Goal: Task Accomplishment & Management: Manage account settings

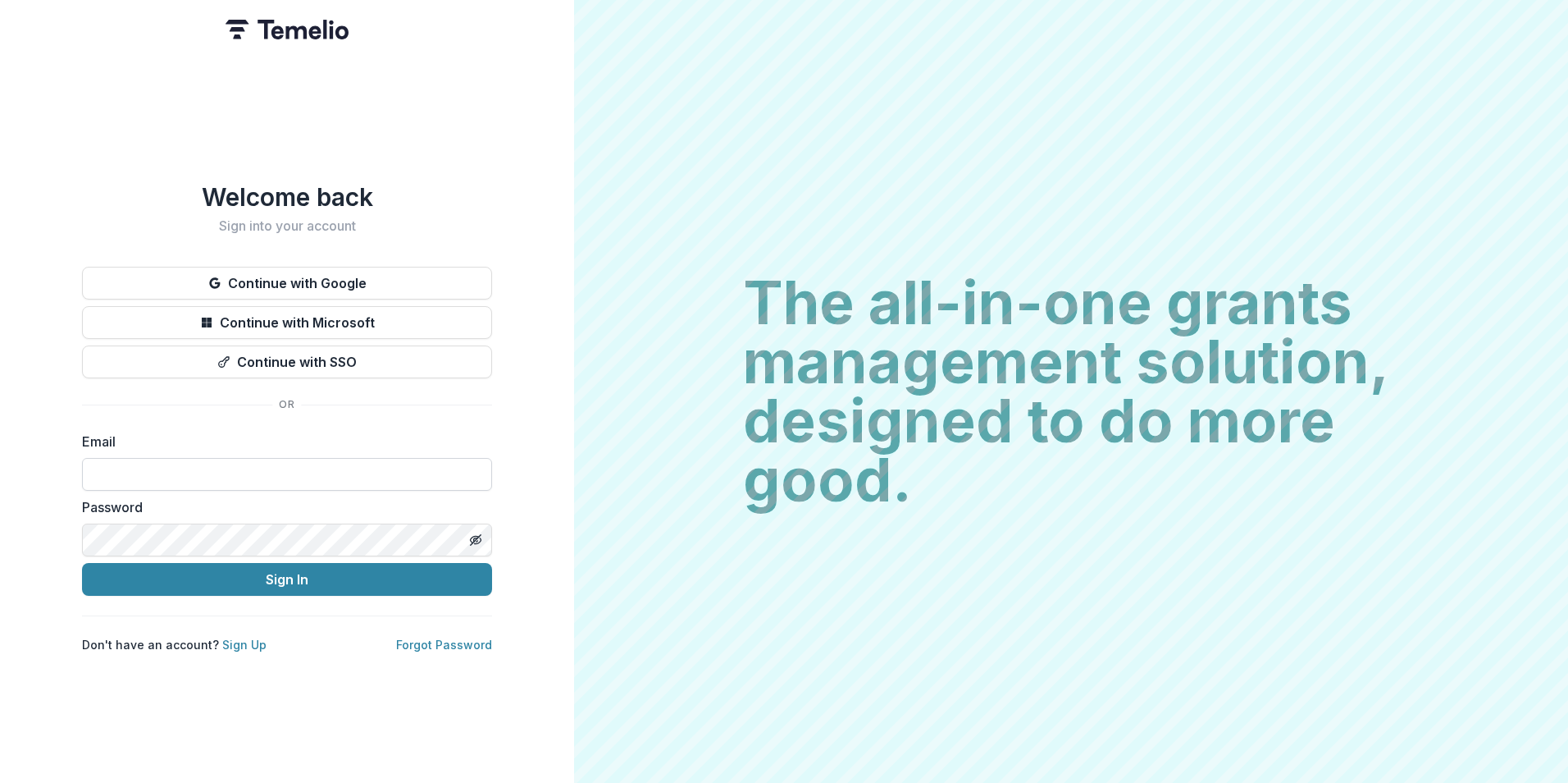
click at [369, 466] on input at bounding box center [286, 475] width 410 height 33
type input "**********"
click at [474, 533] on icon "Toggle password visibility" at bounding box center [475, 539] width 13 height 13
click at [82, 563] on button "Sign In" at bounding box center [286, 579] width 410 height 33
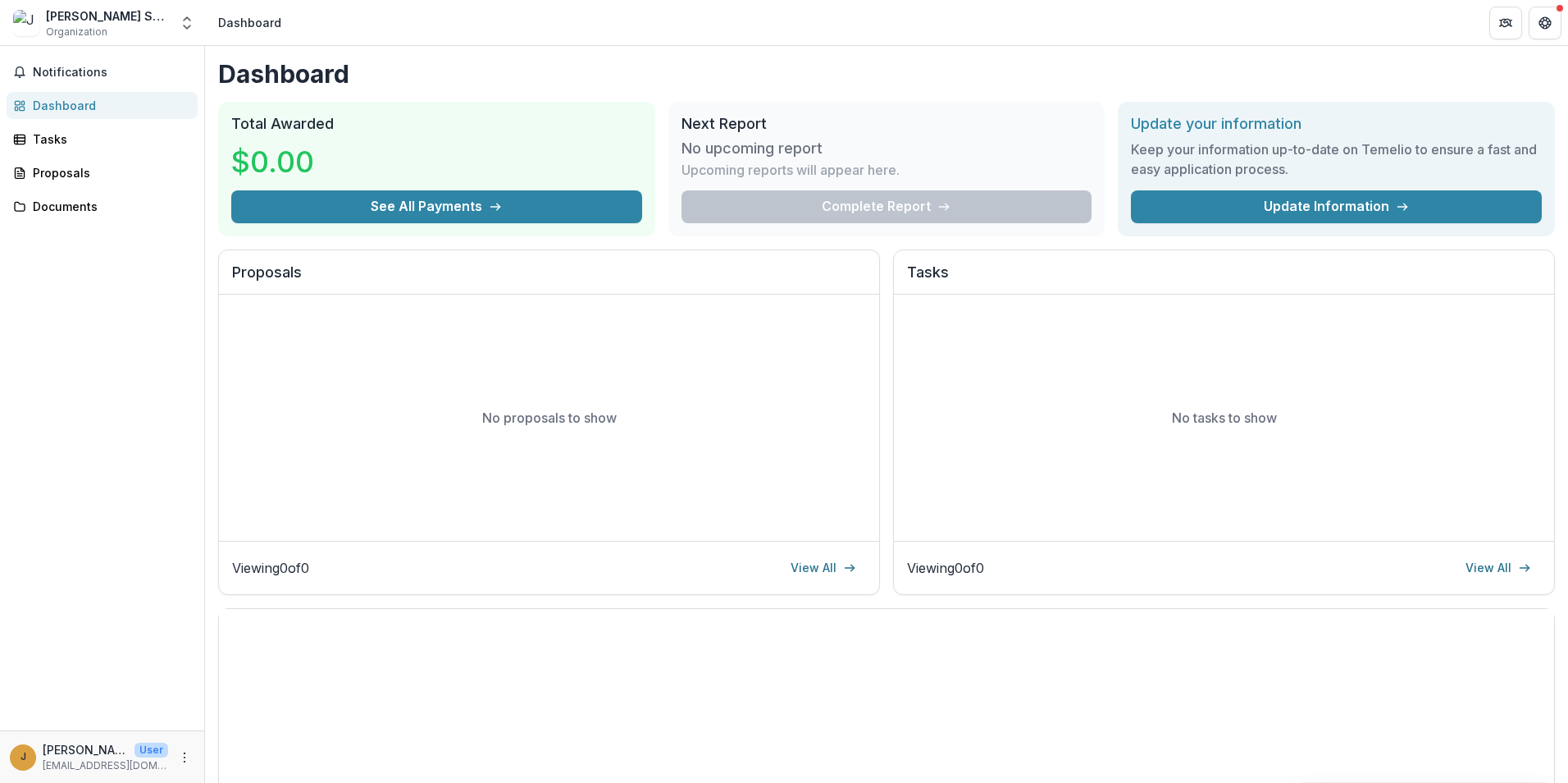
click at [212, 393] on div "Dashboard Total Awarded $0.00 See All Payments Next Report No upcoming report U…" at bounding box center [885, 544] width 1363 height 996
click at [185, 760] on circle "More" at bounding box center [185, 760] width 1 height 1
click at [250, 698] on link "Help Center" at bounding box center [293, 695] width 176 height 27
click at [1505, 24] on icon "Partners" at bounding box center [1505, 23] width 13 height 13
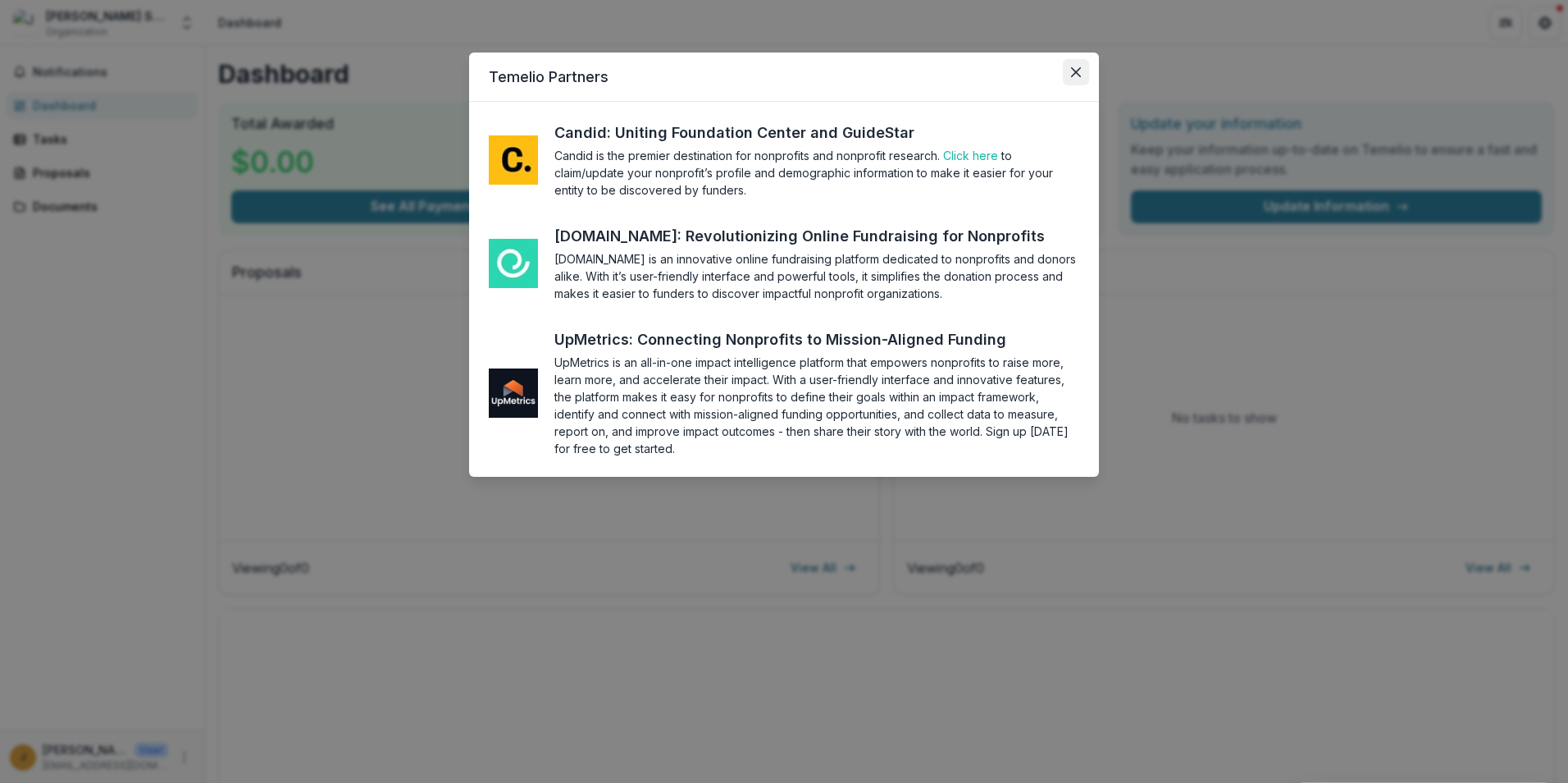
click at [1076, 78] on button "Close" at bounding box center [1076, 72] width 26 height 26
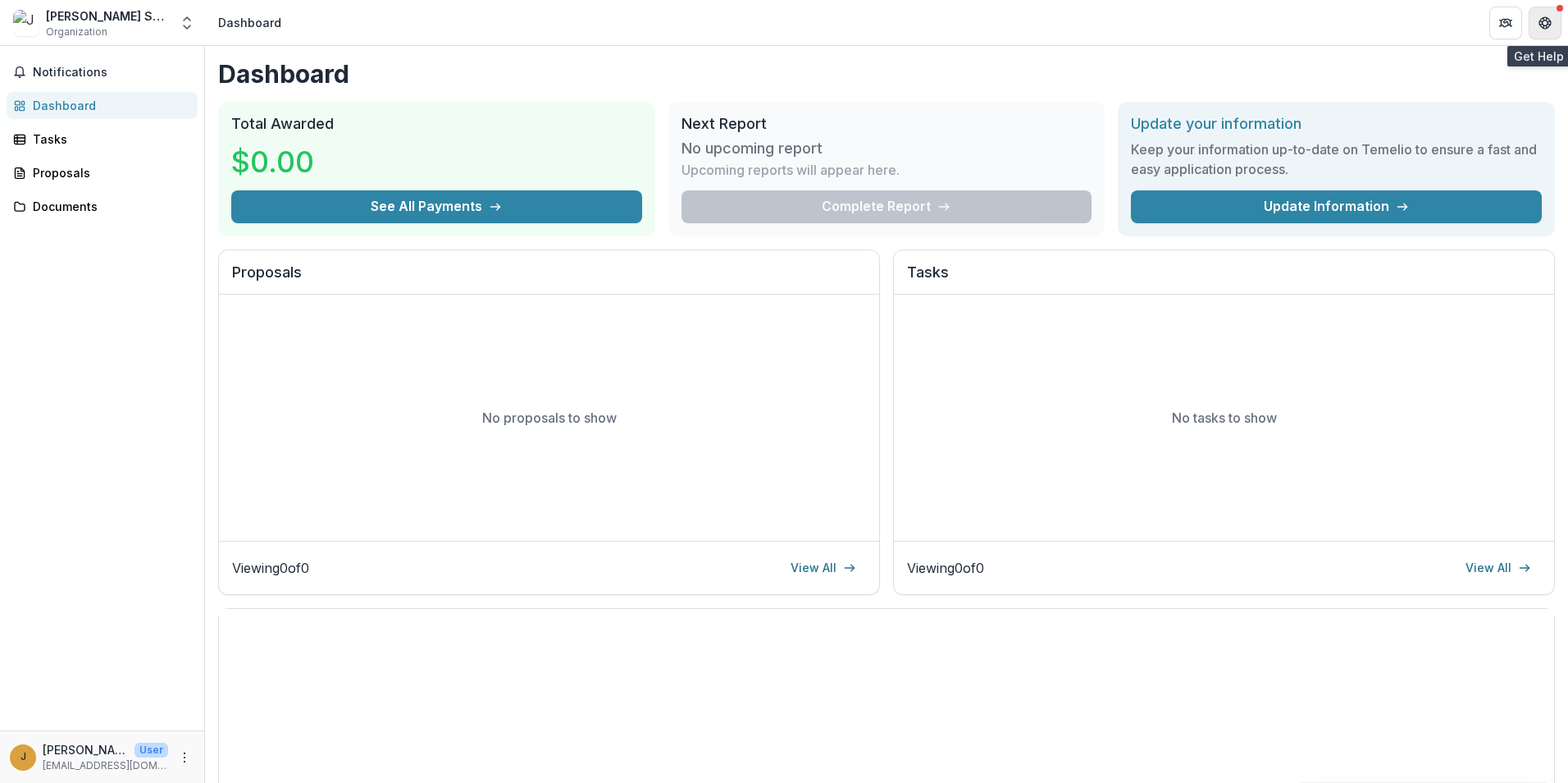
click at [1550, 20] on icon "Get Help" at bounding box center [1548, 19] width 3 height 3
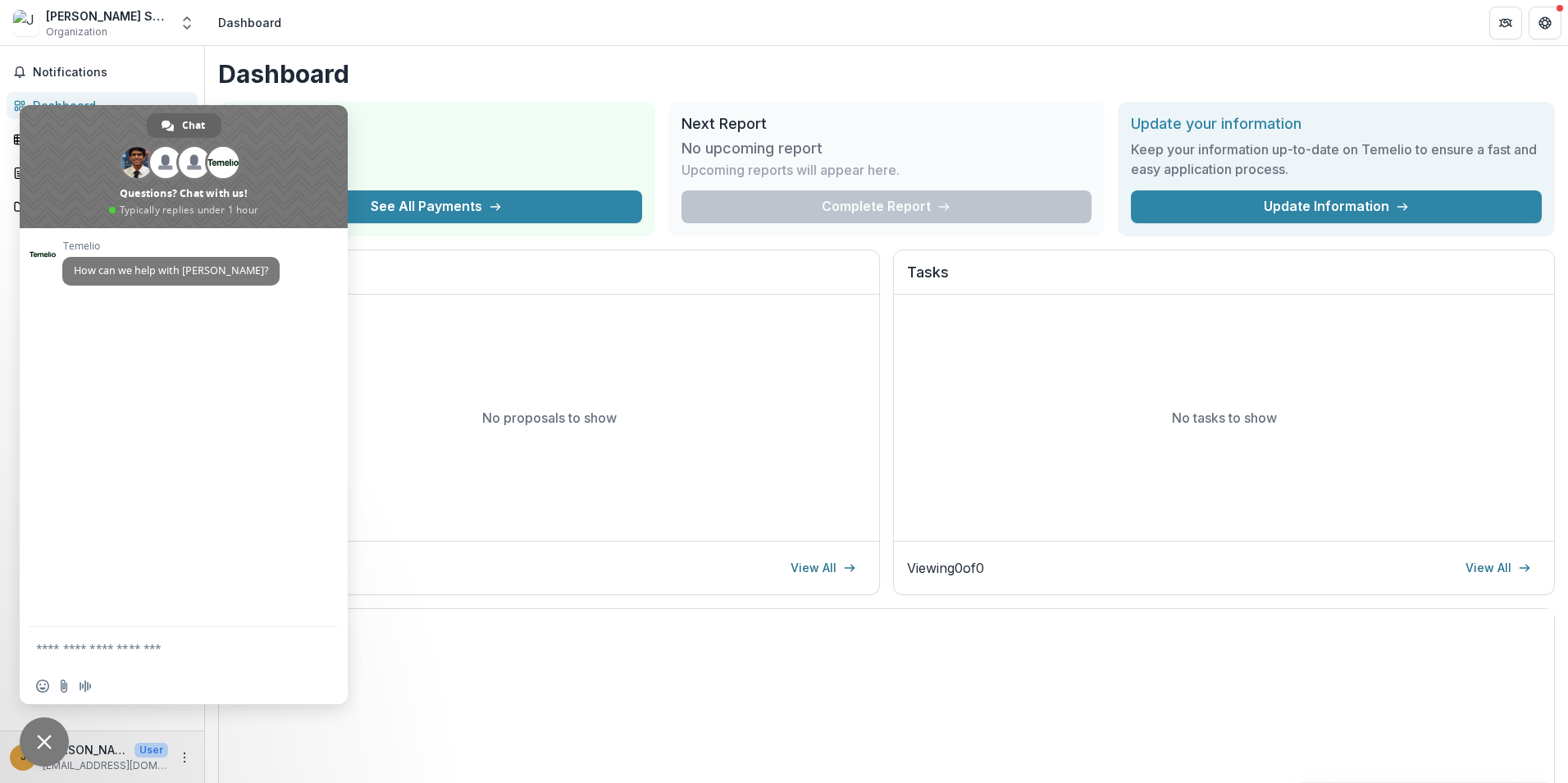
click at [447, 439] on div "No proposals to show" at bounding box center [548, 417] width 660 height 246
click at [1547, 28] on icon "Get Help" at bounding box center [1545, 27] width 4 height 3
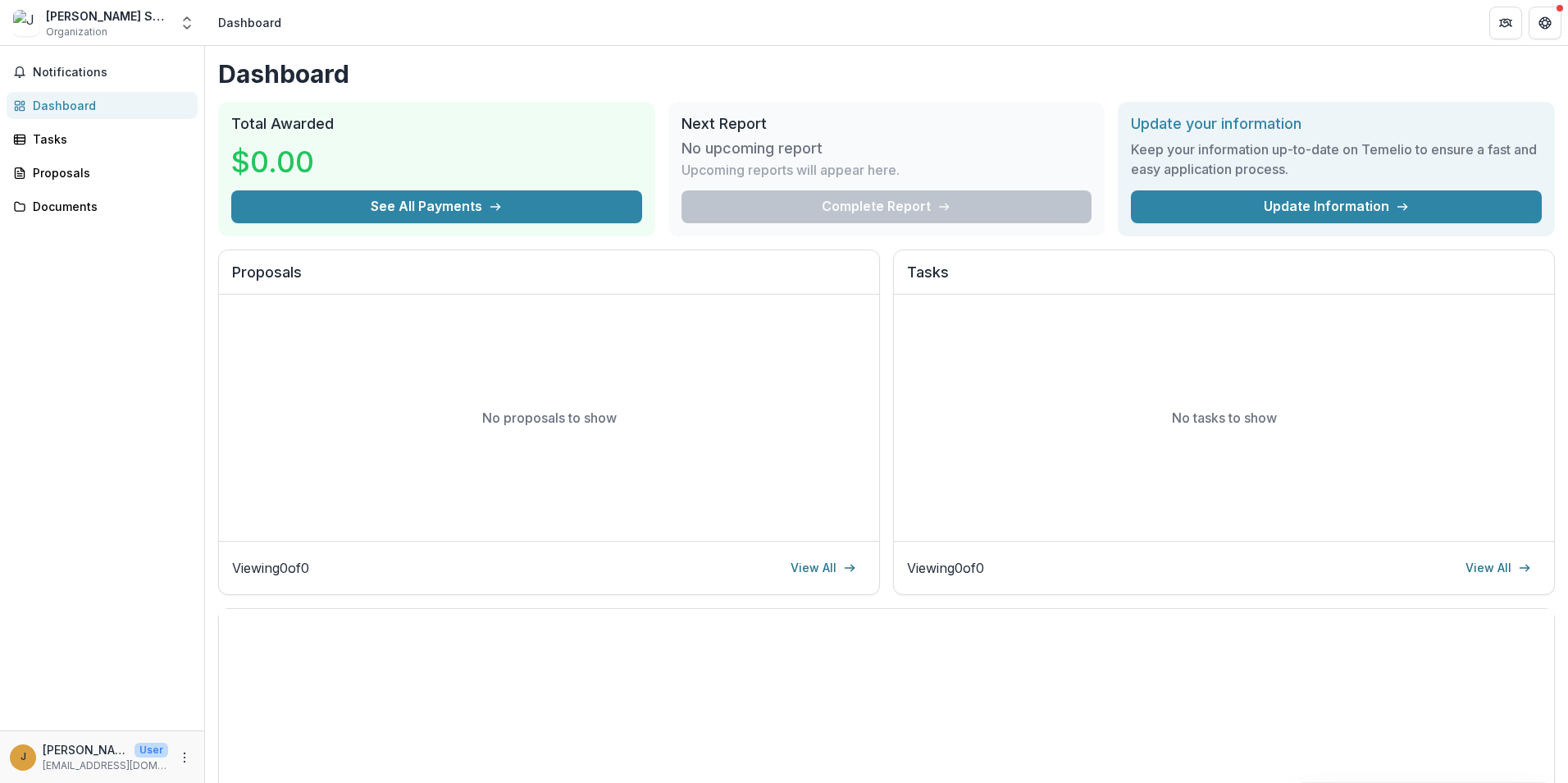
click at [45, 104] on div "Dashboard" at bounding box center [109, 105] width 151 height 17
click at [1291, 203] on link "Update Information" at bounding box center [1336, 207] width 411 height 33
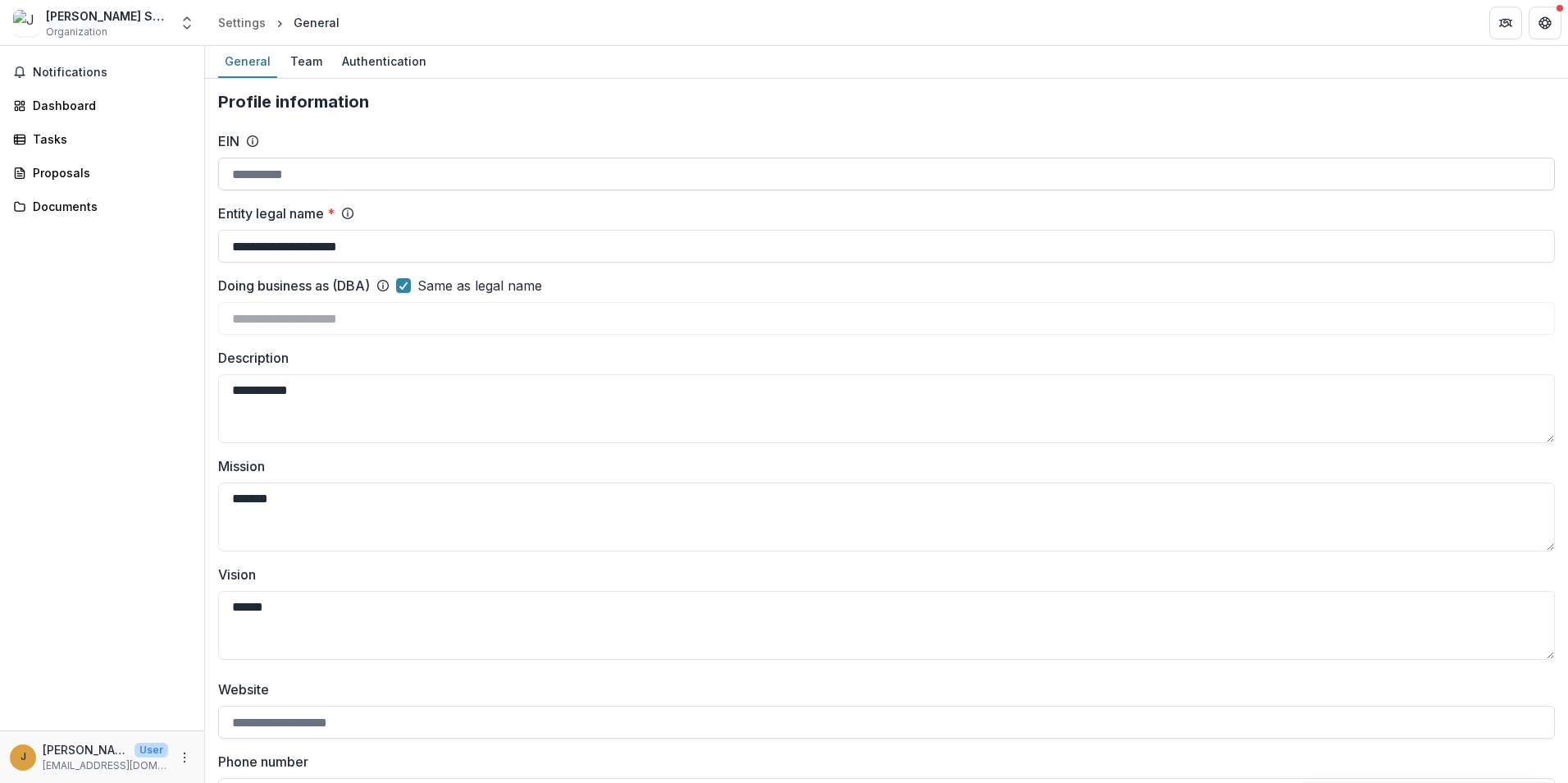
click at [338, 177] on input "EIN" at bounding box center [886, 174] width 1336 height 33
type input "*********"
click at [434, 252] on input "**********" at bounding box center [886, 246] width 1336 height 33
click at [374, 395] on textarea "**********" at bounding box center [886, 408] width 1336 height 69
type textarea "*"
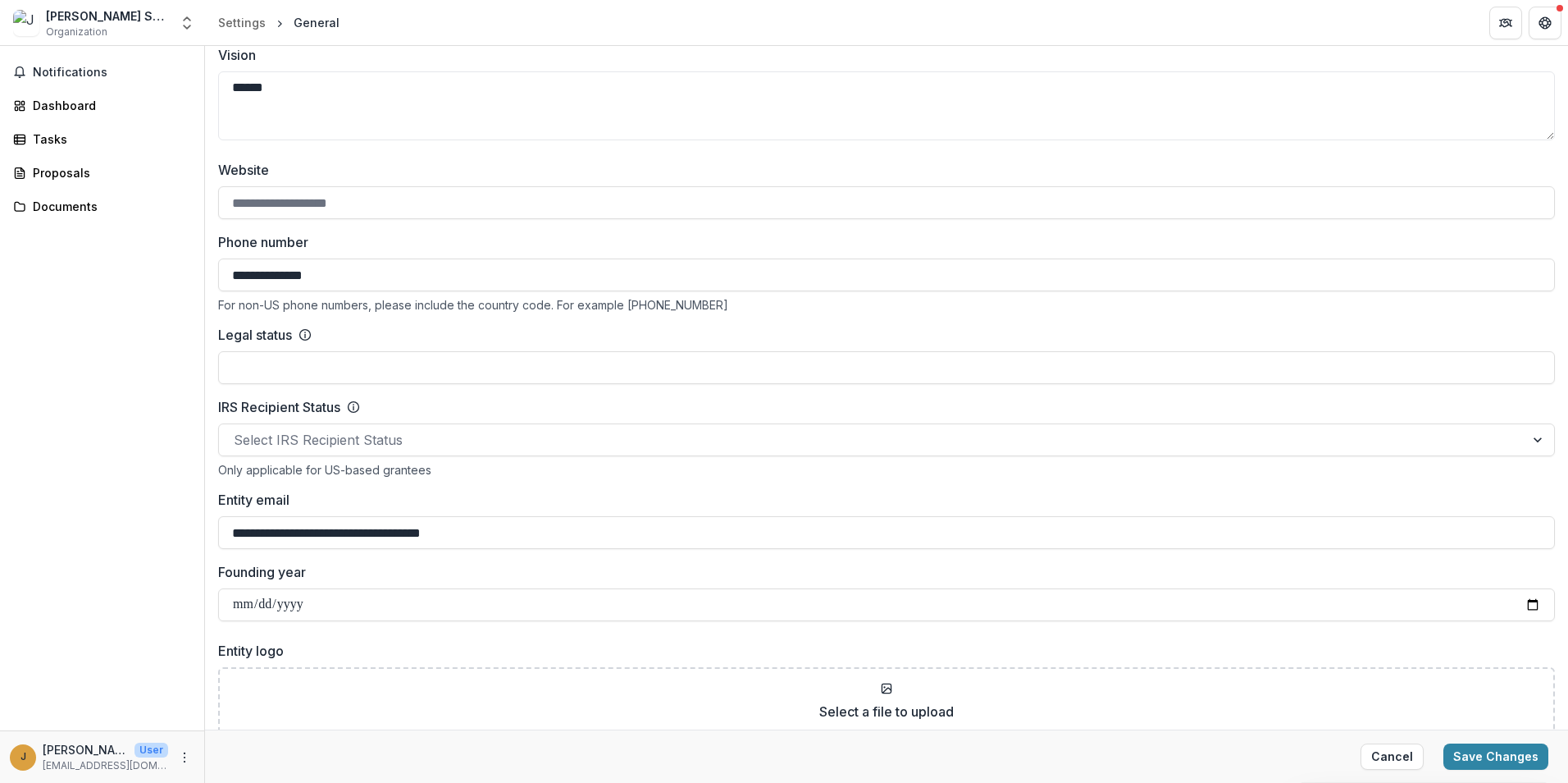
scroll to position [574, 0]
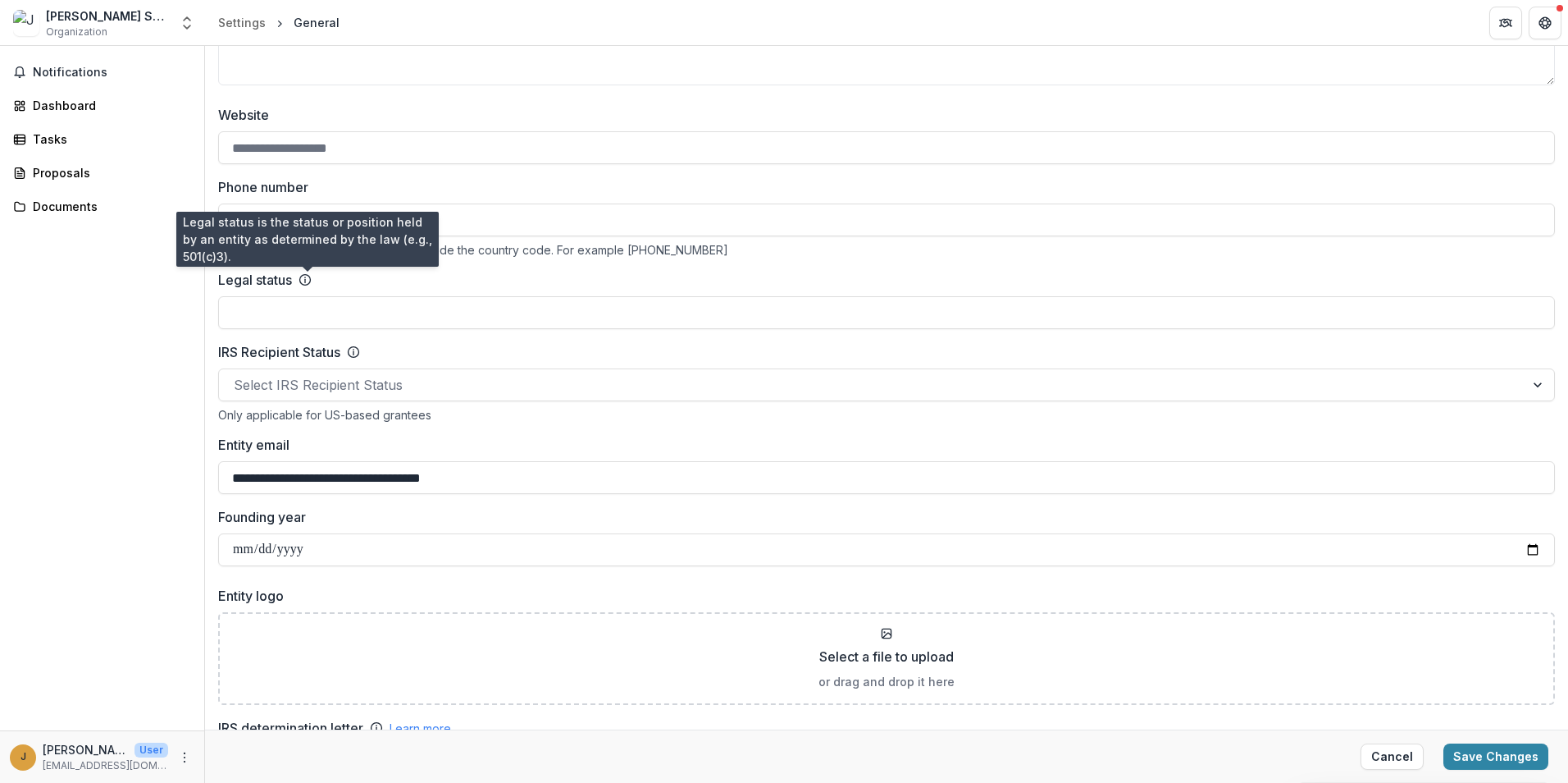
type textarea "******"
click at [310, 276] on icon at bounding box center [305, 280] width 13 height 13
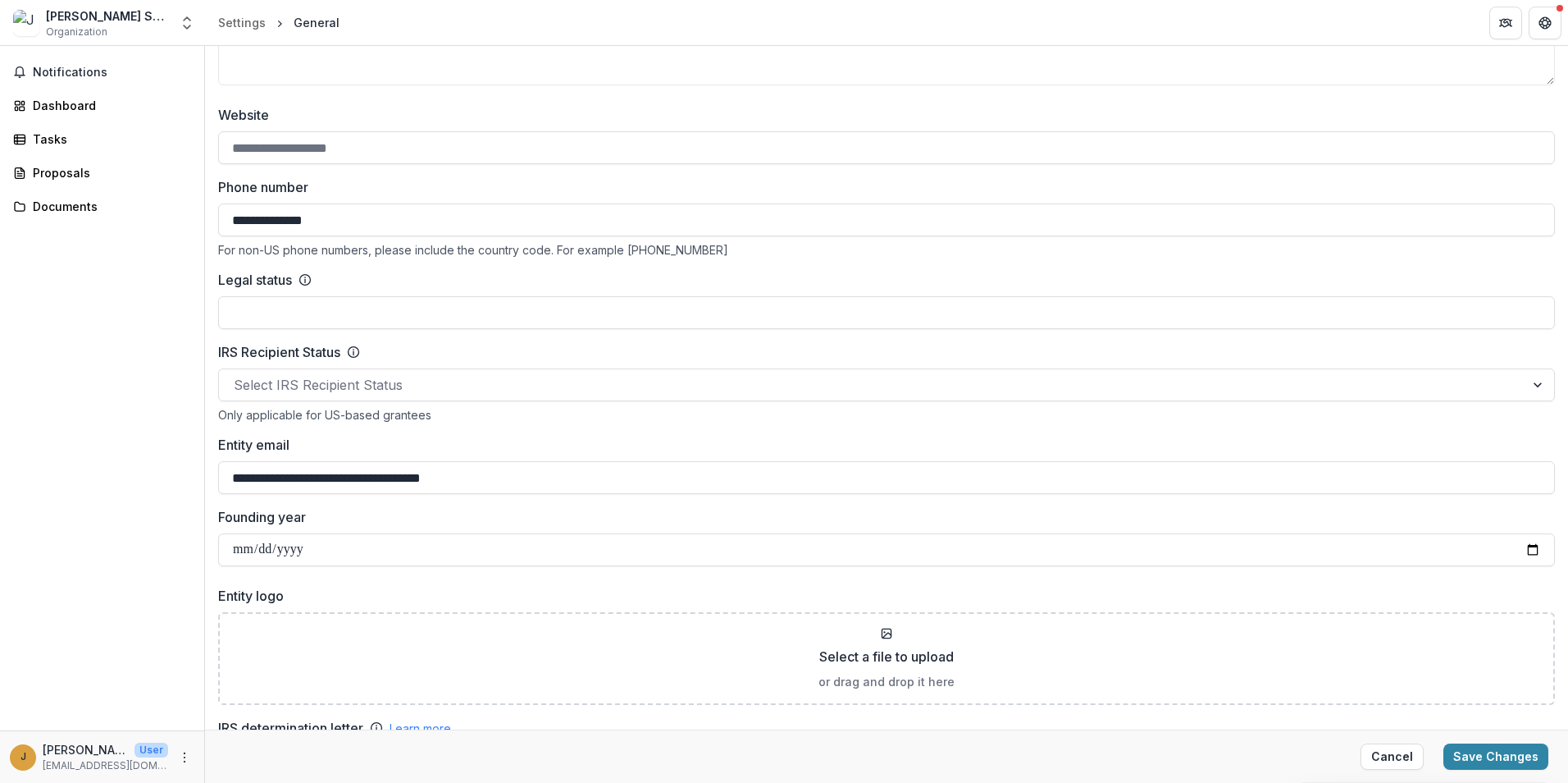
click at [305, 280] on line at bounding box center [305, 280] width 0 height 3
click at [515, 283] on div "Legal status" at bounding box center [886, 280] width 1336 height 20
click at [316, 321] on input "Legal status" at bounding box center [886, 313] width 1336 height 33
type input "********"
click at [414, 530] on div "Founding year" at bounding box center [886, 537] width 1336 height 59
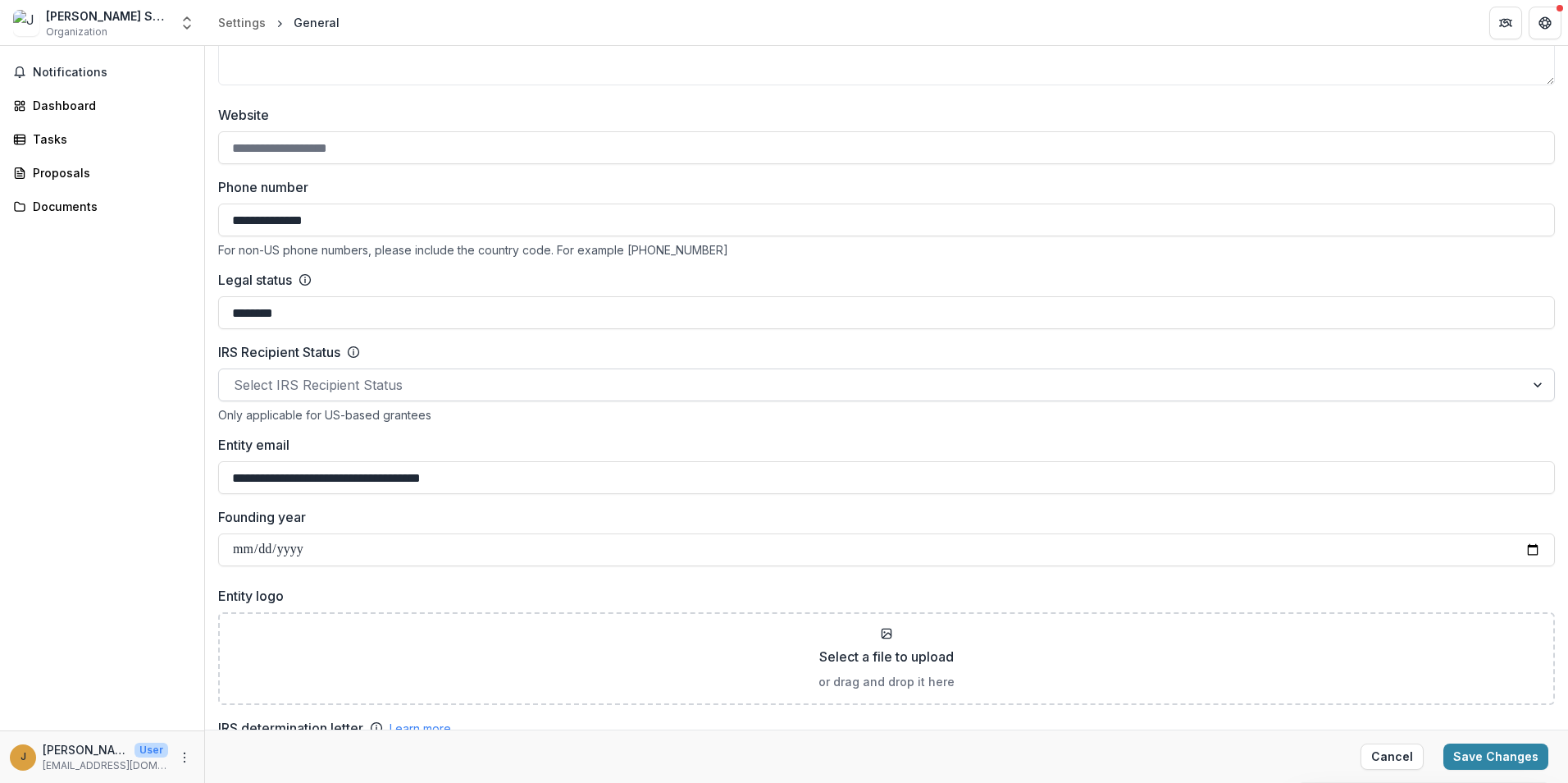
click at [369, 388] on div at bounding box center [871, 385] width 1276 height 23
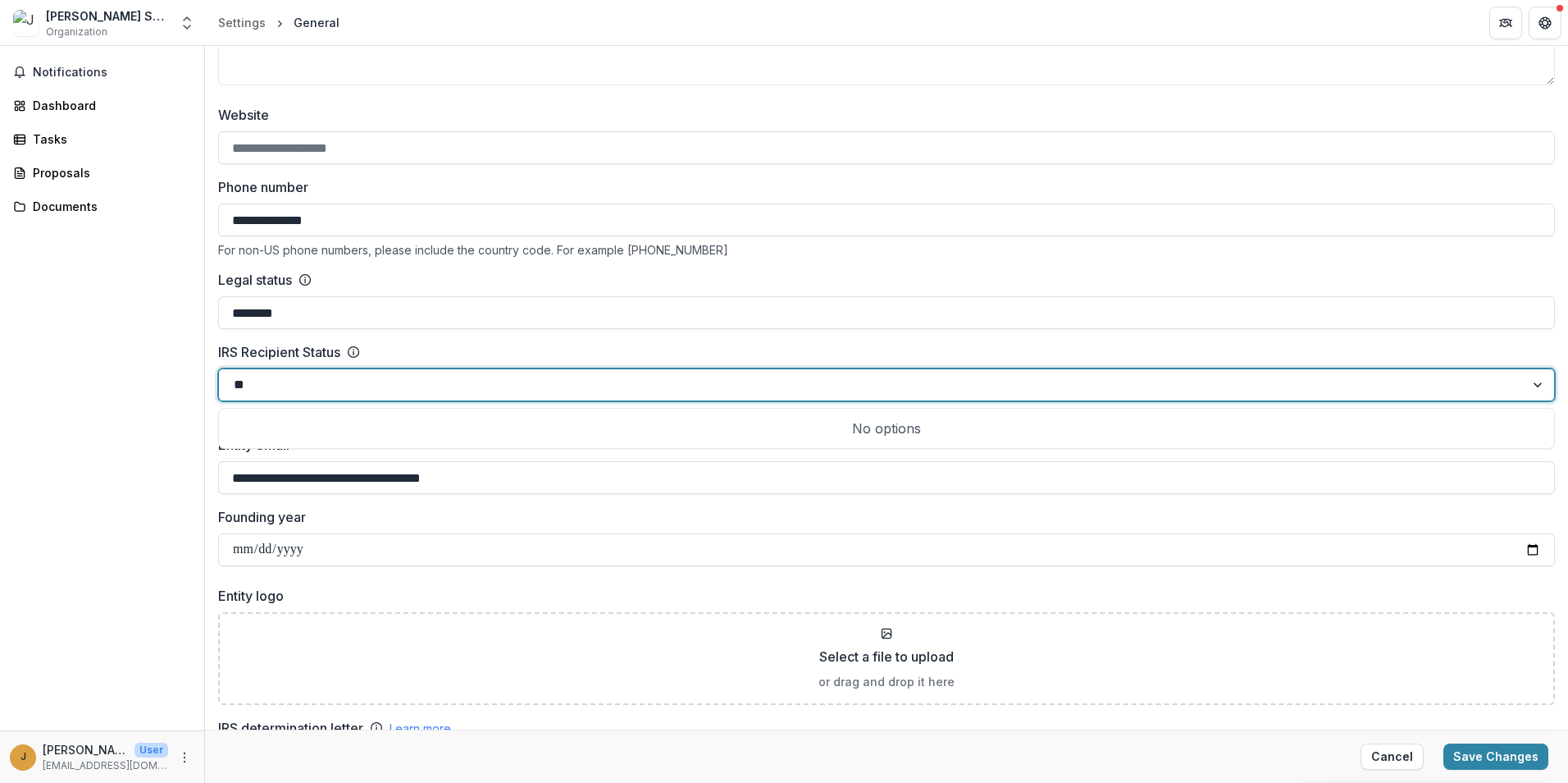
type input "*"
type input "*********"
click at [111, 389] on div "Notifications Dashboard Tasks Proposals Documents" at bounding box center [102, 388] width 205 height 685
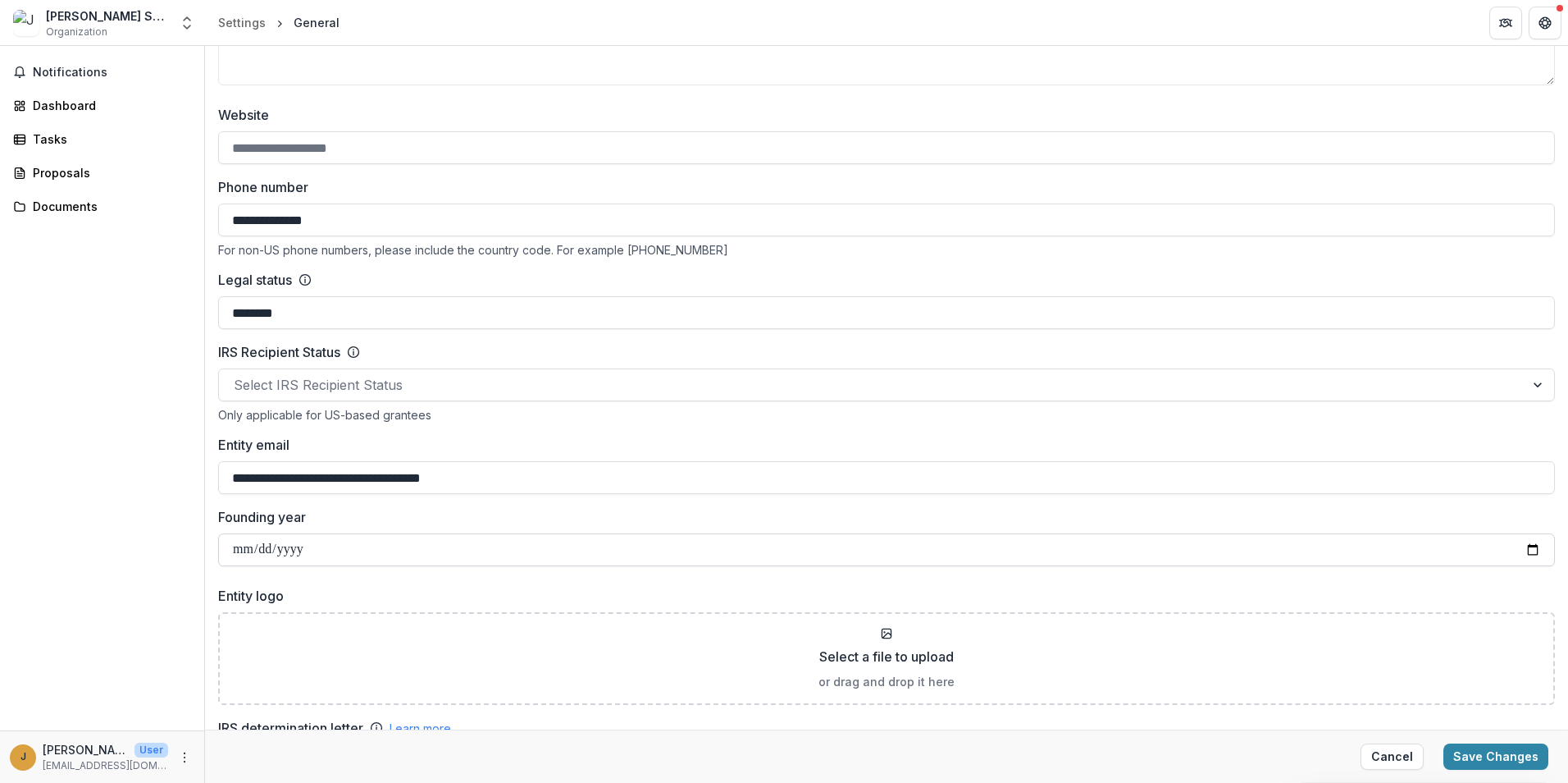
click at [331, 556] on input "Founding year" at bounding box center [886, 550] width 1336 height 33
type input "**********"
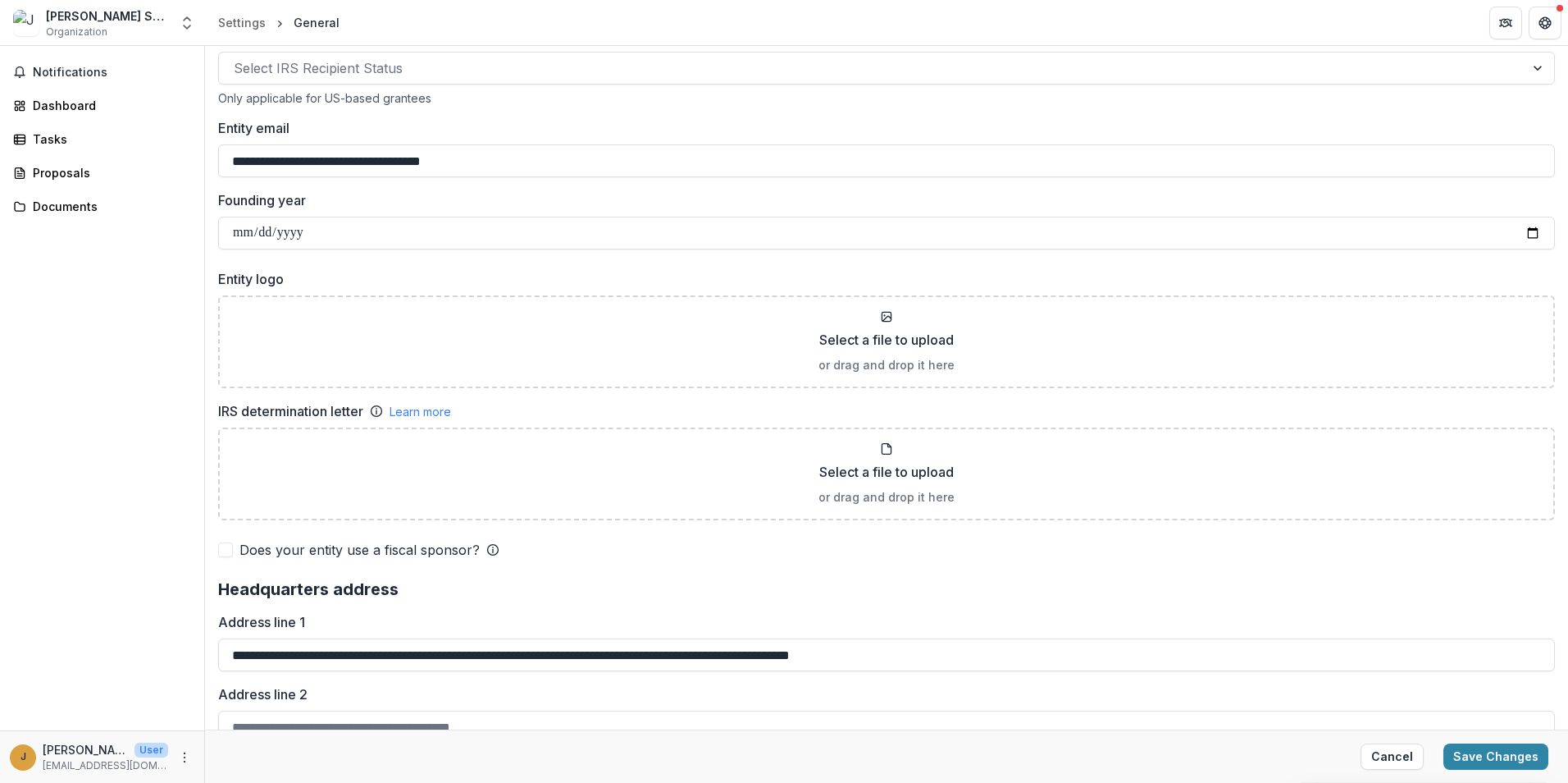
scroll to position [902, 0]
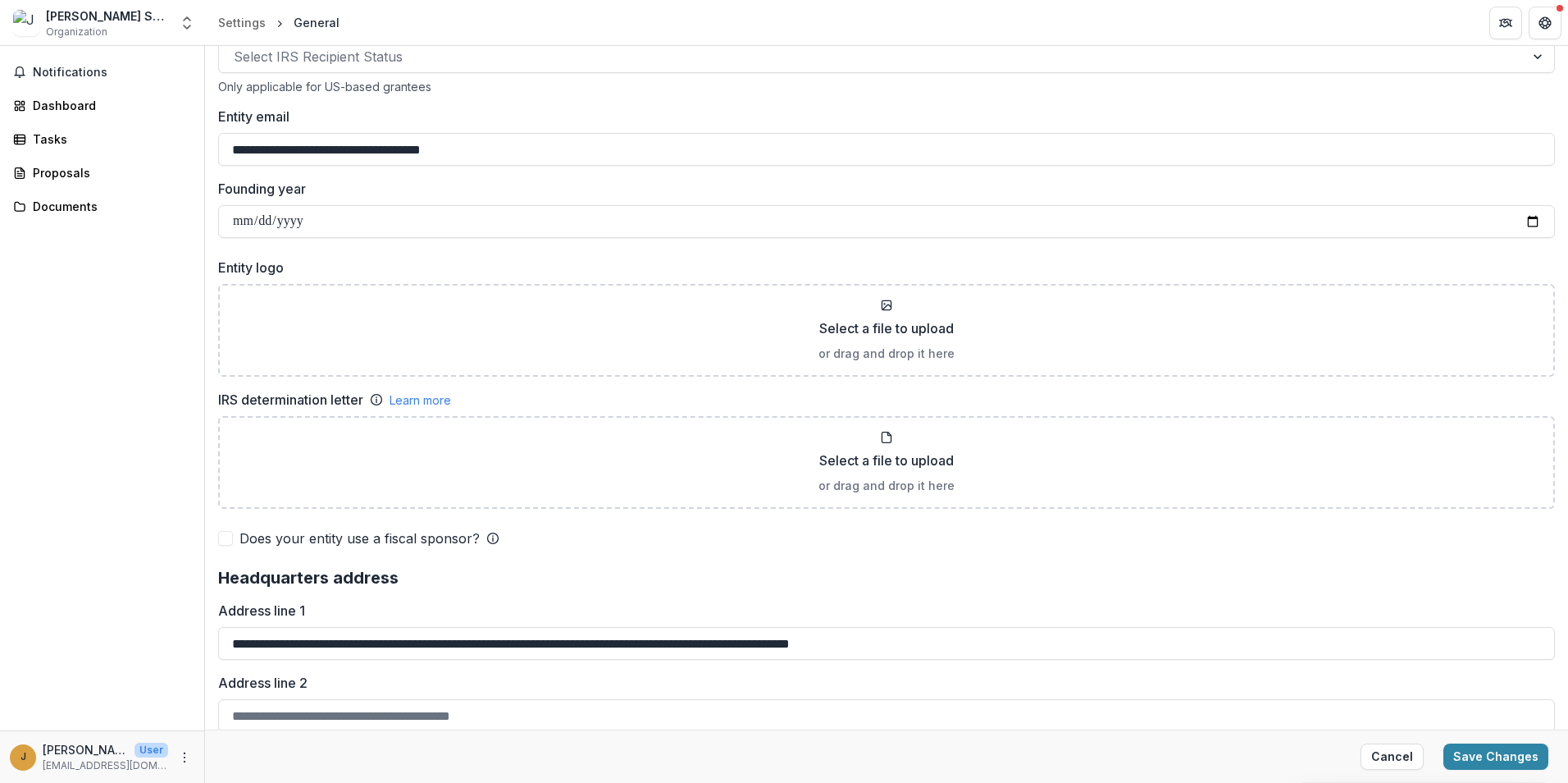
click at [208, 511] on div "**********" at bounding box center [885, 584] width 1363 height 2817
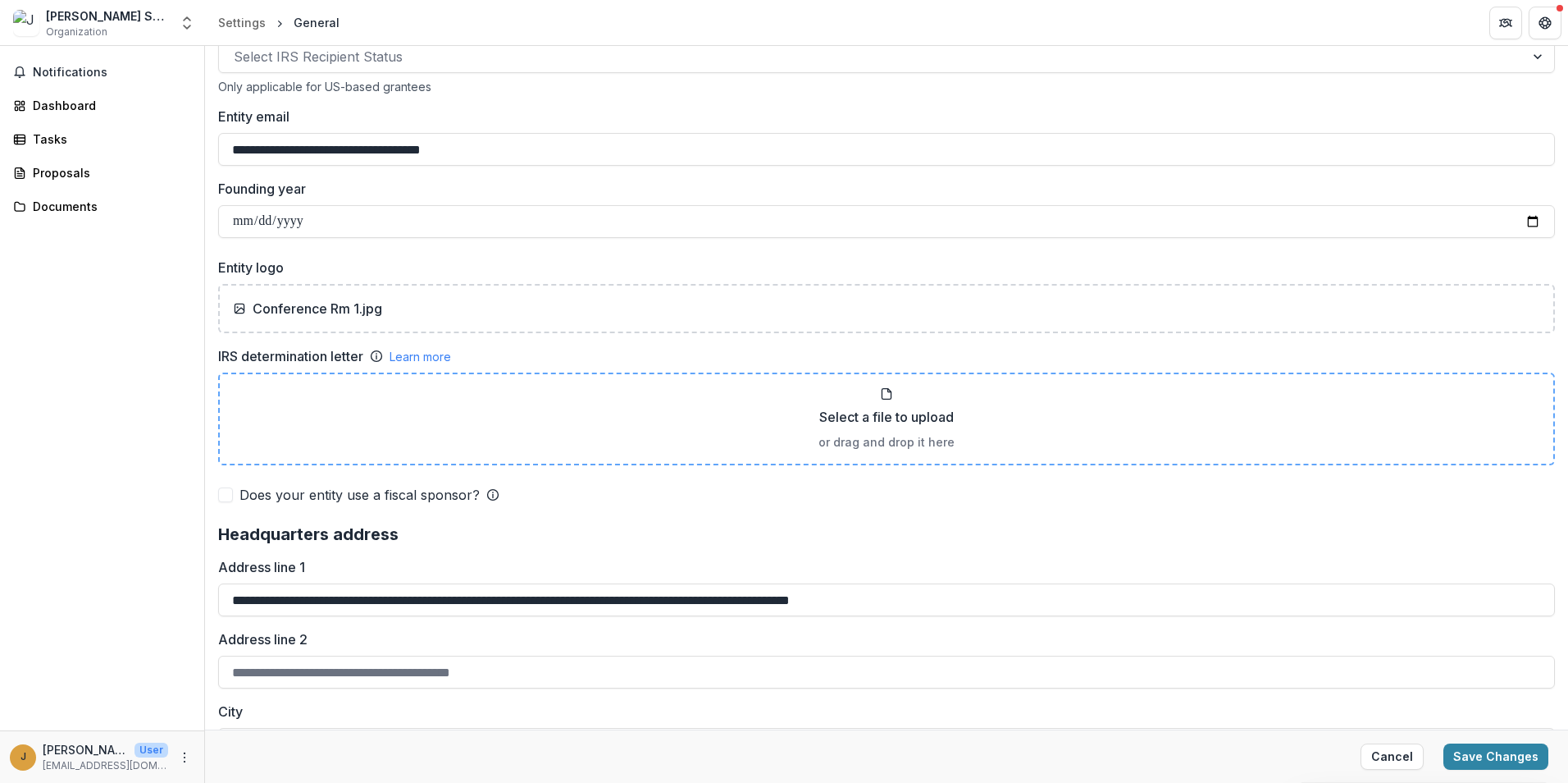
click at [895, 397] on div "Select a file to upload or drag and drop it here" at bounding box center [886, 419] width 1307 height 64
type input "**********"
click at [193, 487] on div "Notifications Dashboard Tasks Proposals Documents" at bounding box center [102, 388] width 205 height 685
click at [194, 506] on div "Notifications Dashboard Tasks Proposals Documents" at bounding box center [102, 388] width 205 height 685
drag, startPoint x: 958, startPoint y: 604, endPoint x: 209, endPoint y: 597, distance: 749.0
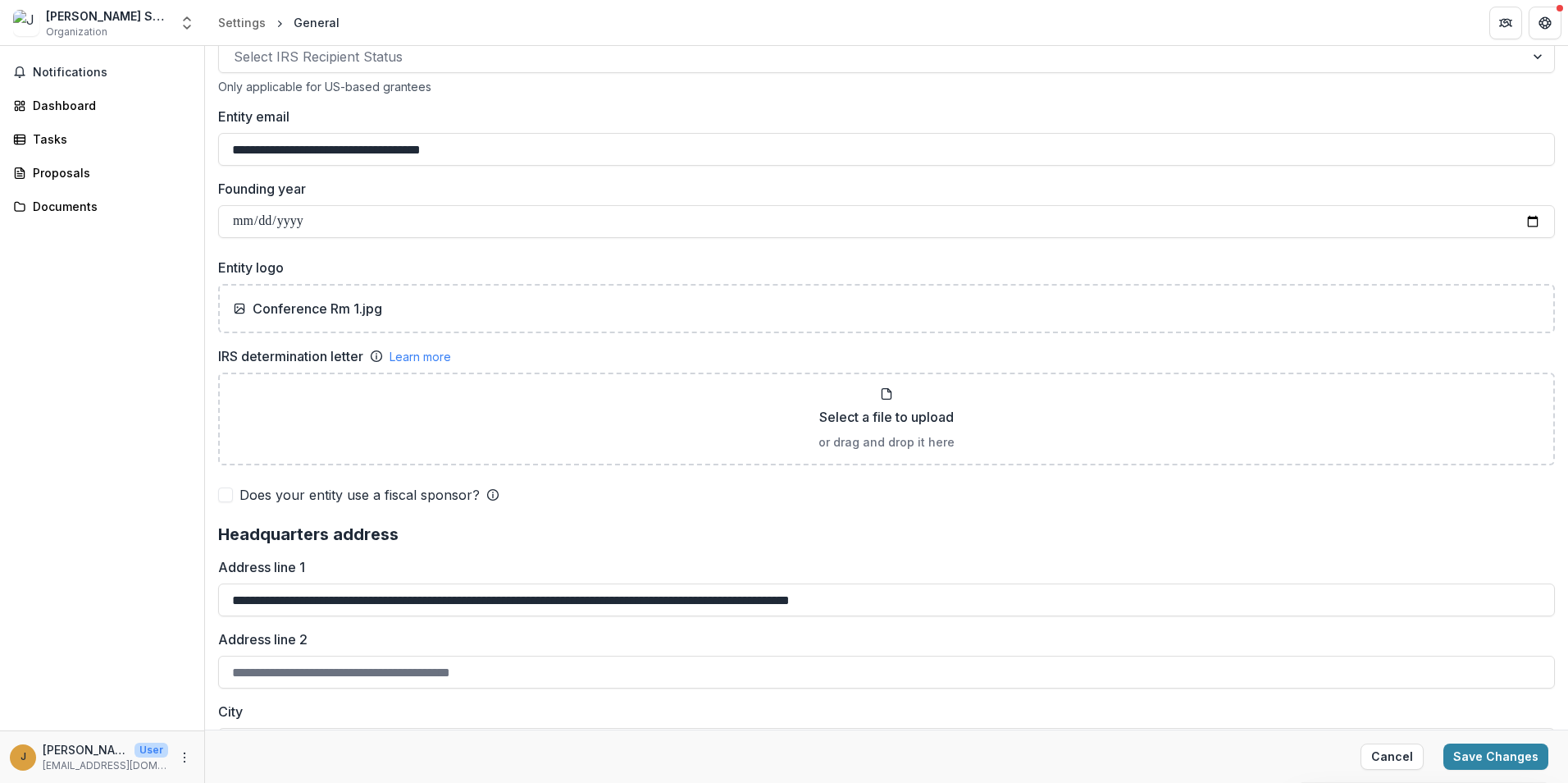
click at [209, 598] on div "**********" at bounding box center [885, 563] width 1363 height 2773
type input "**********"
click at [148, 511] on div "Notifications Dashboard Tasks Proposals Documents" at bounding box center [102, 388] width 205 height 685
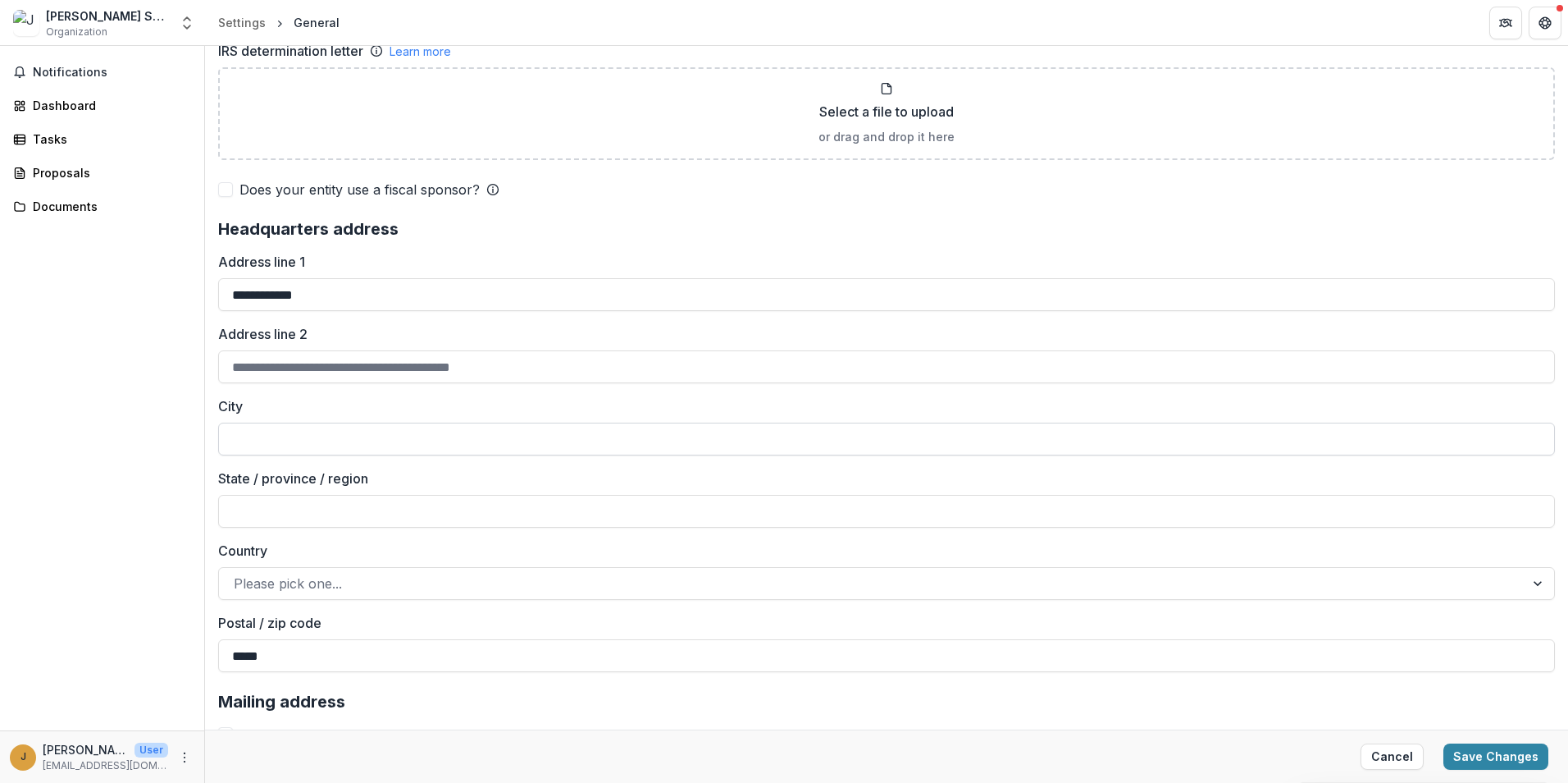
scroll to position [1231, 0]
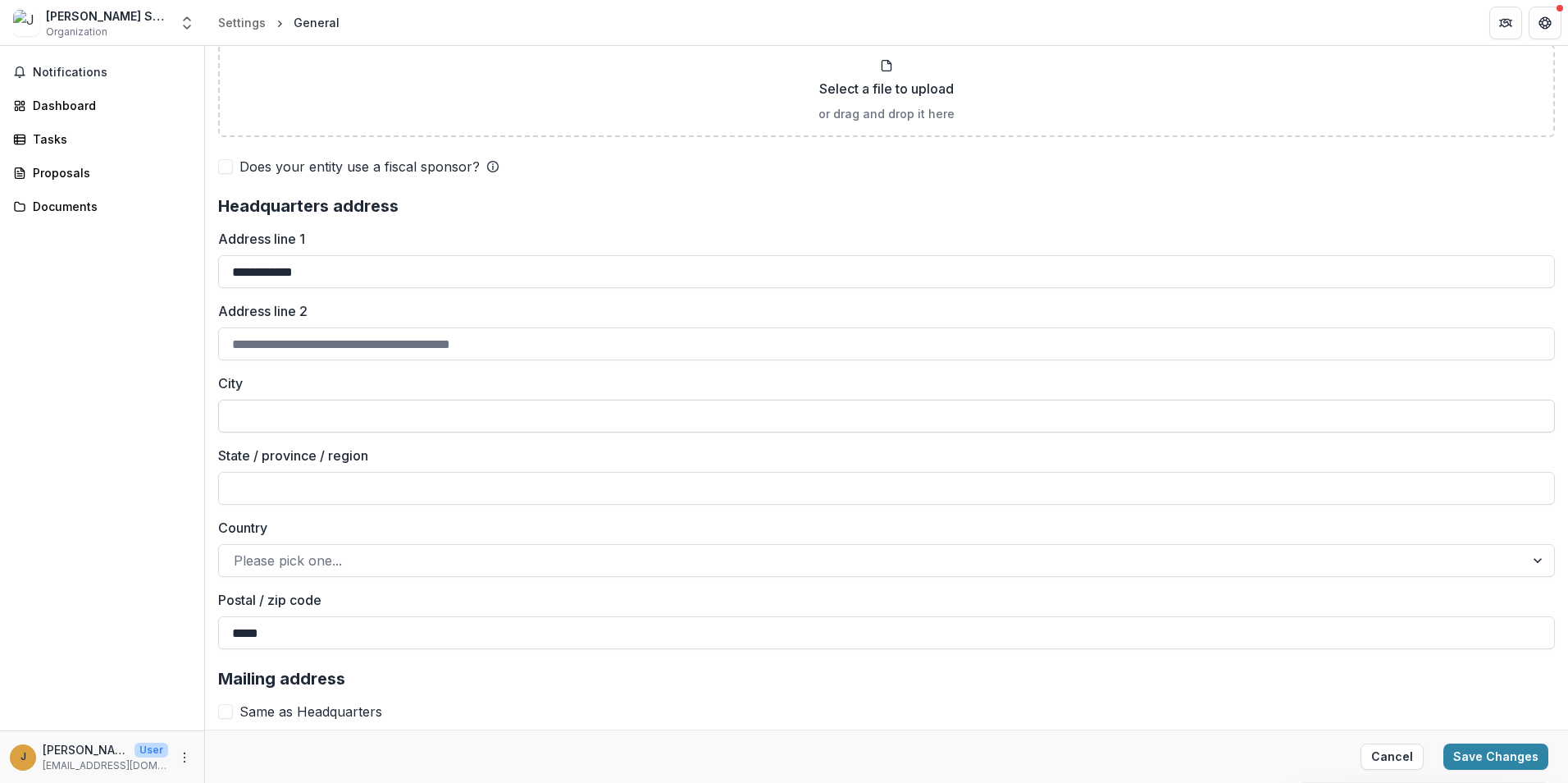
click at [347, 419] on input "City" at bounding box center [886, 416] width 1336 height 33
type input "*******"
type input "********"
type input "**********"
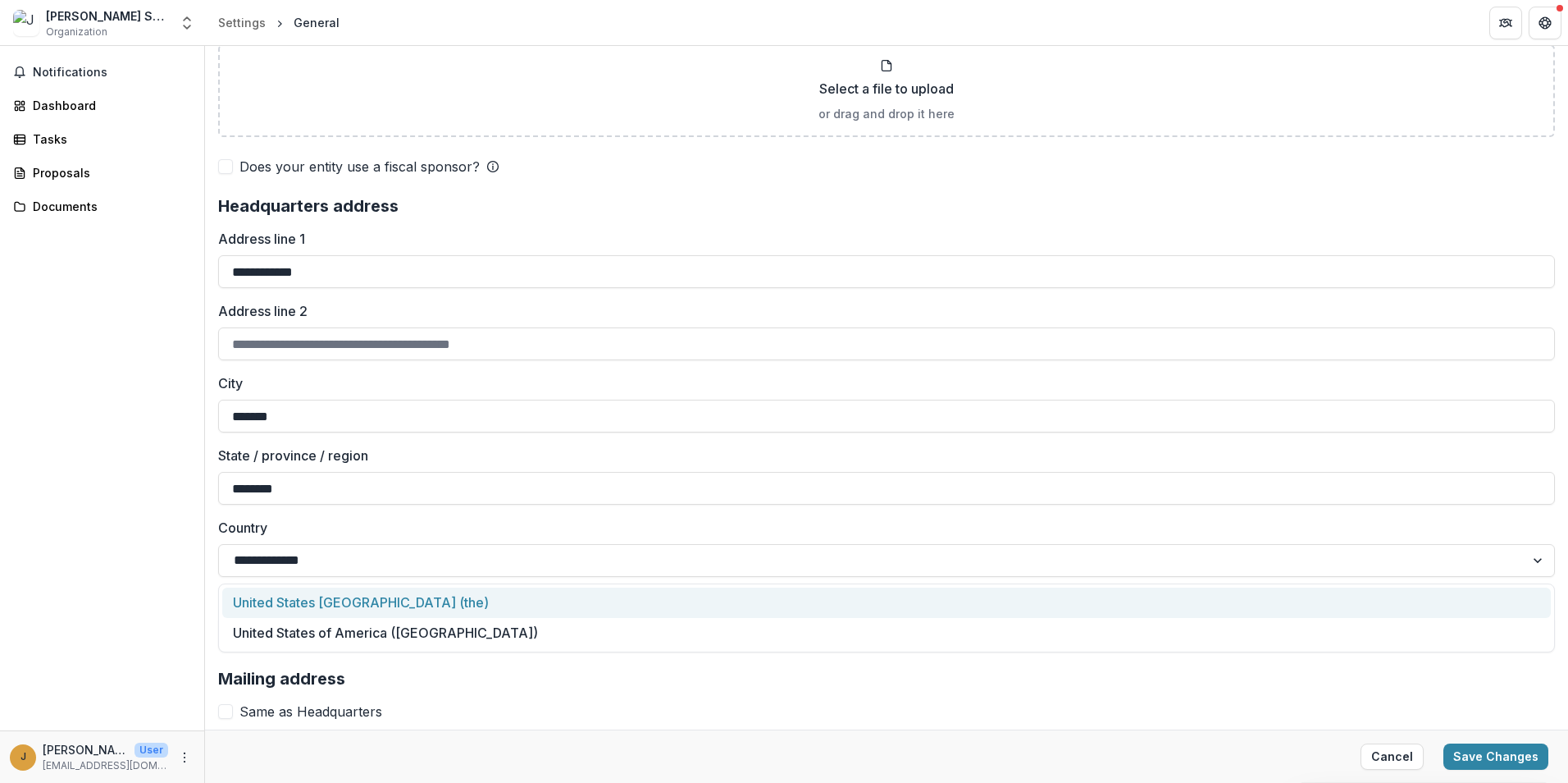
click at [226, 712] on span at bounding box center [225, 711] width 15 height 15
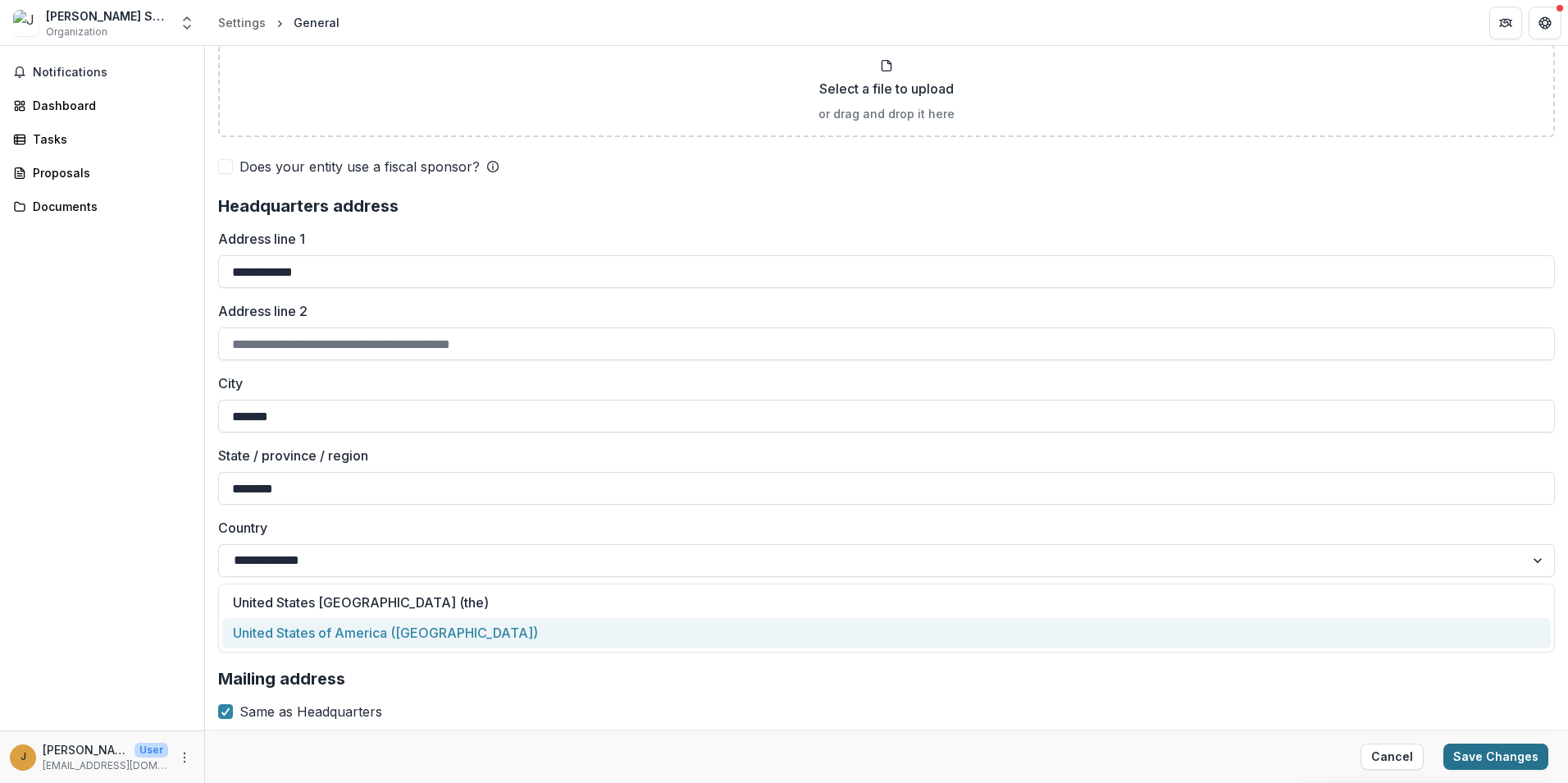
click at [1494, 759] on button "Save Changes" at bounding box center [1496, 756] width 105 height 26
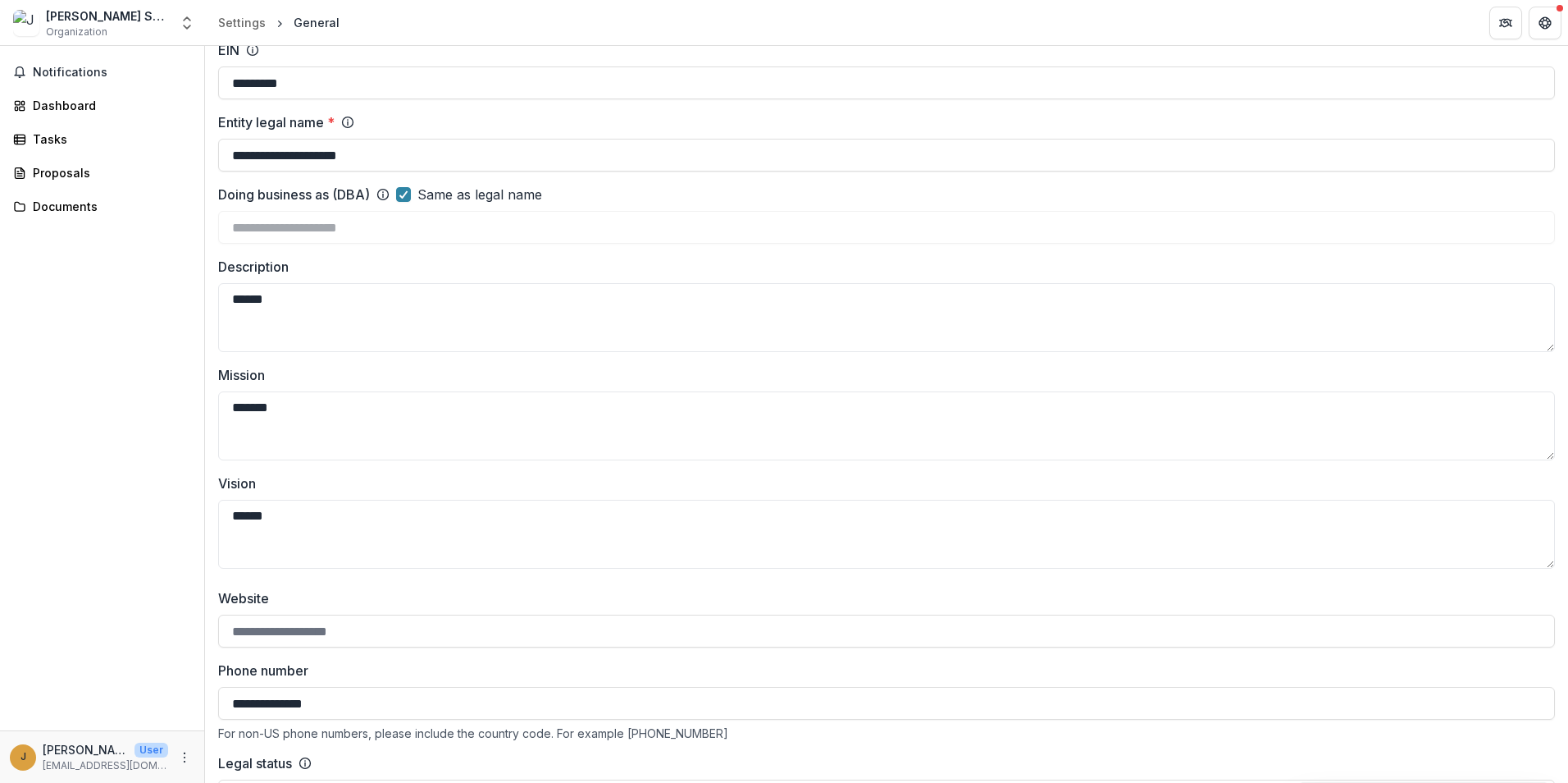
scroll to position [0, 0]
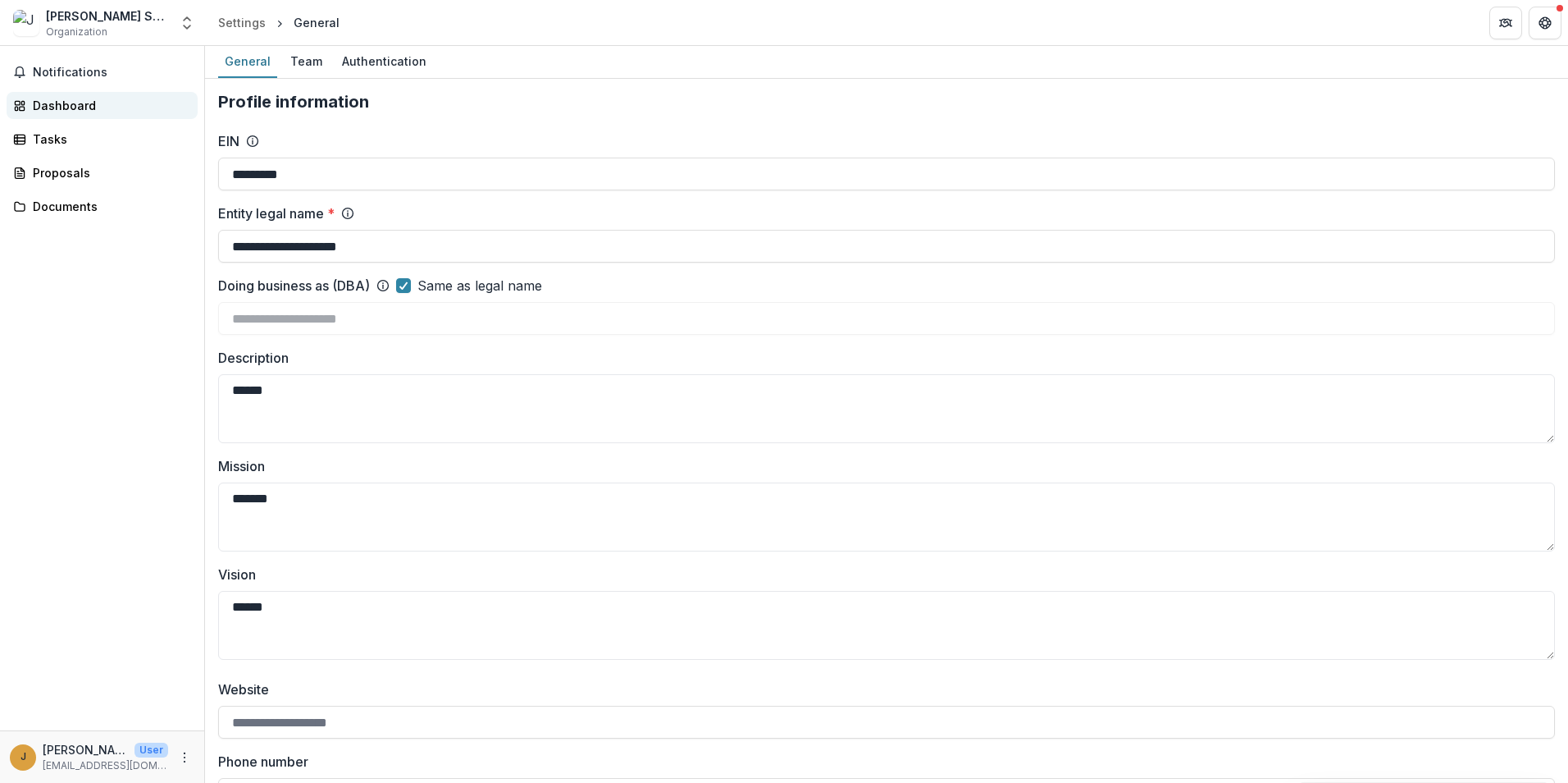
click at [64, 106] on div "Dashboard" at bounding box center [109, 105] width 151 height 17
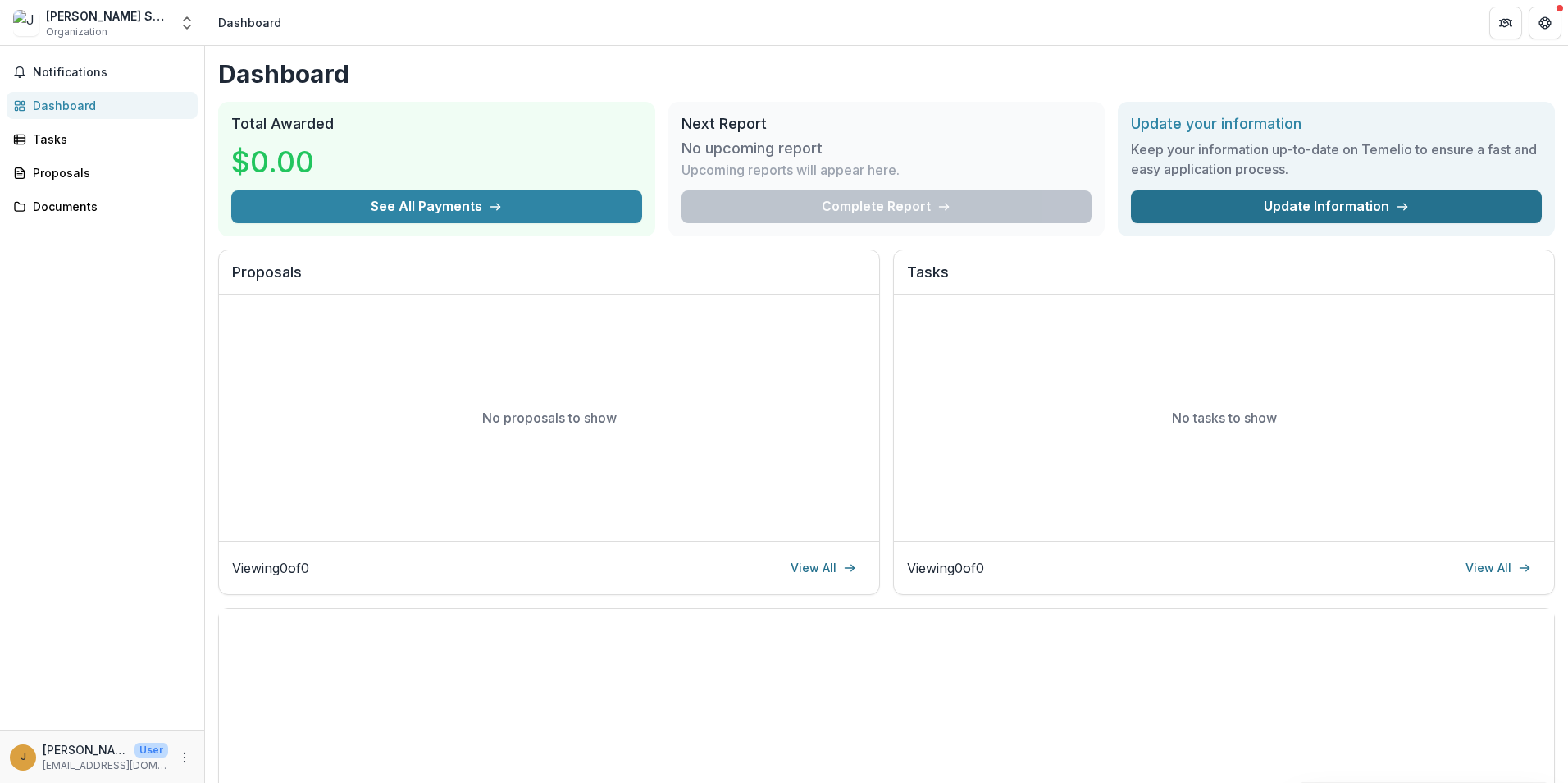
click at [1331, 204] on link "Update Information" at bounding box center [1336, 207] width 411 height 33
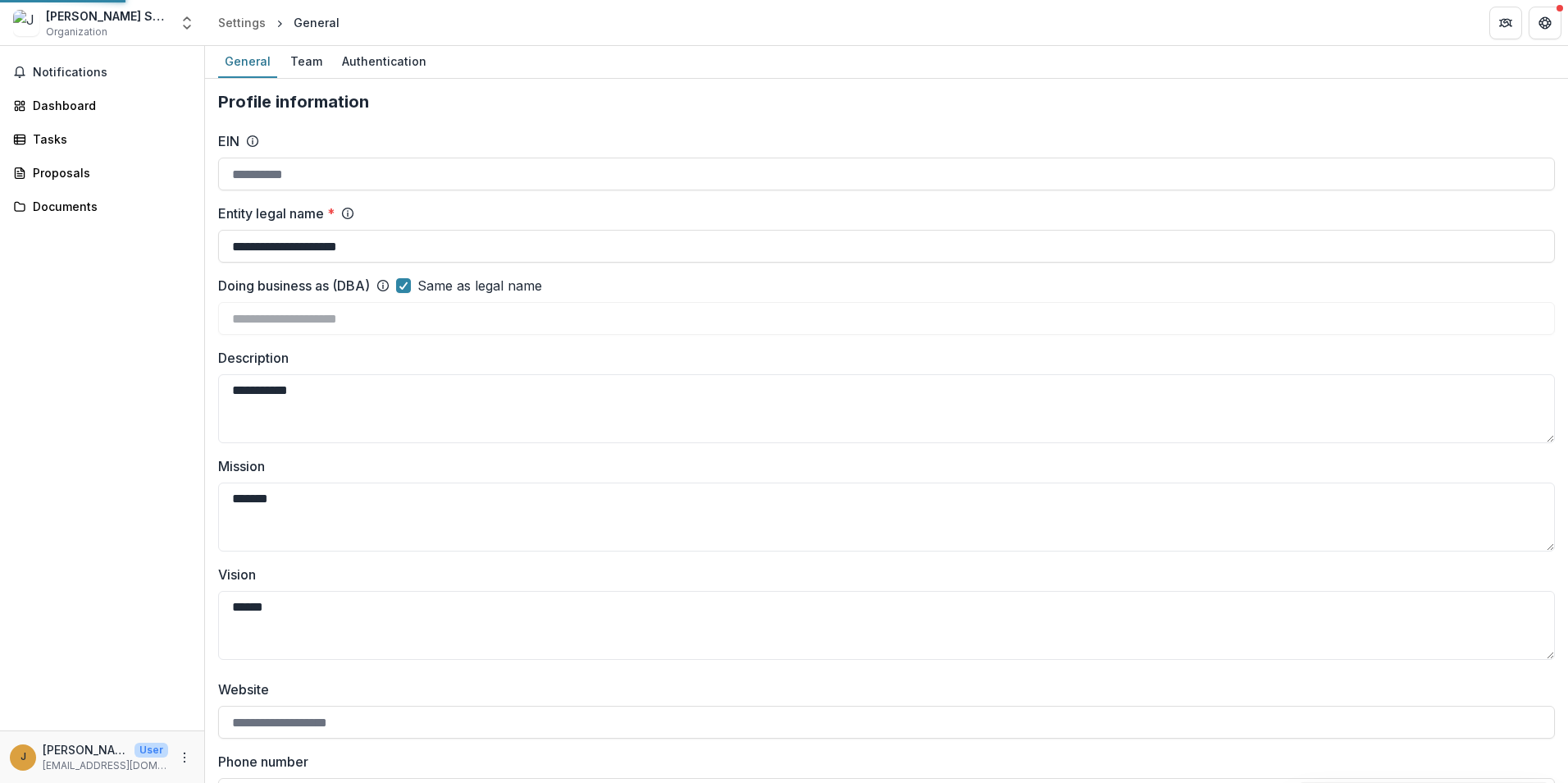
type input "*********"
click at [69, 179] on div "Proposals" at bounding box center [109, 172] width 151 height 17
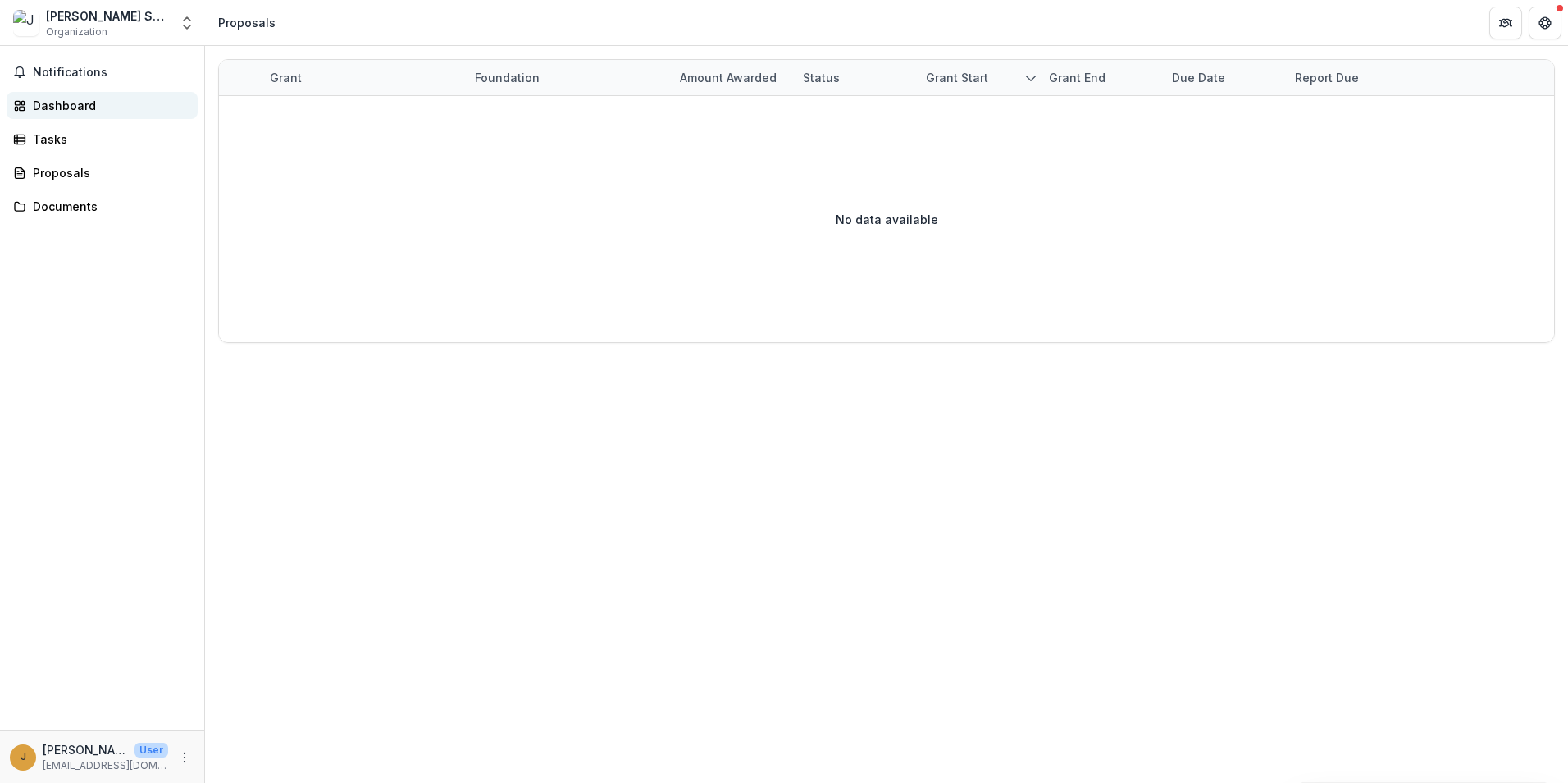
click at [52, 108] on div "Dashboard" at bounding box center [109, 105] width 151 height 17
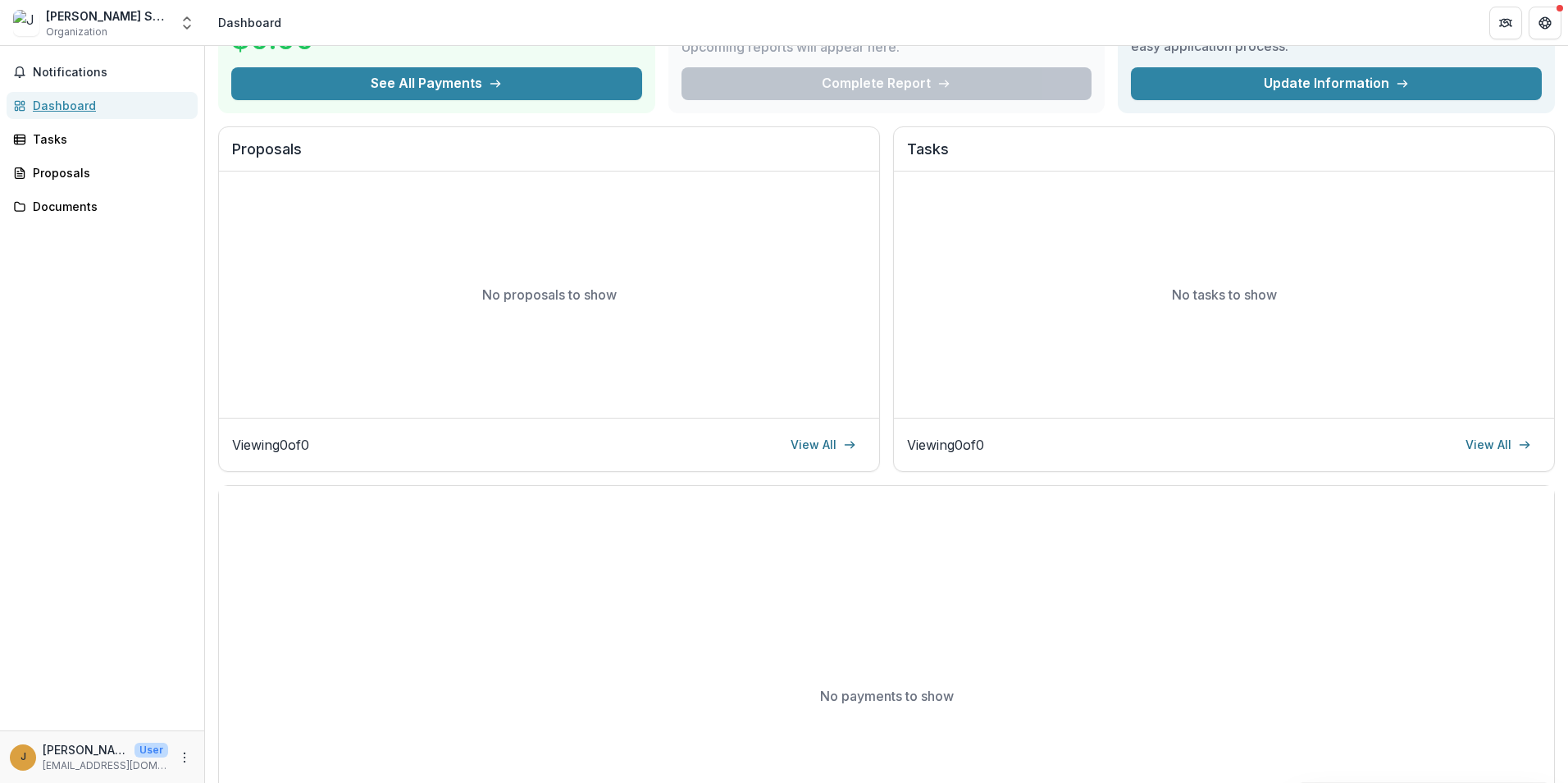
scroll to position [260, 0]
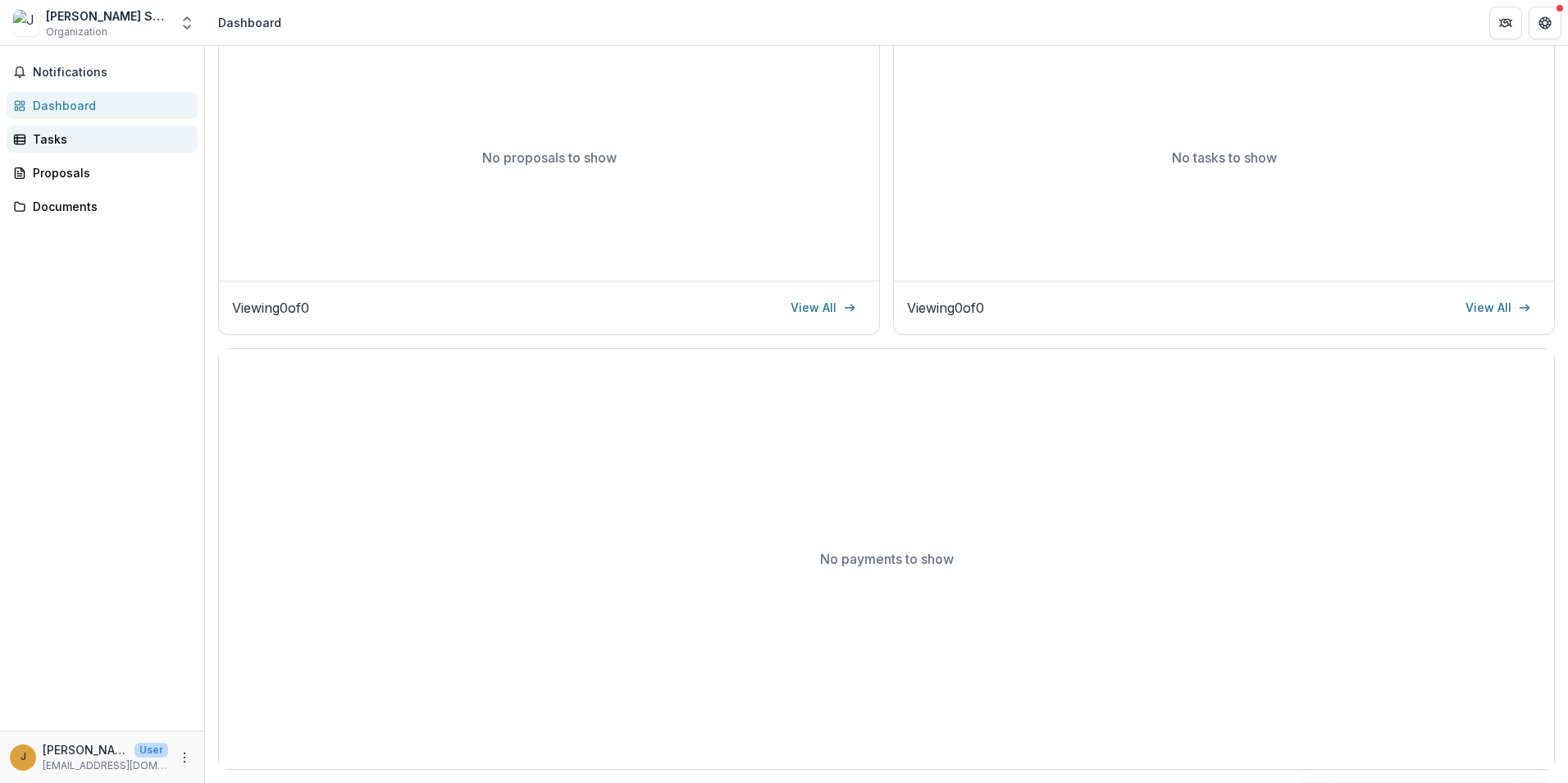
click at [39, 139] on div "Tasks" at bounding box center [109, 139] width 151 height 17
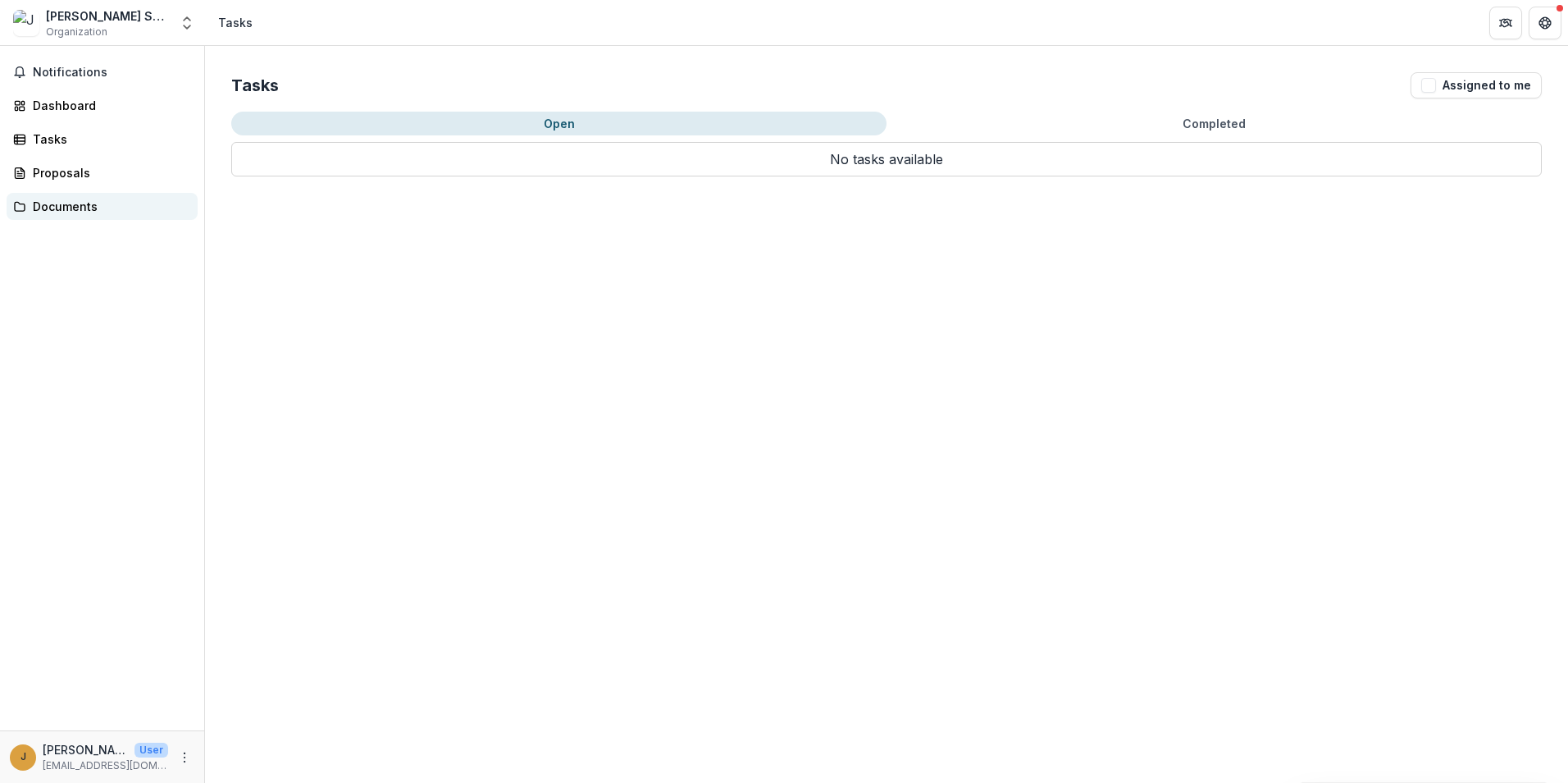
click at [71, 204] on div "Documents" at bounding box center [109, 206] width 151 height 17
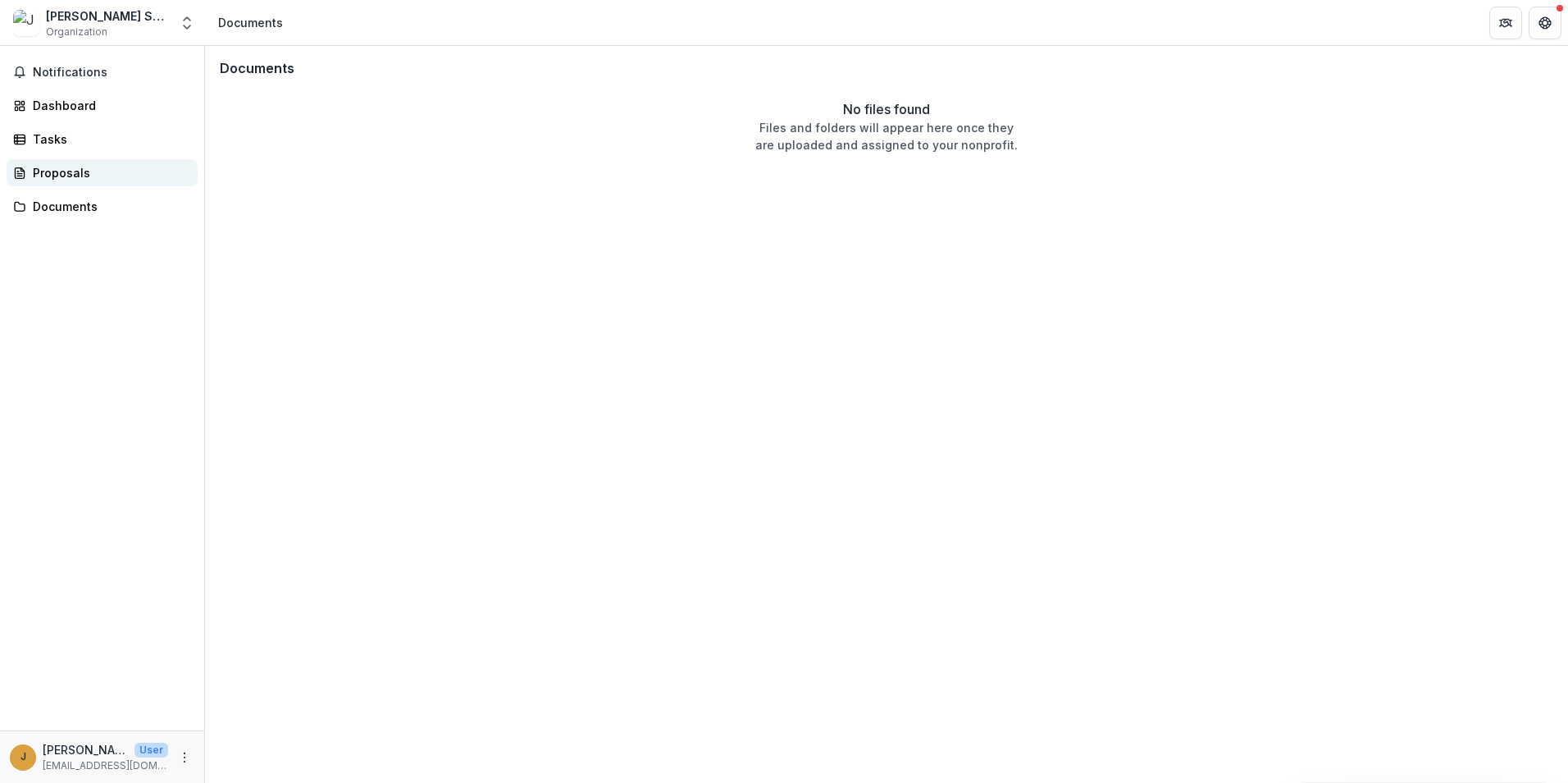
click at [57, 171] on div "Proposals" at bounding box center [109, 172] width 151 height 17
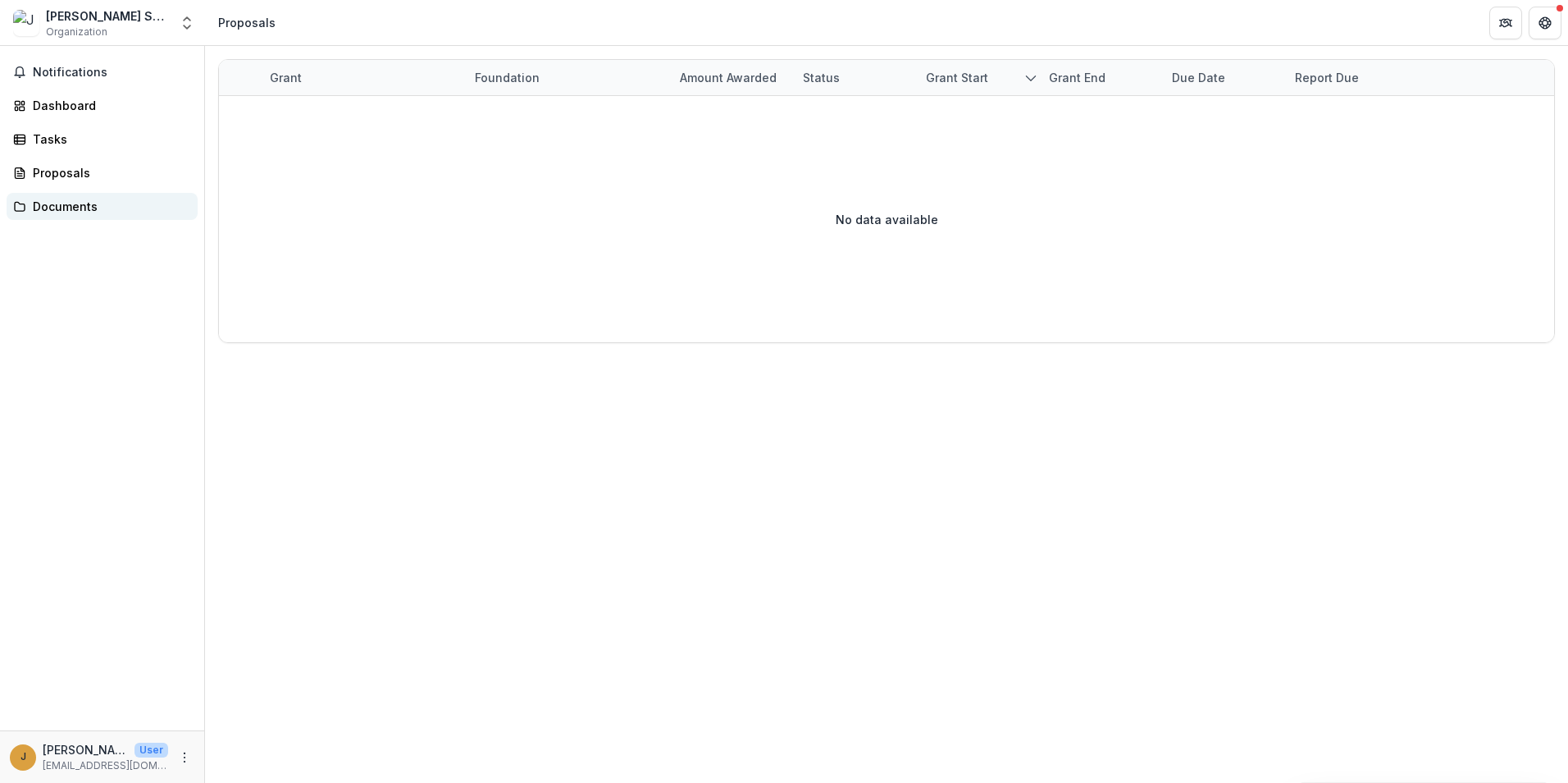
click at [70, 206] on div "Documents" at bounding box center [109, 206] width 151 height 17
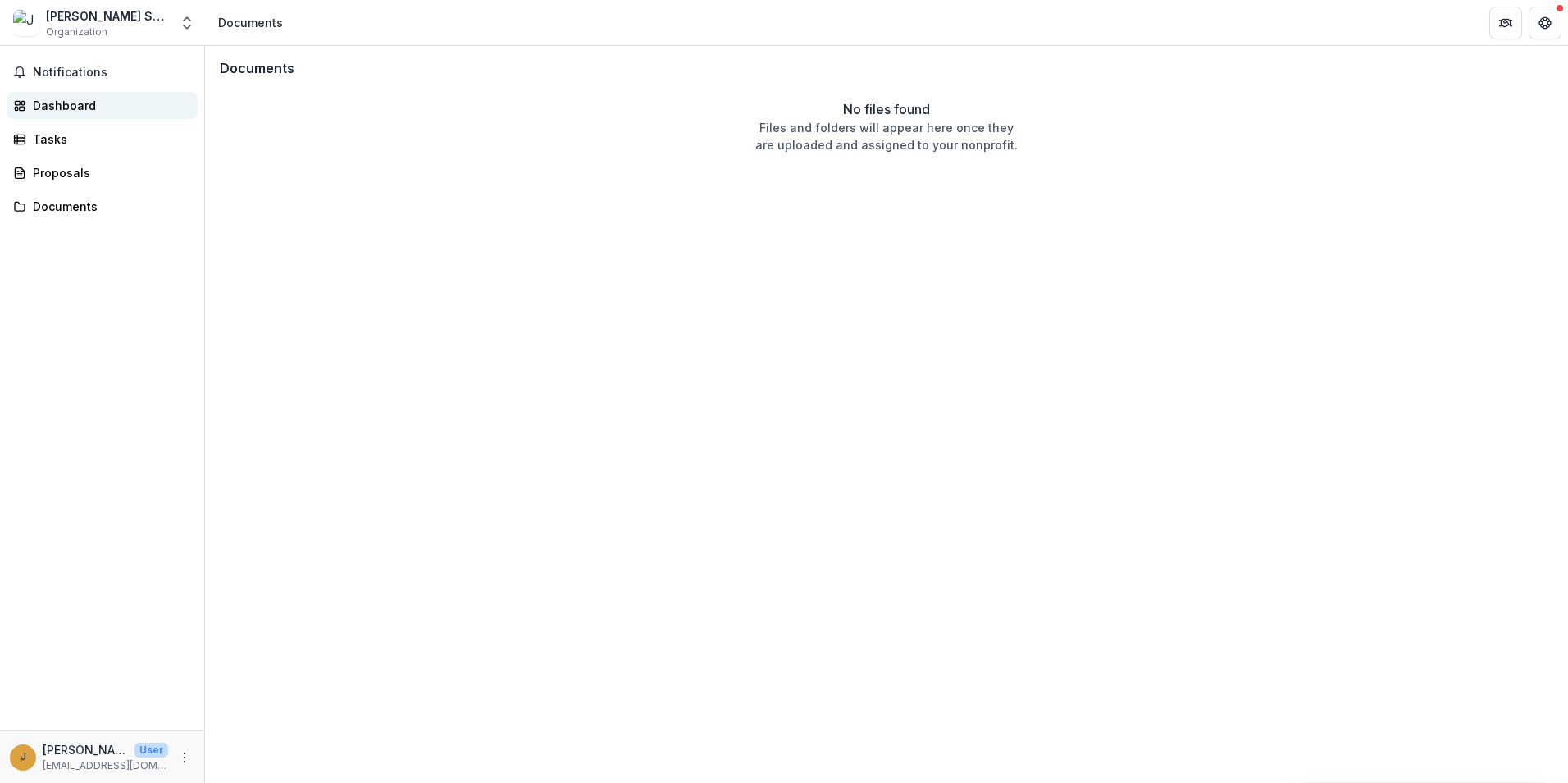
click at [64, 106] on div "Dashboard" at bounding box center [109, 105] width 151 height 17
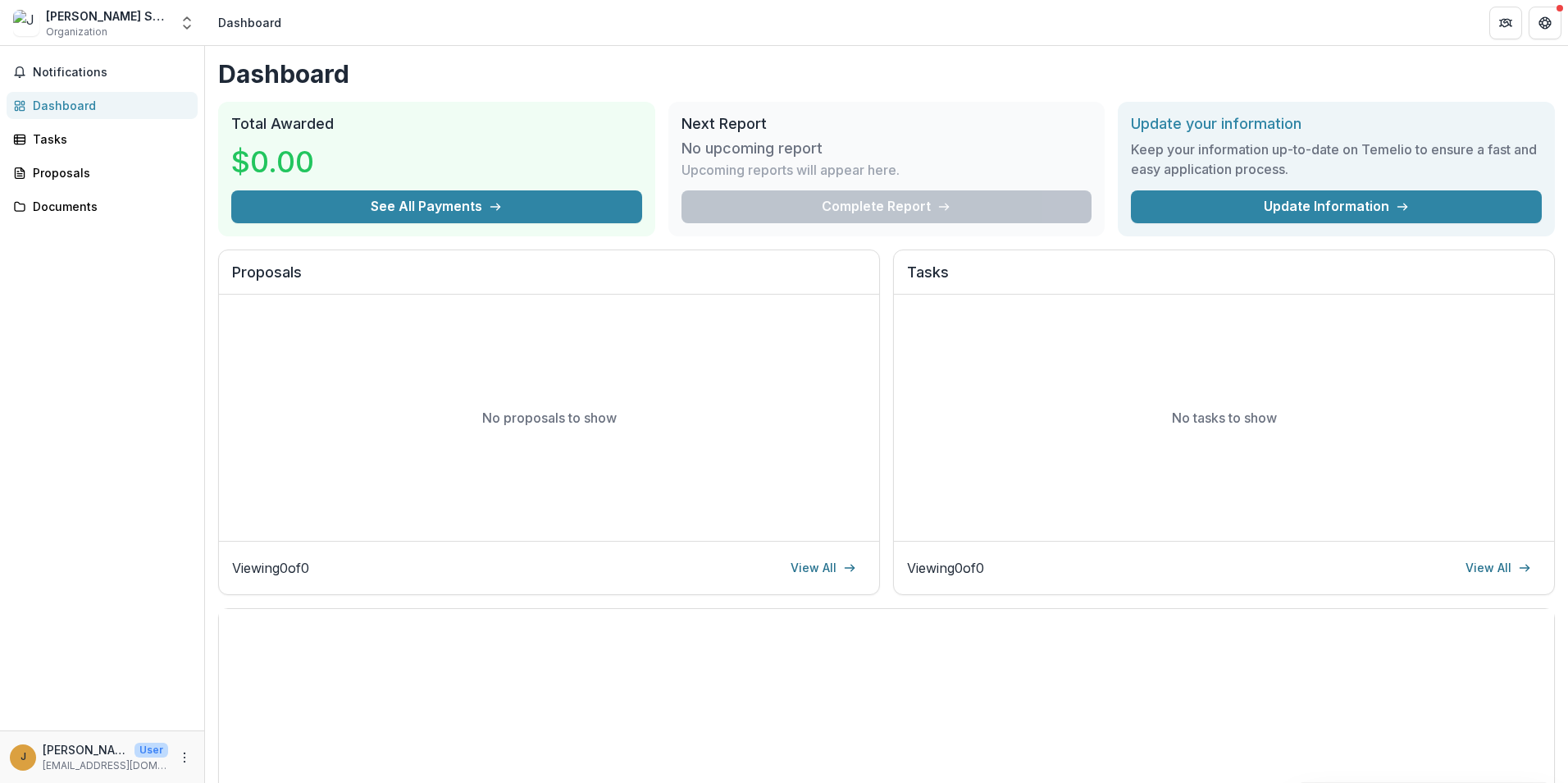
click at [482, 415] on p "No proposals to show" at bounding box center [549, 417] width 134 height 20
click at [808, 571] on link "View All" at bounding box center [824, 568] width 85 height 26
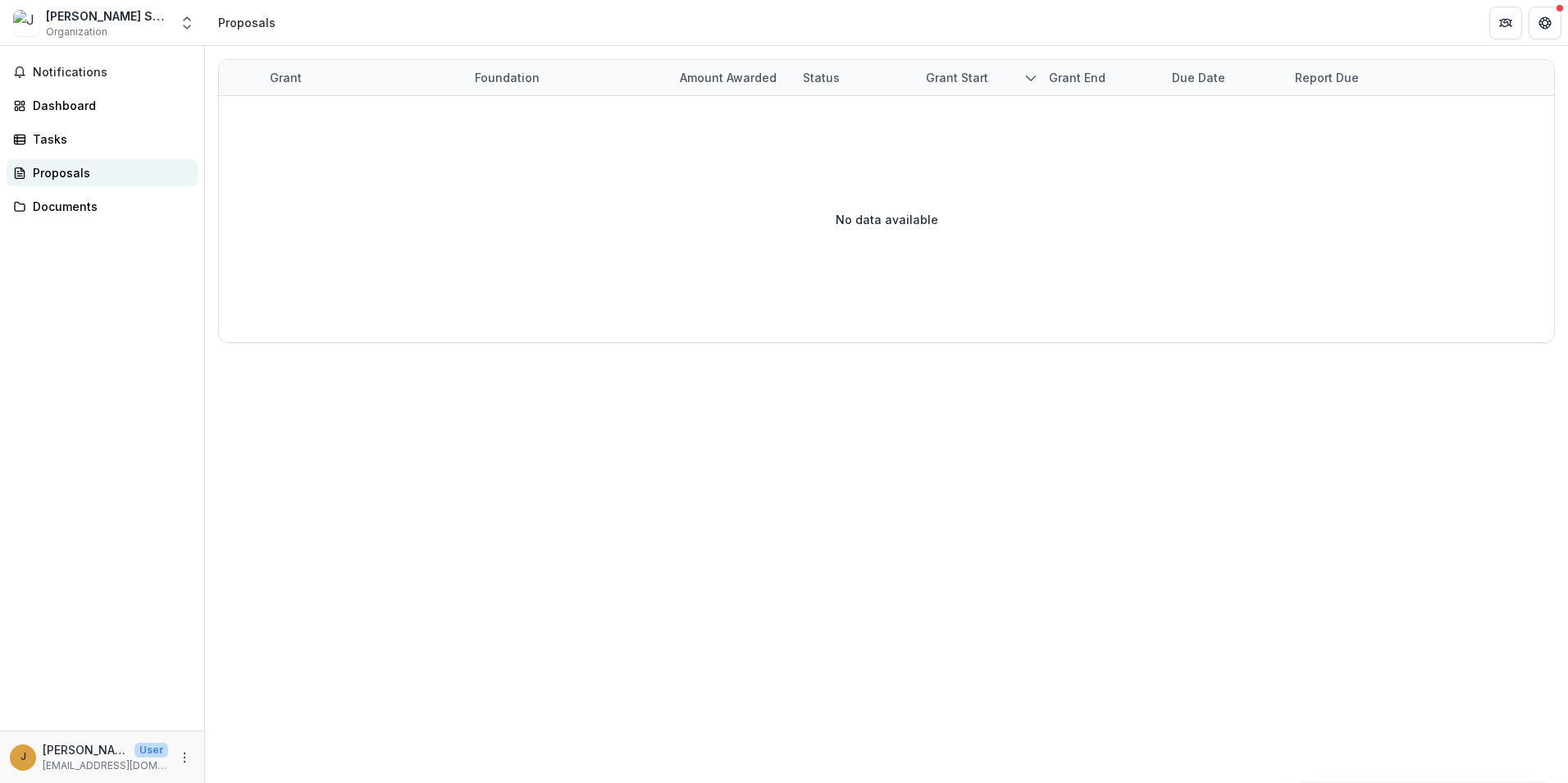
click at [61, 174] on div "Proposals" at bounding box center [109, 172] width 151 height 17
click at [62, 205] on div "Documents" at bounding box center [109, 206] width 151 height 17
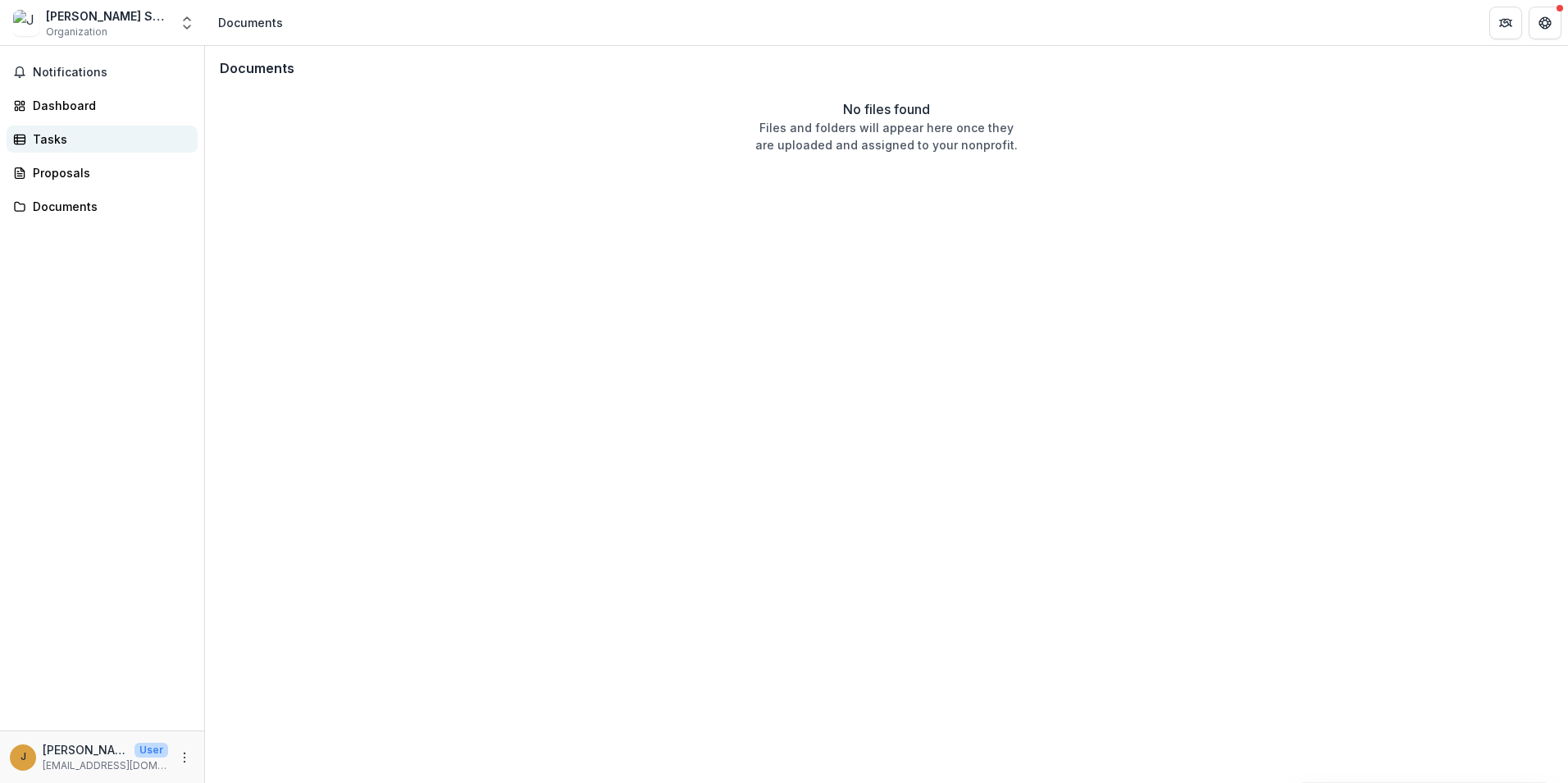
click at [51, 141] on div "Tasks" at bounding box center [109, 139] width 151 height 17
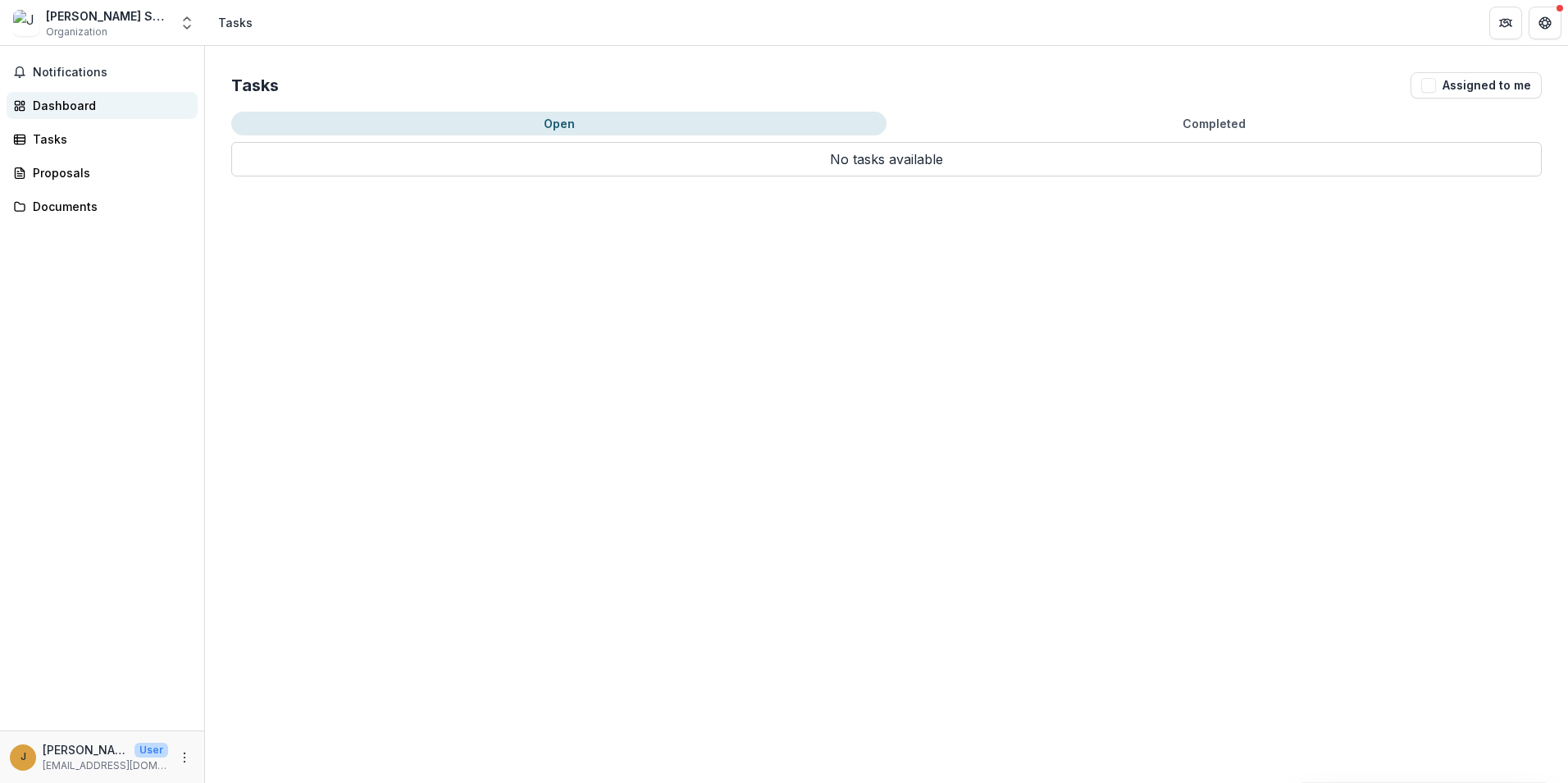
click at [51, 106] on div "Dashboard" at bounding box center [109, 105] width 151 height 17
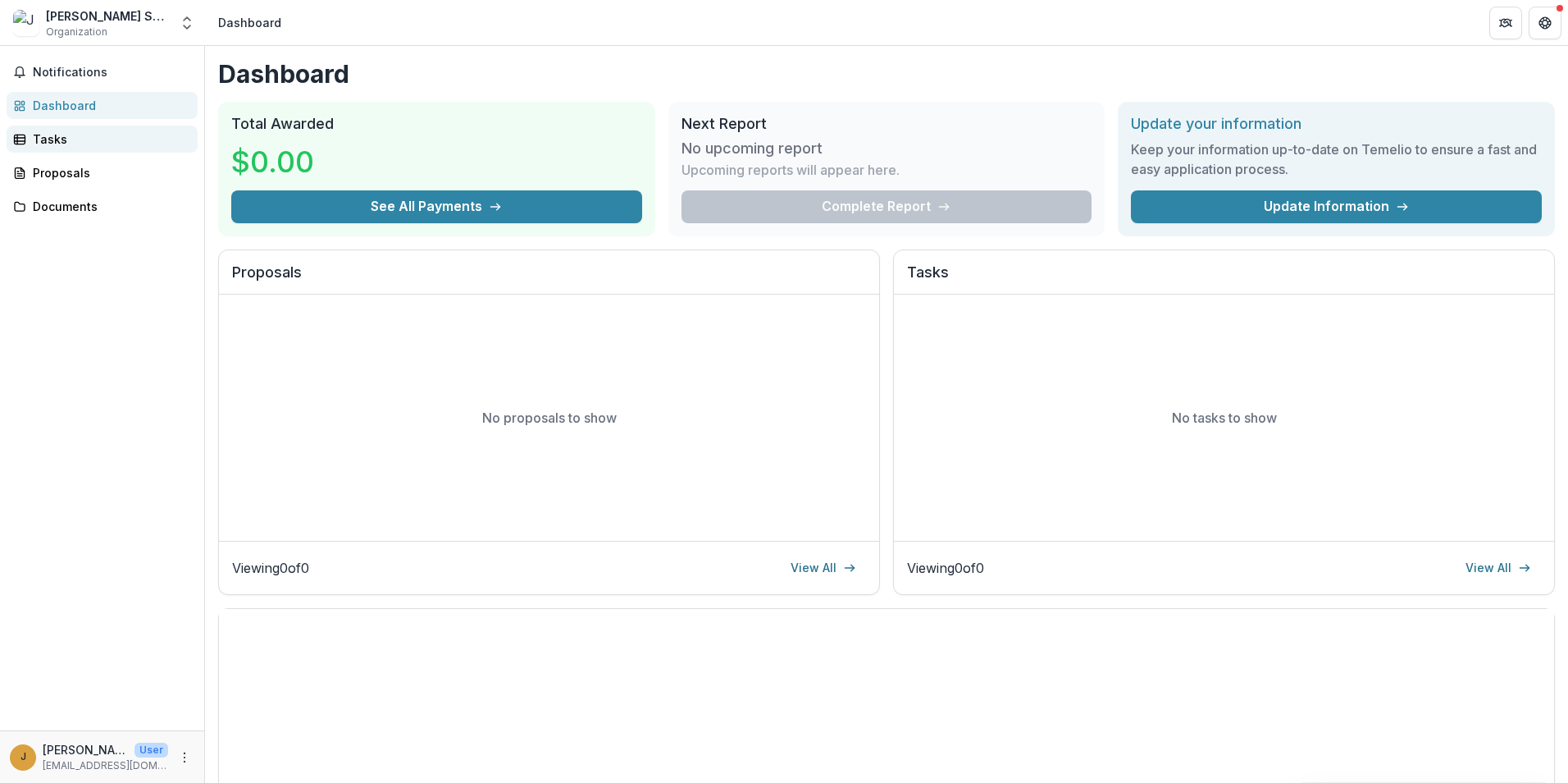
click at [58, 135] on div "Tasks" at bounding box center [109, 139] width 151 height 17
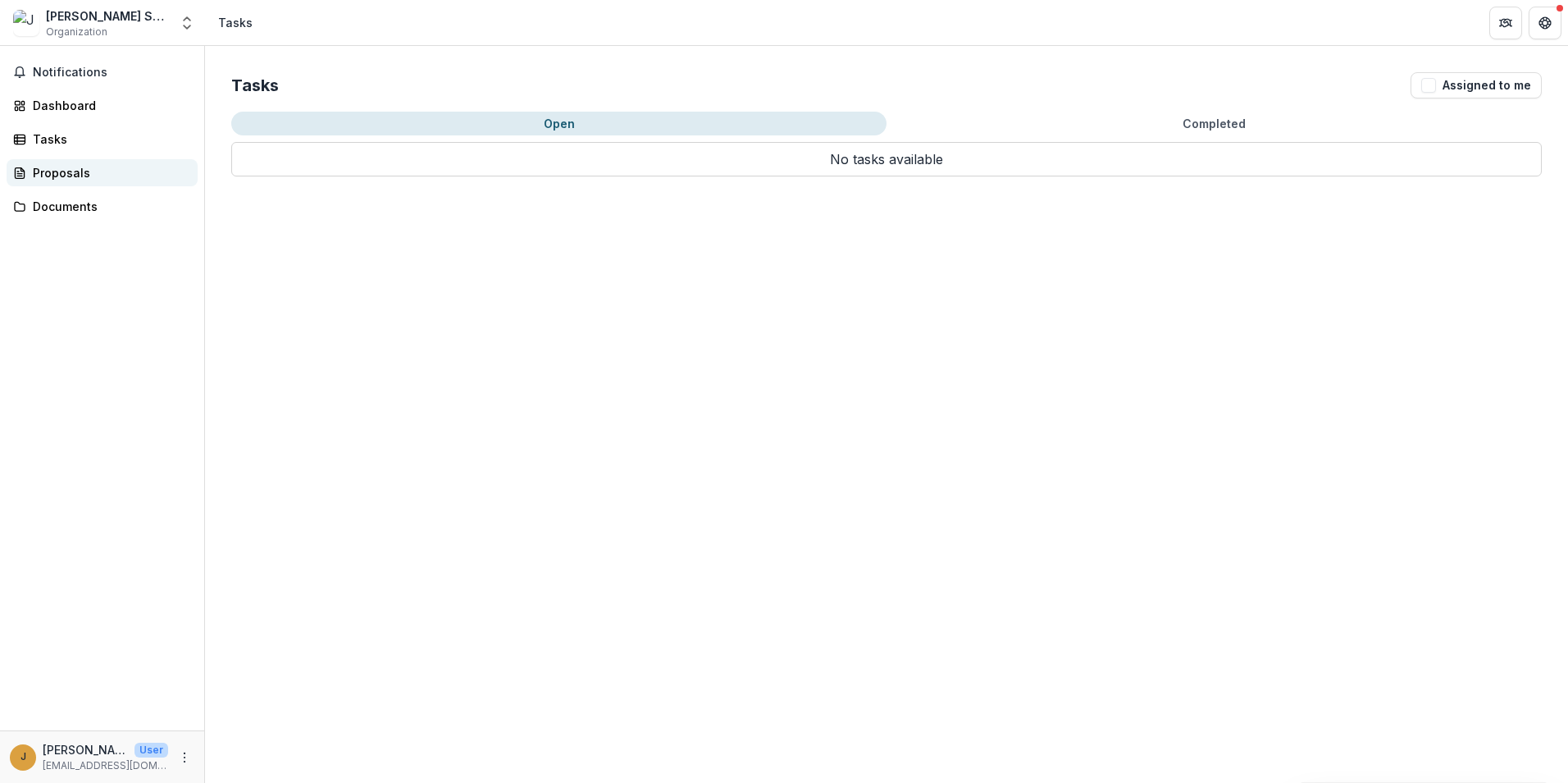
click at [64, 179] on div "Proposals" at bounding box center [109, 172] width 151 height 17
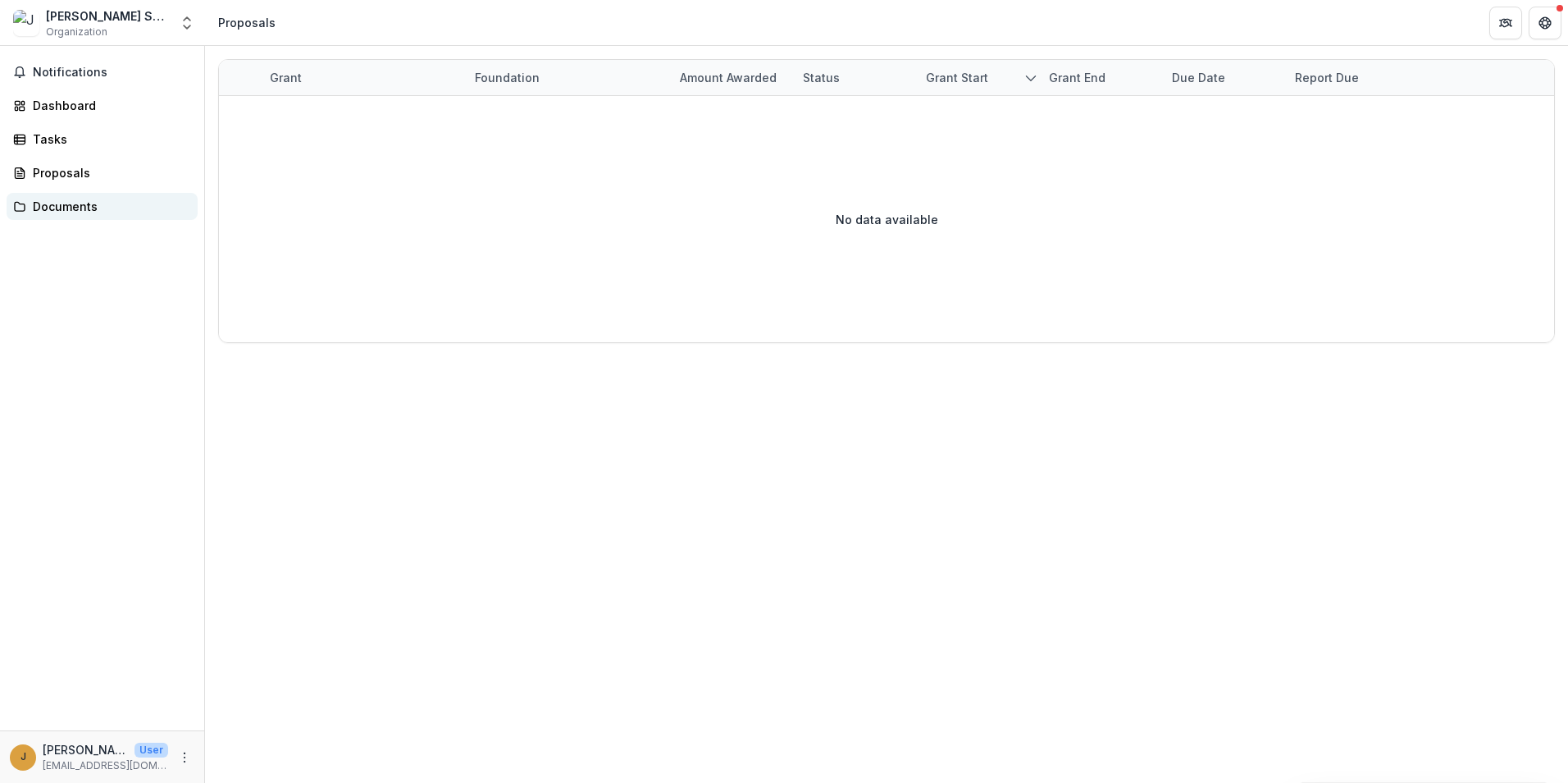
click at [65, 208] on div "Documents" at bounding box center [109, 206] width 151 height 17
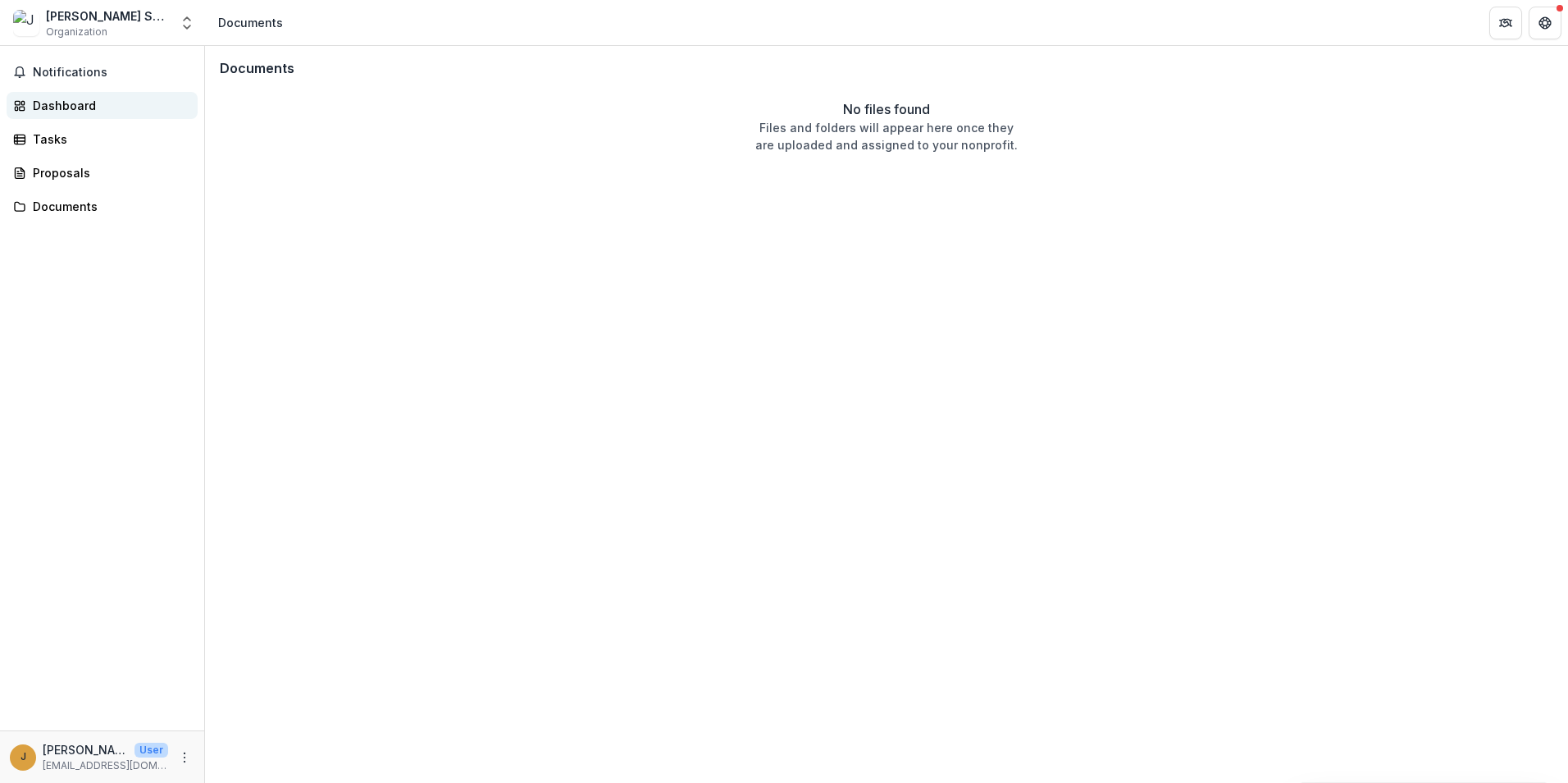
click at [66, 106] on div "Dashboard" at bounding box center [109, 105] width 151 height 17
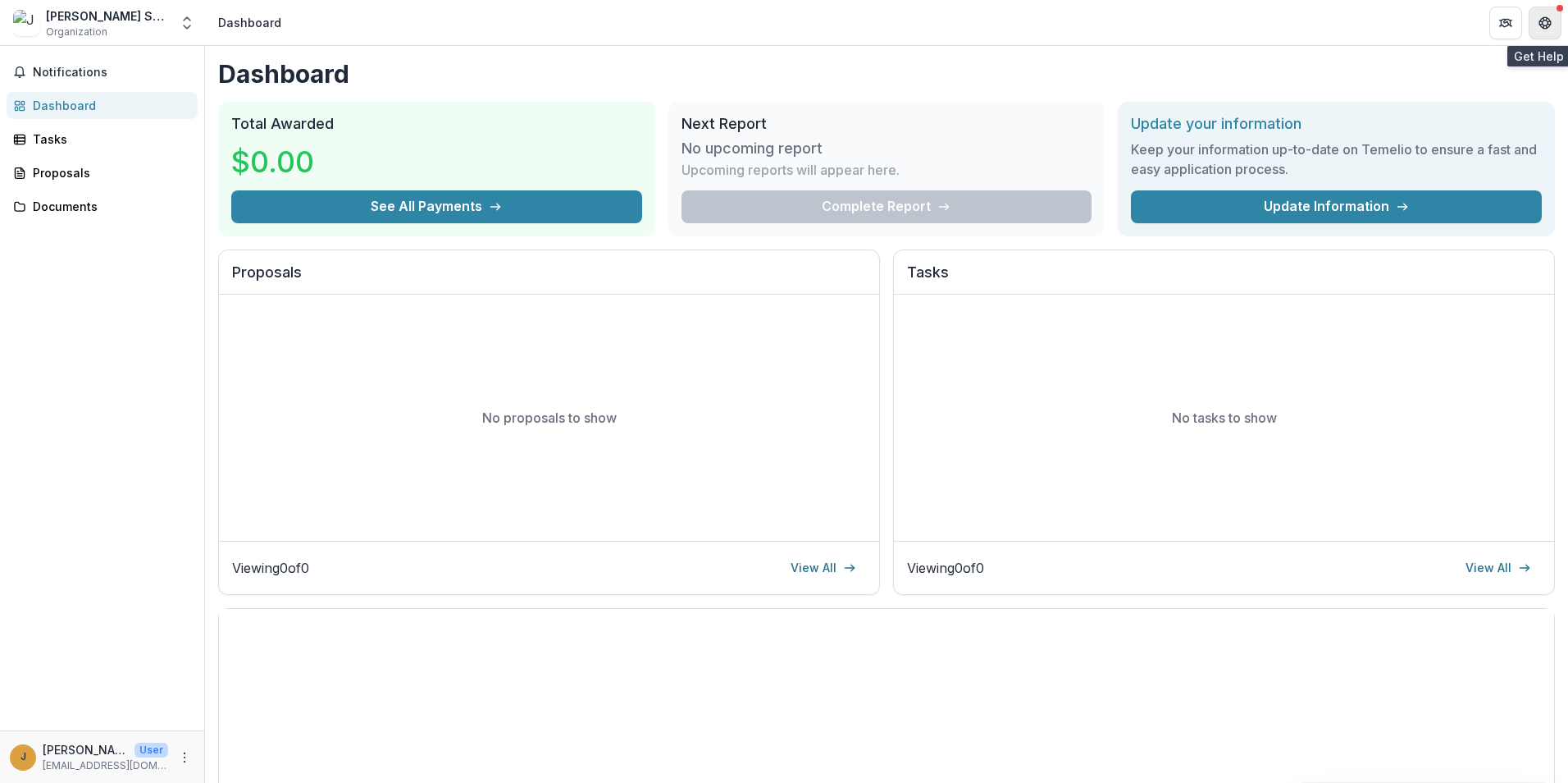
click at [1544, 24] on icon "Get Help" at bounding box center [1544, 23] width 13 height 13
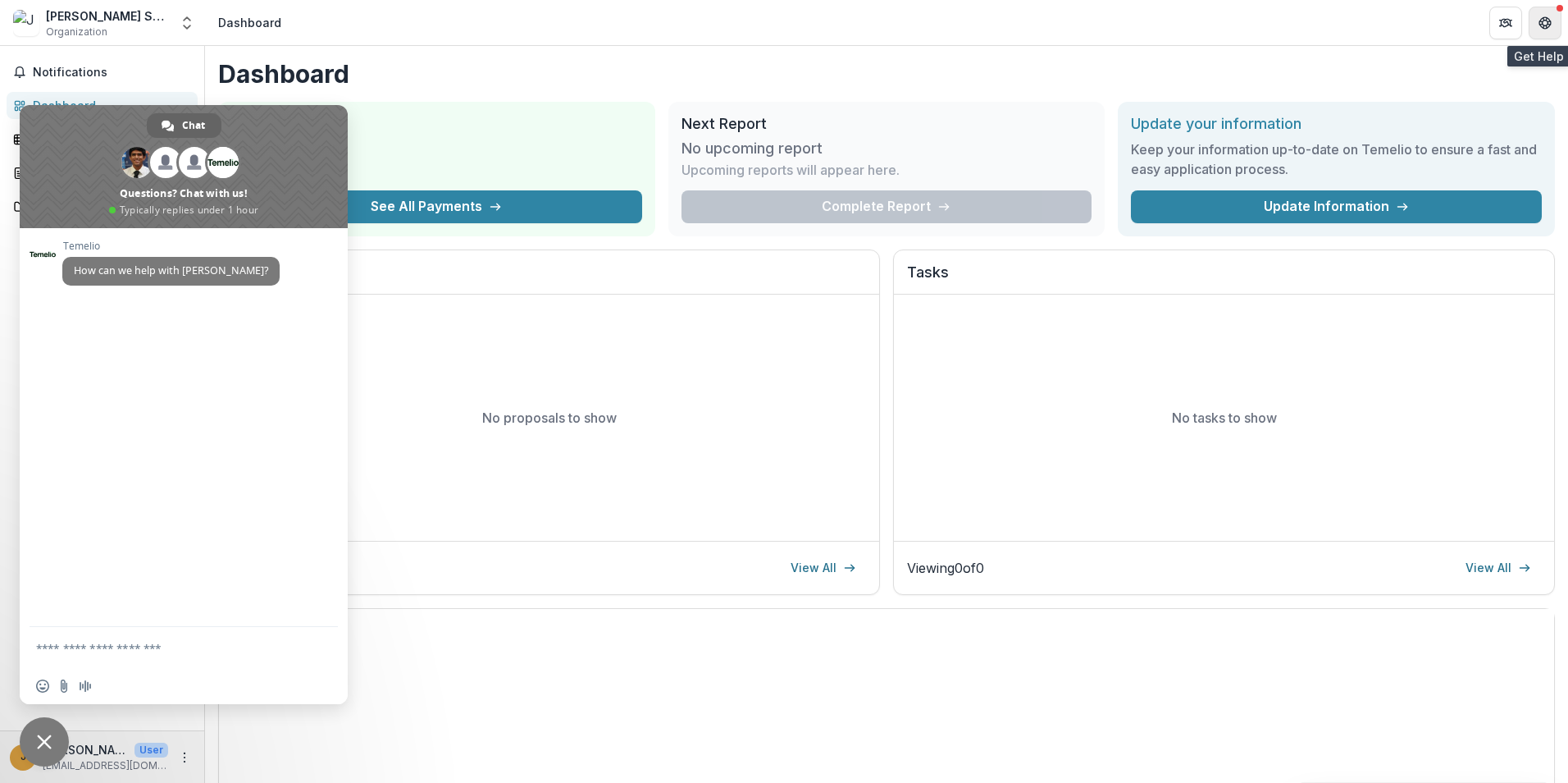
click at [1551, 30] on button "Get Help" at bounding box center [1545, 24] width 33 height 33
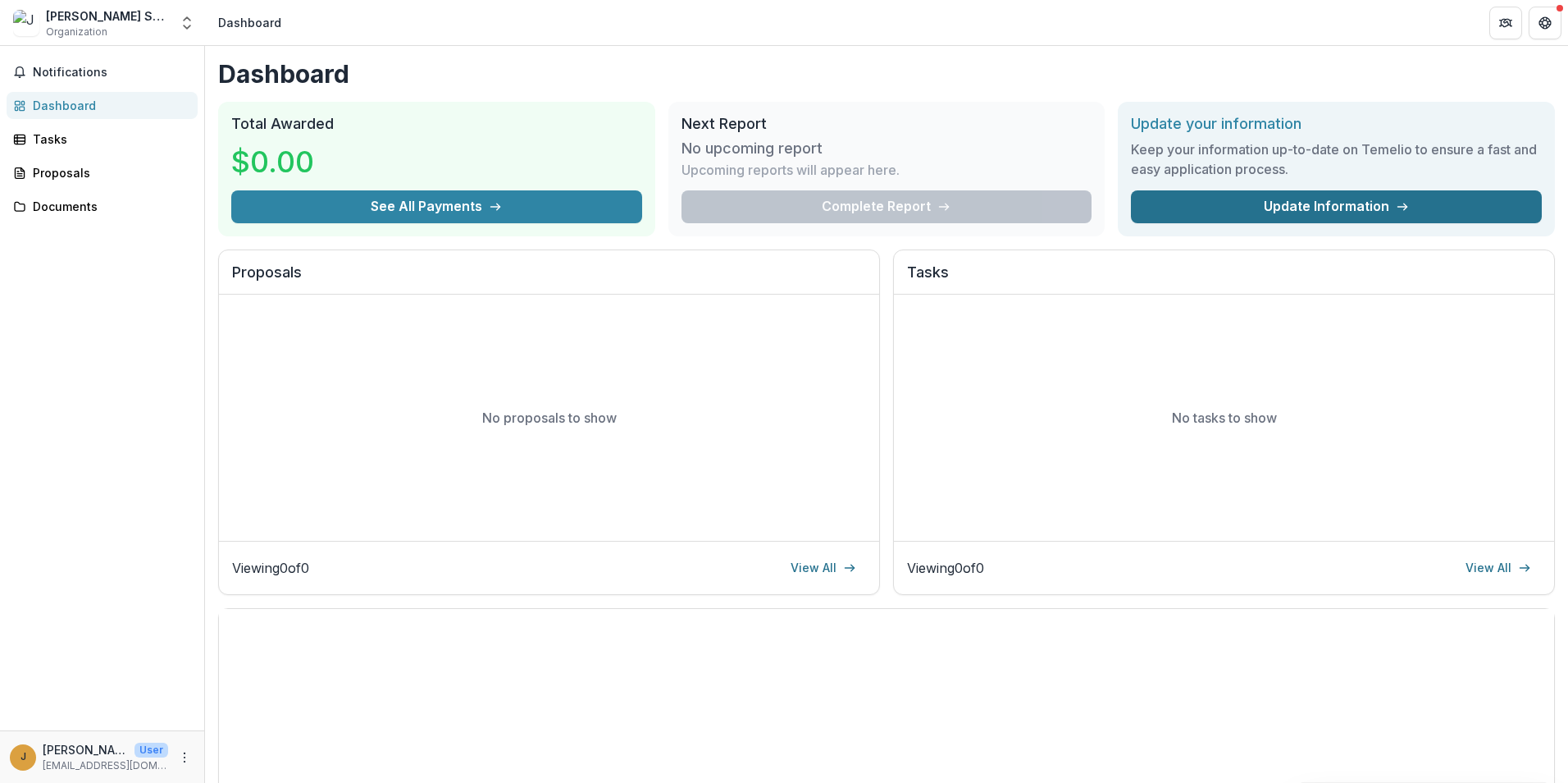
click at [1255, 203] on link "Update Information" at bounding box center [1336, 207] width 411 height 33
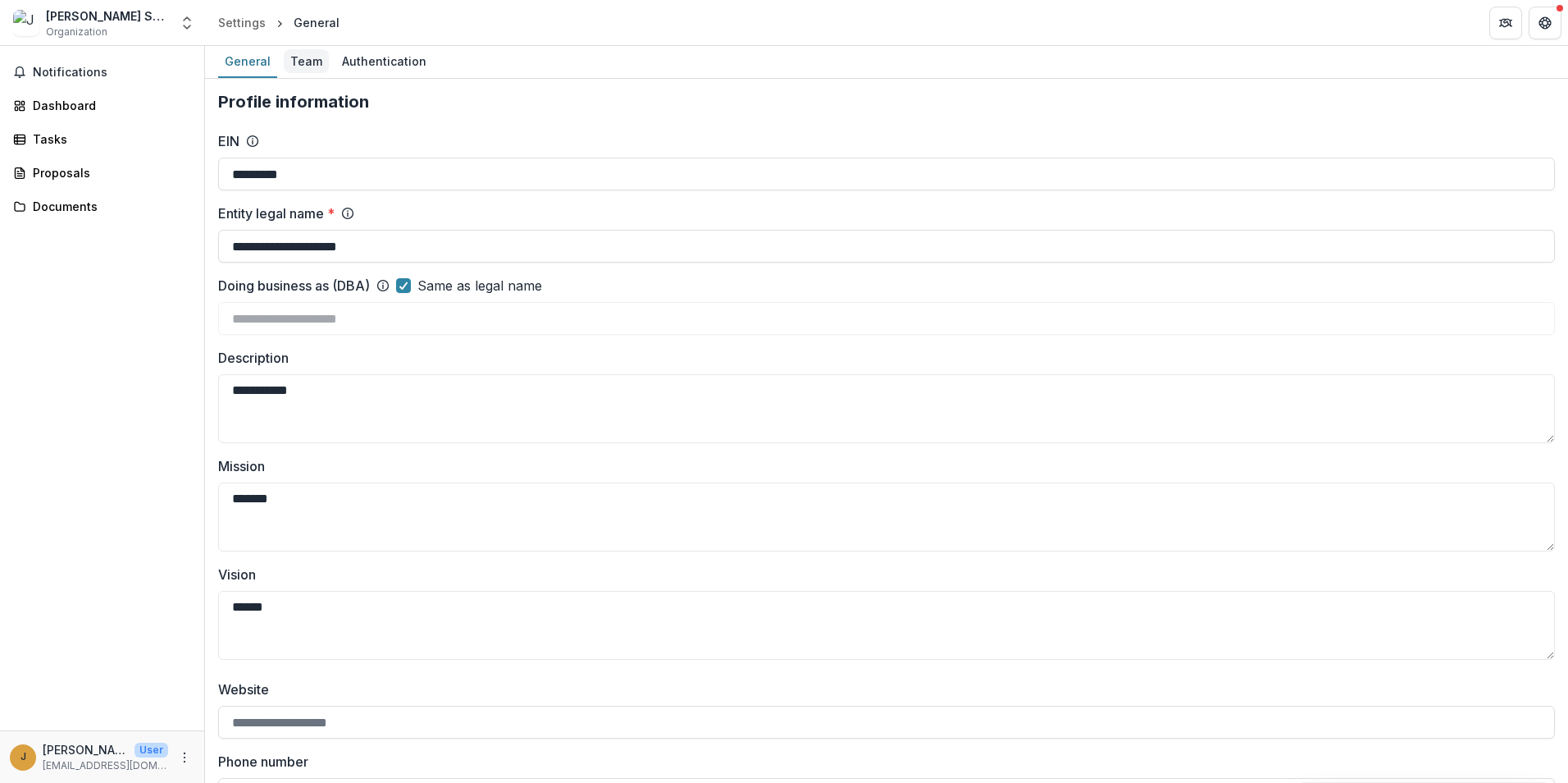
click at [306, 62] on div "Team" at bounding box center [306, 61] width 45 height 24
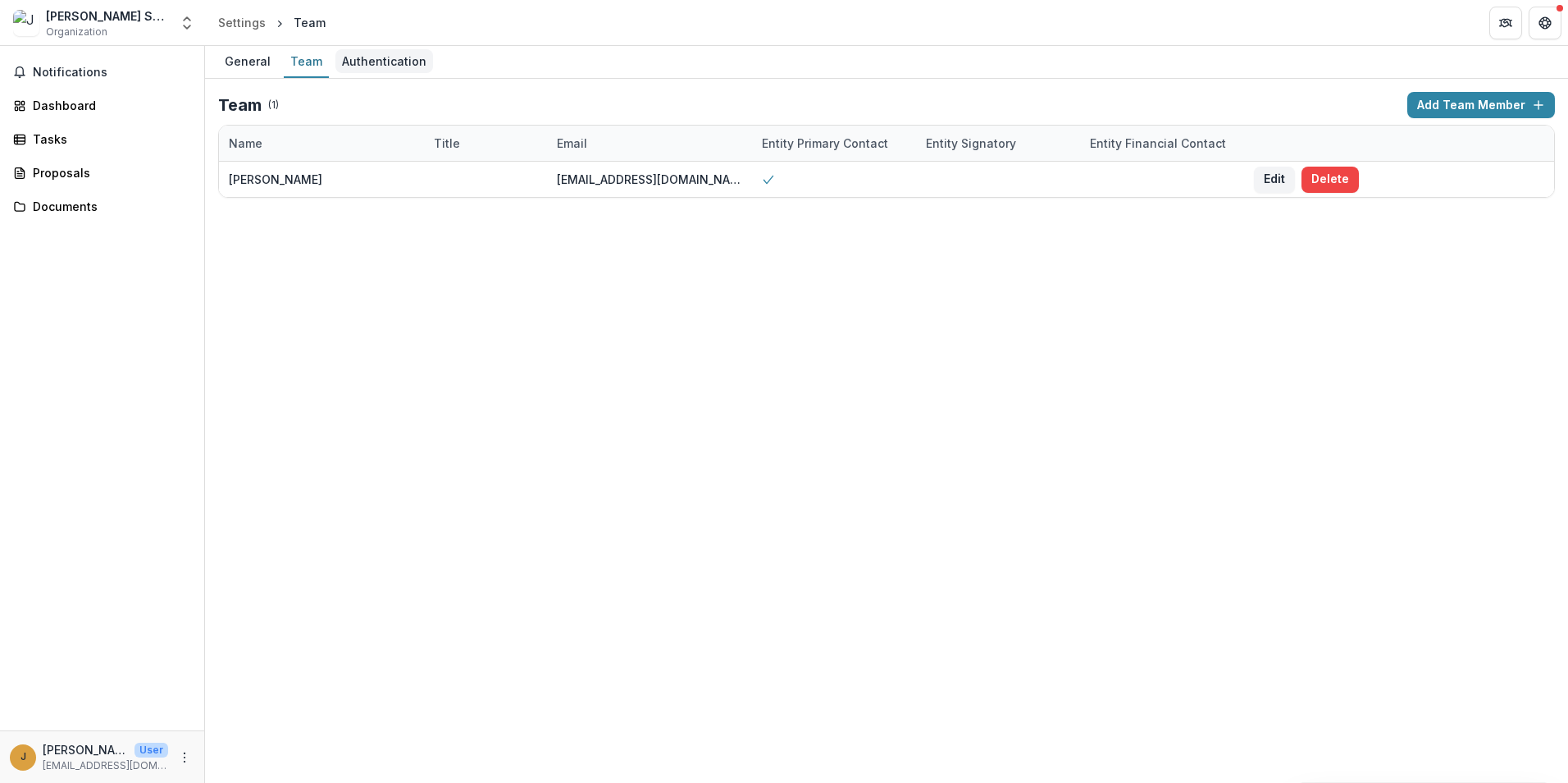
click at [377, 66] on div "Authentication" at bounding box center [384, 61] width 98 height 24
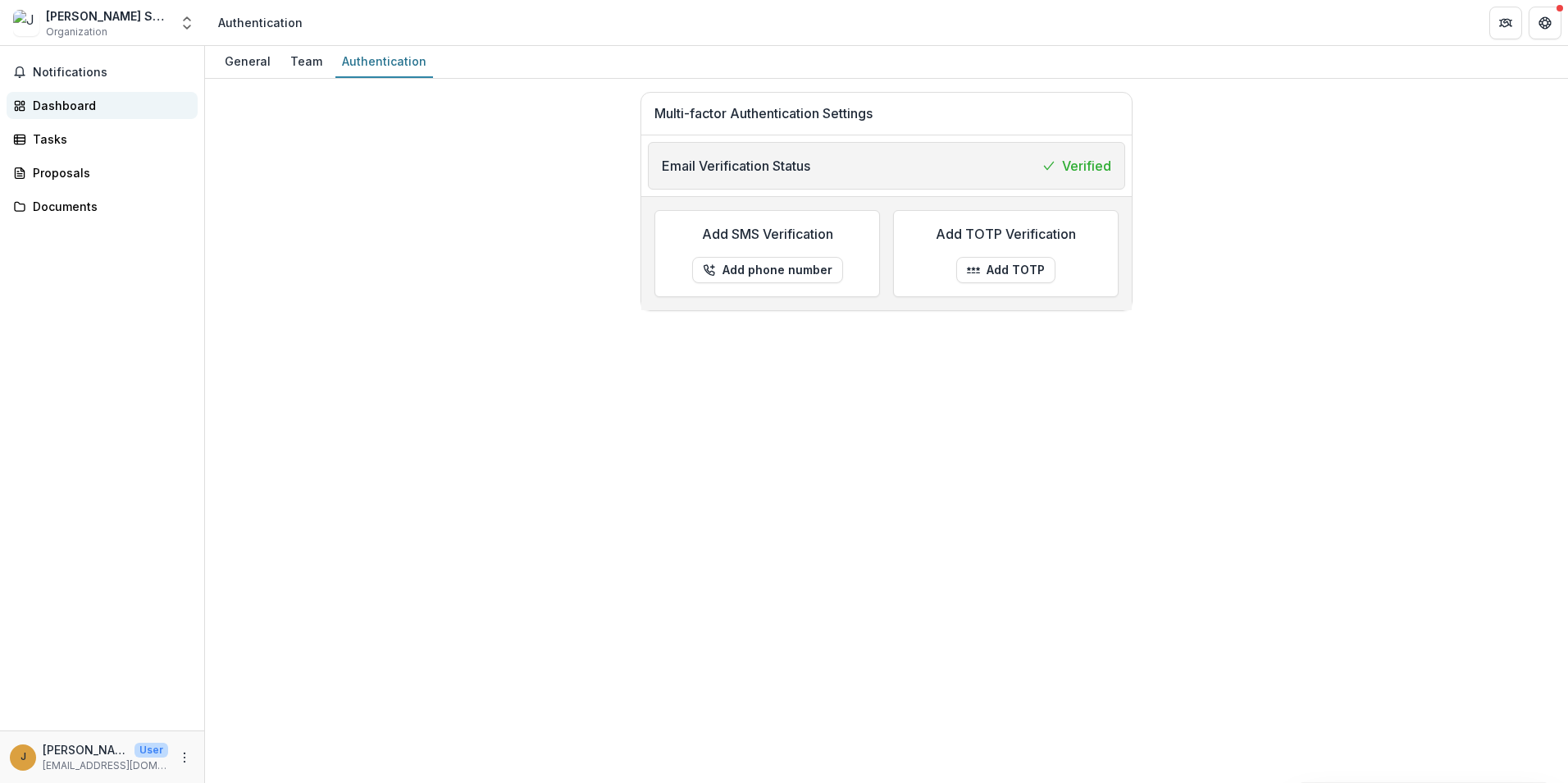
click at [68, 108] on div "Dashboard" at bounding box center [109, 105] width 151 height 17
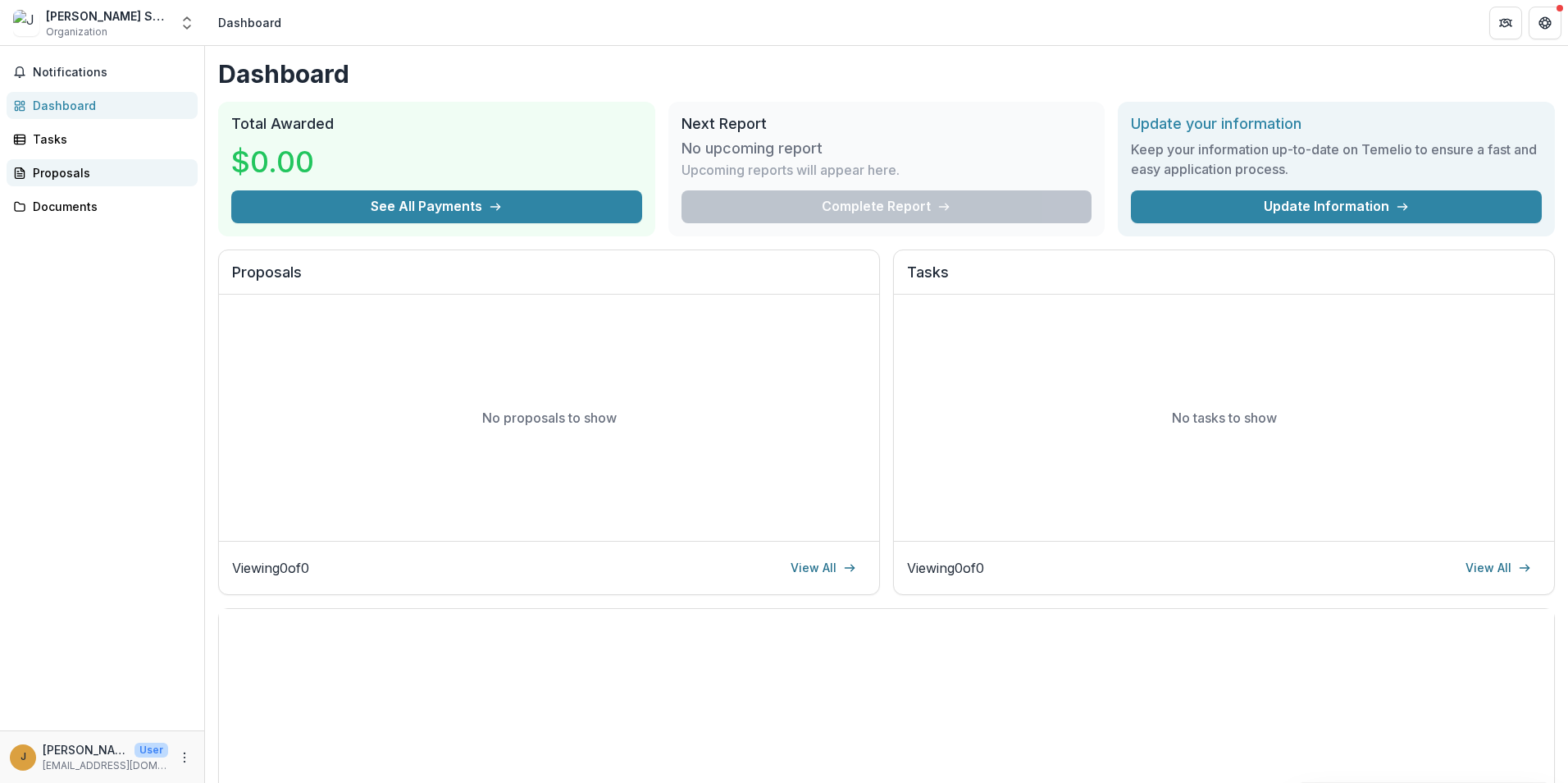
click at [36, 174] on div "Proposals" at bounding box center [109, 172] width 151 height 17
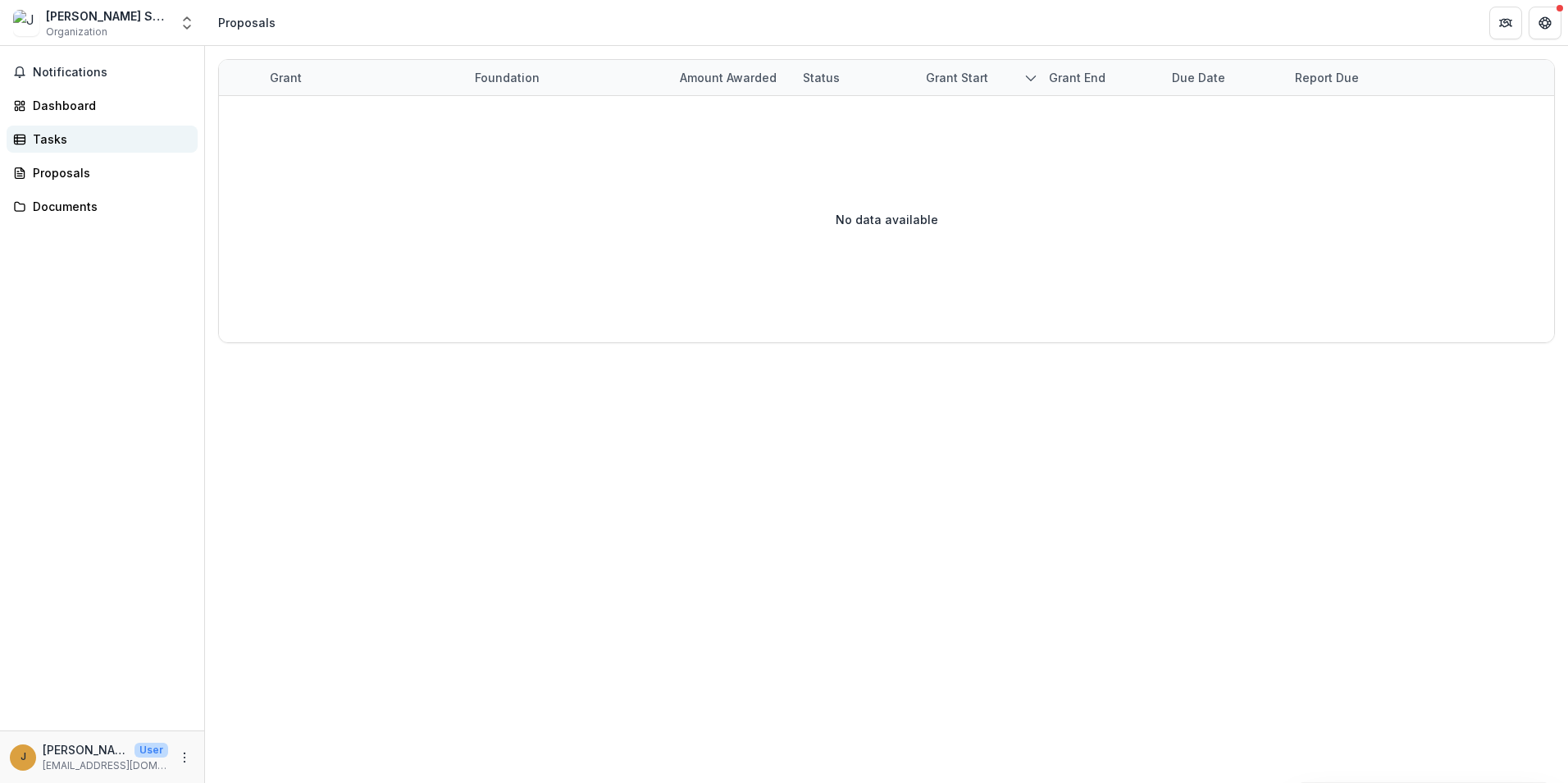
click at [49, 134] on div "Tasks" at bounding box center [109, 139] width 151 height 17
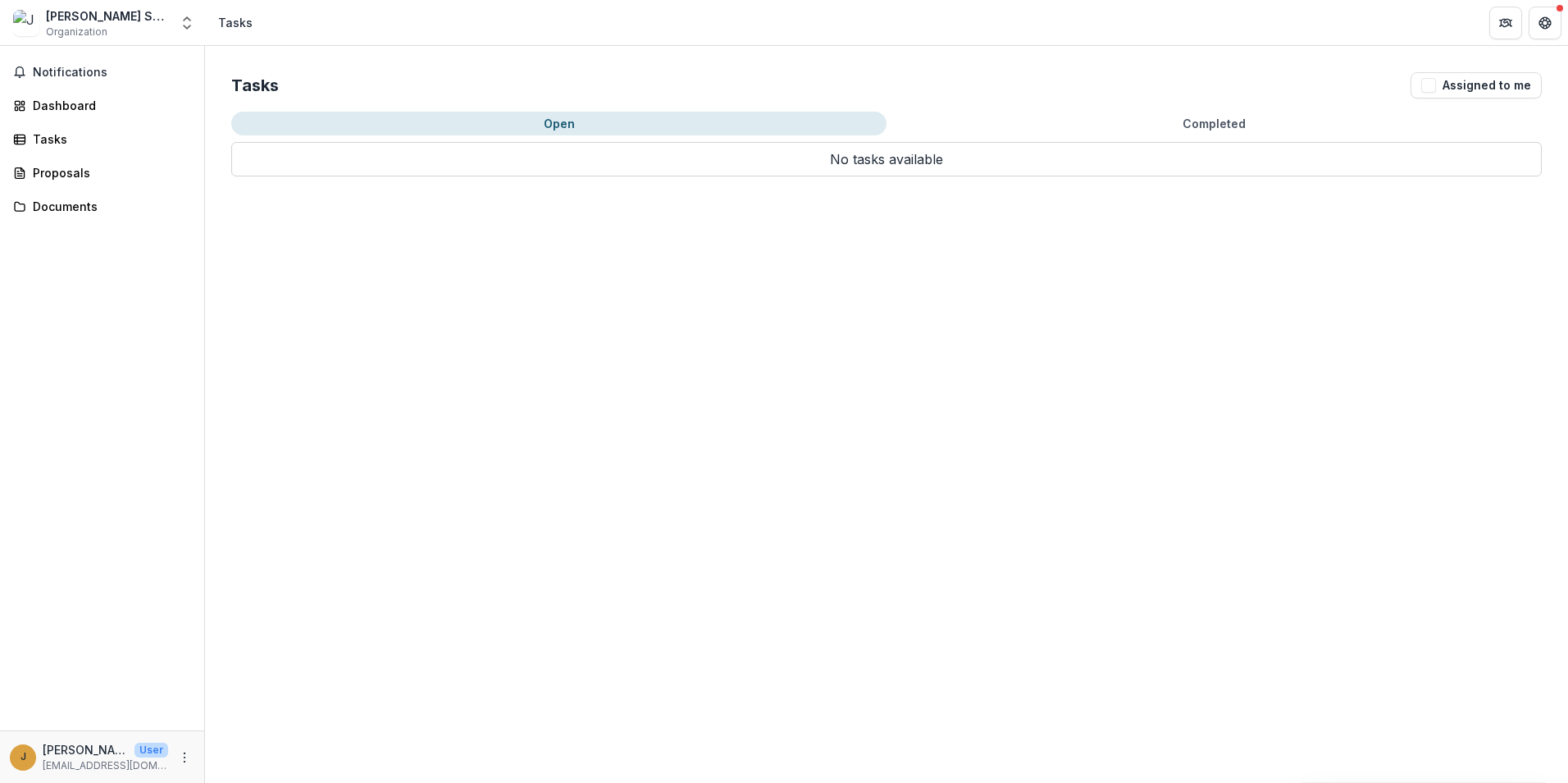
click at [546, 120] on button "Open" at bounding box center [559, 123] width 656 height 24
click at [576, 124] on button "Open" at bounding box center [559, 123] width 656 height 24
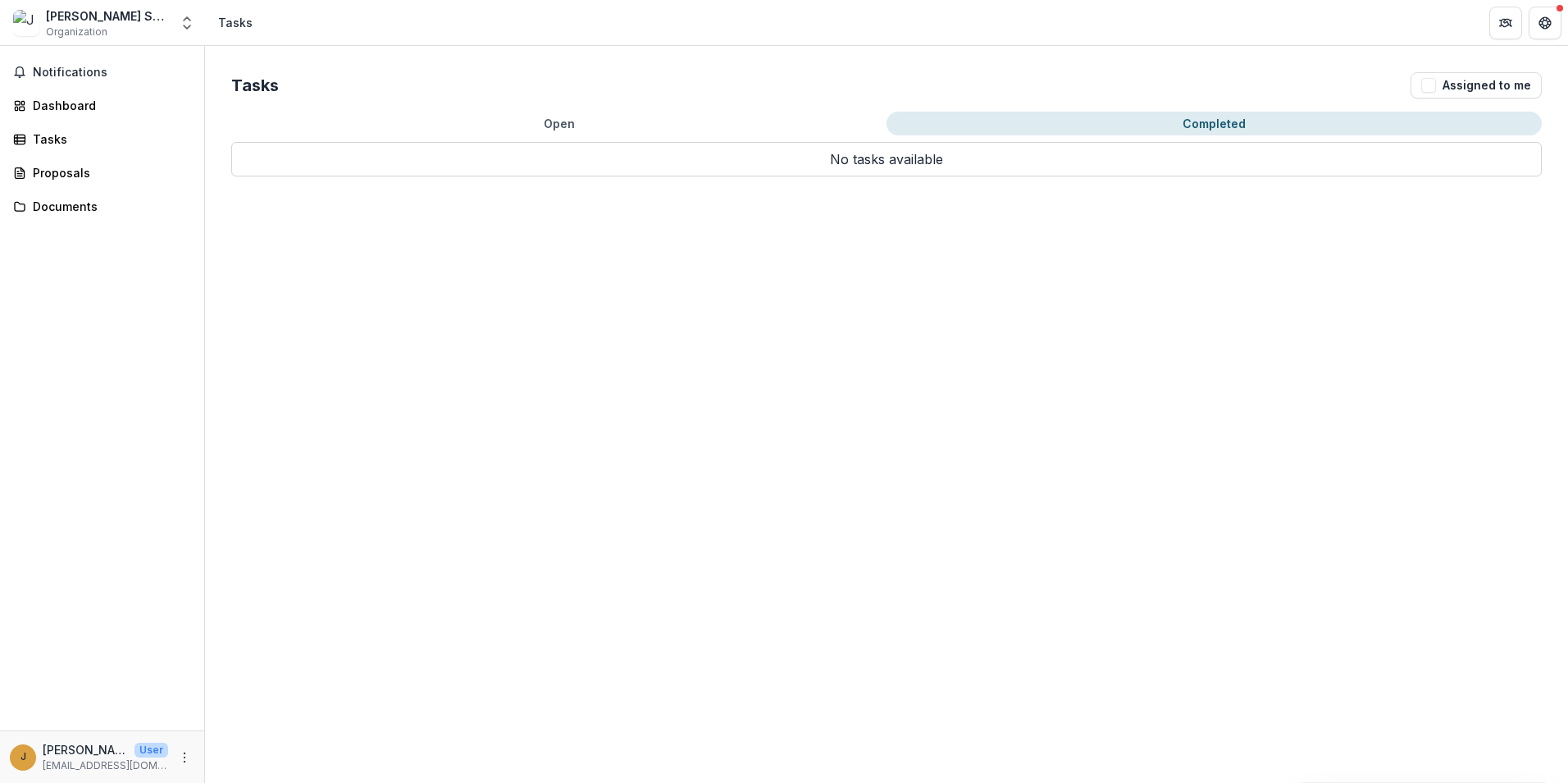
click at [1226, 125] on button "Completed" at bounding box center [1214, 123] width 656 height 24
click at [848, 164] on p "No tasks available" at bounding box center [886, 159] width 1310 height 35
click at [65, 177] on div "Proposals" at bounding box center [109, 172] width 151 height 17
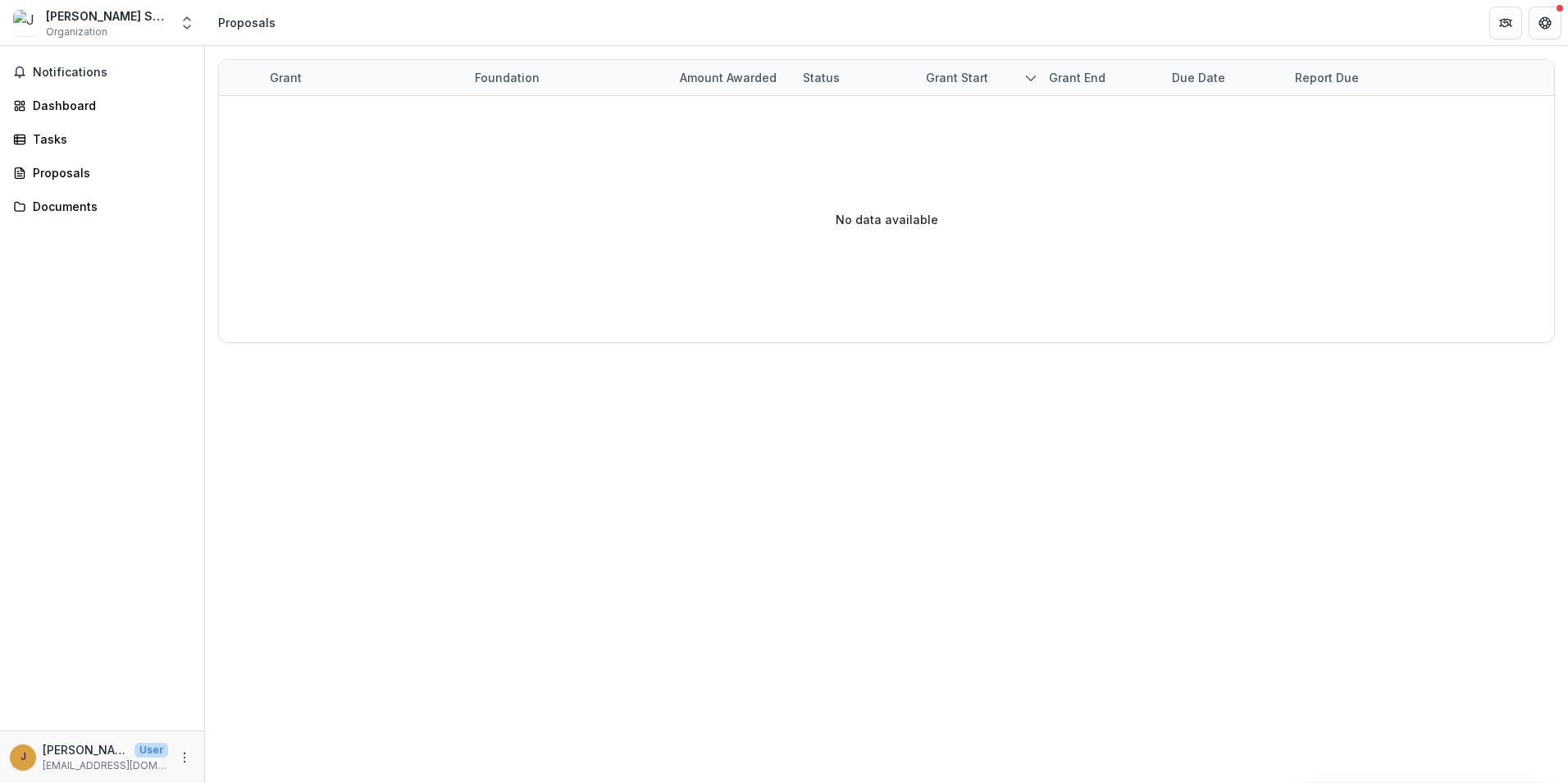
click at [908, 224] on p "No data available" at bounding box center [887, 219] width 103 height 17
click at [1034, 77] on polyline "sorted descending" at bounding box center [1030, 78] width 9 height 5
click at [285, 78] on div "Grant" at bounding box center [286, 78] width 51 height 17
click at [488, 76] on div "Foundation" at bounding box center [507, 78] width 84 height 17
click at [727, 83] on div "Amount awarded" at bounding box center [729, 78] width 117 height 17
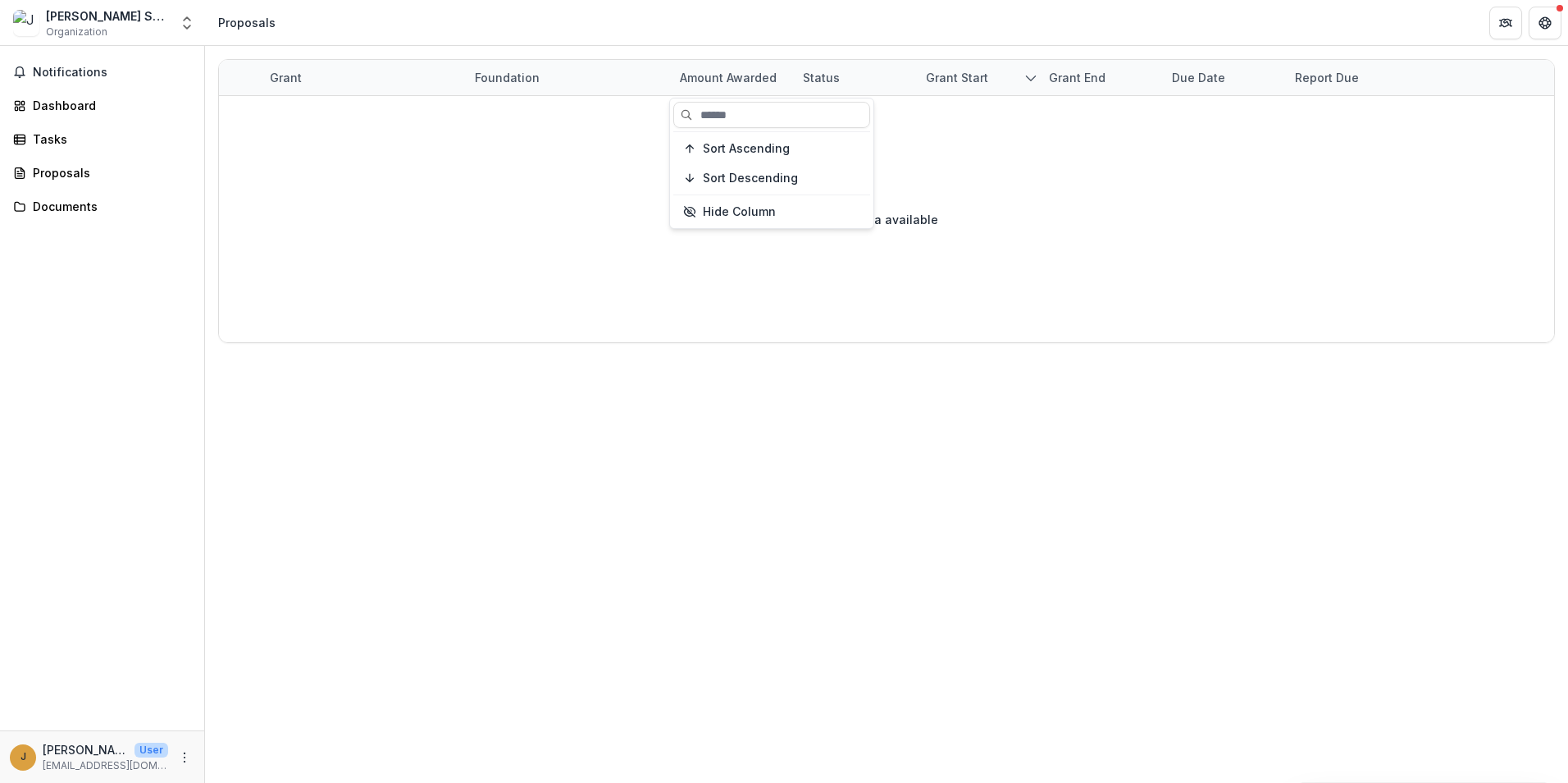
click at [1325, 74] on div "Report Due" at bounding box center [1327, 78] width 84 height 17
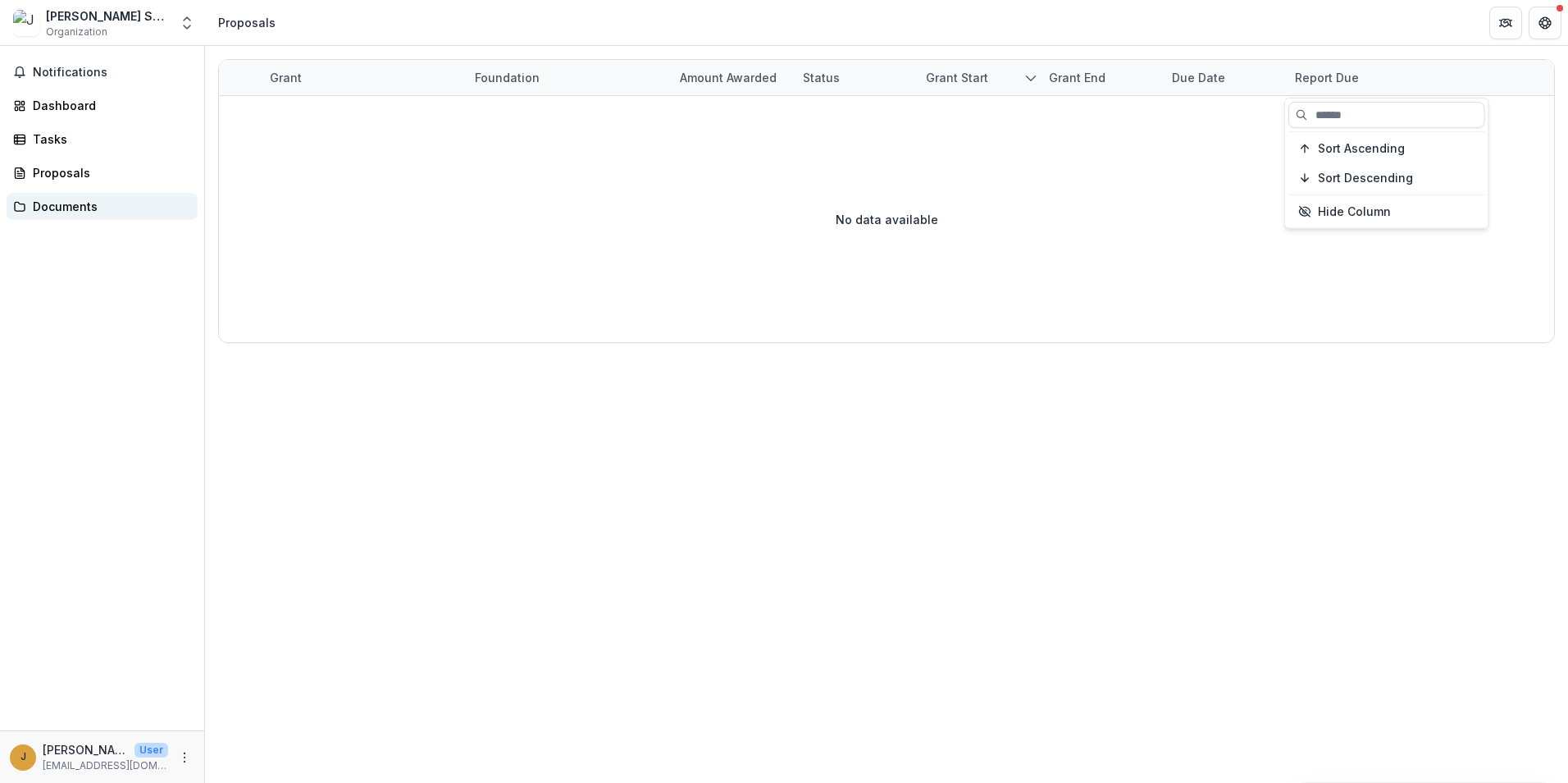
click at [48, 211] on div "Documents" at bounding box center [109, 206] width 151 height 17
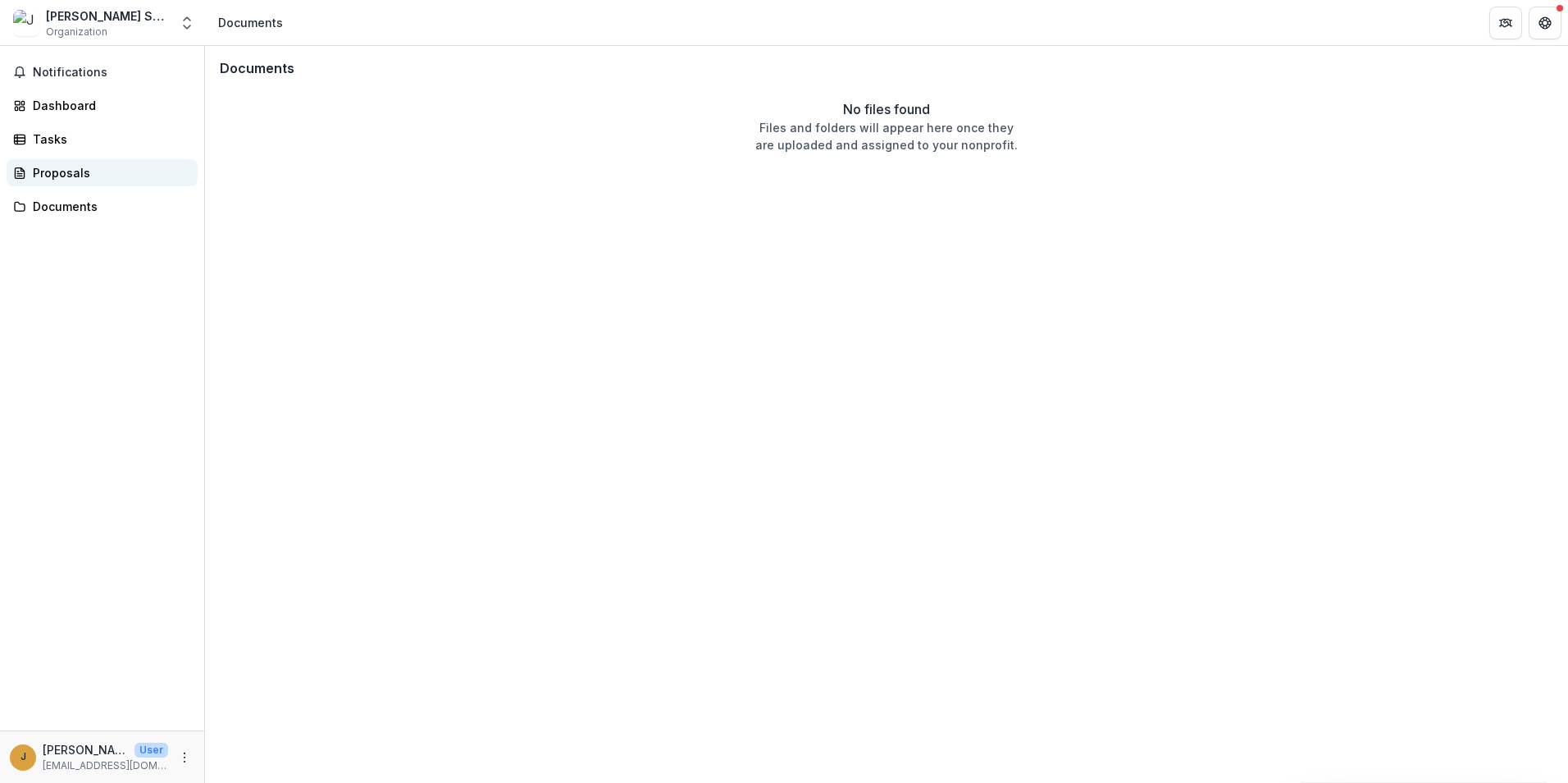
click at [53, 172] on div "Proposals" at bounding box center [109, 172] width 151 height 17
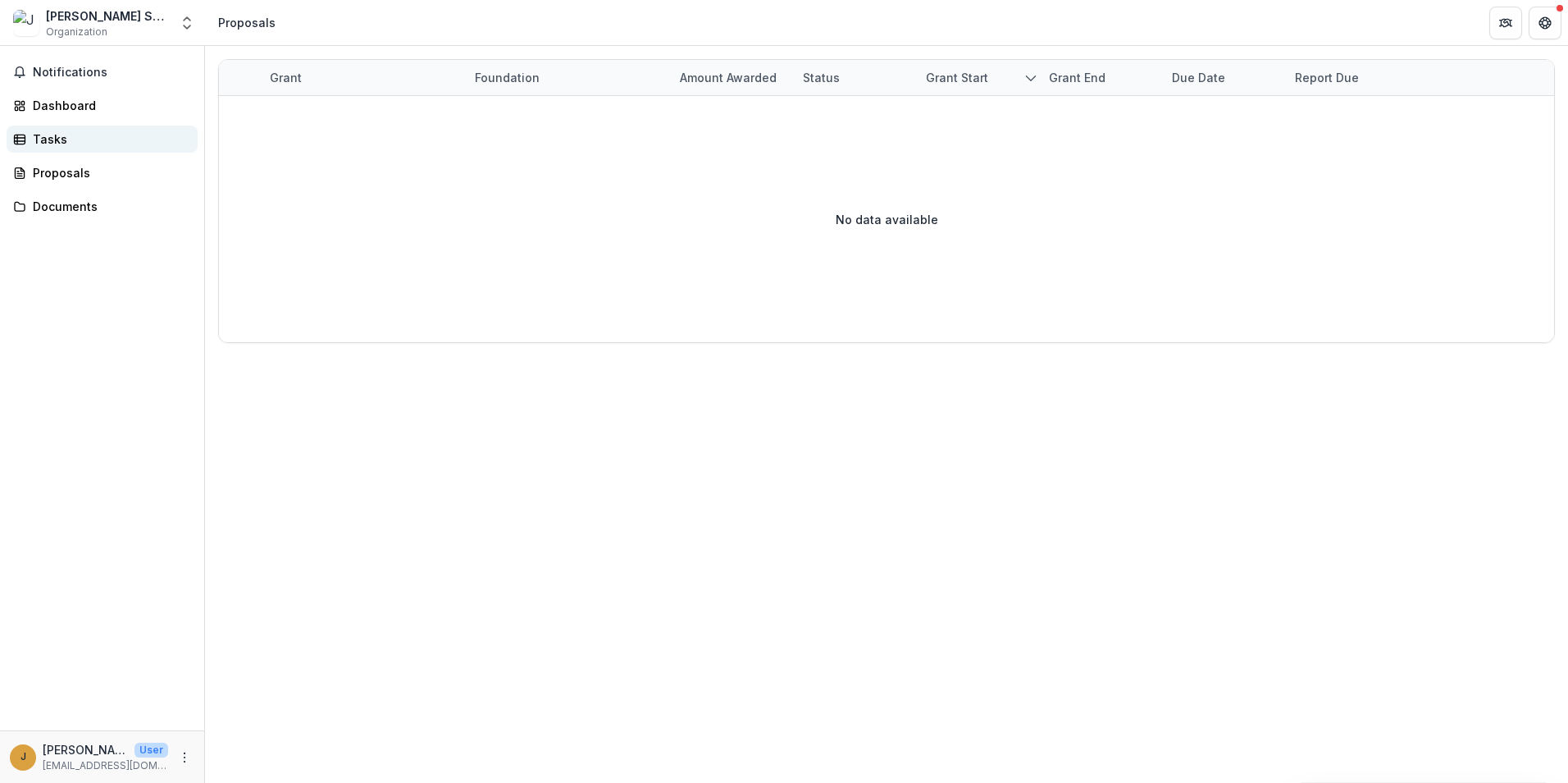
click at [53, 141] on div "Tasks" at bounding box center [109, 139] width 151 height 17
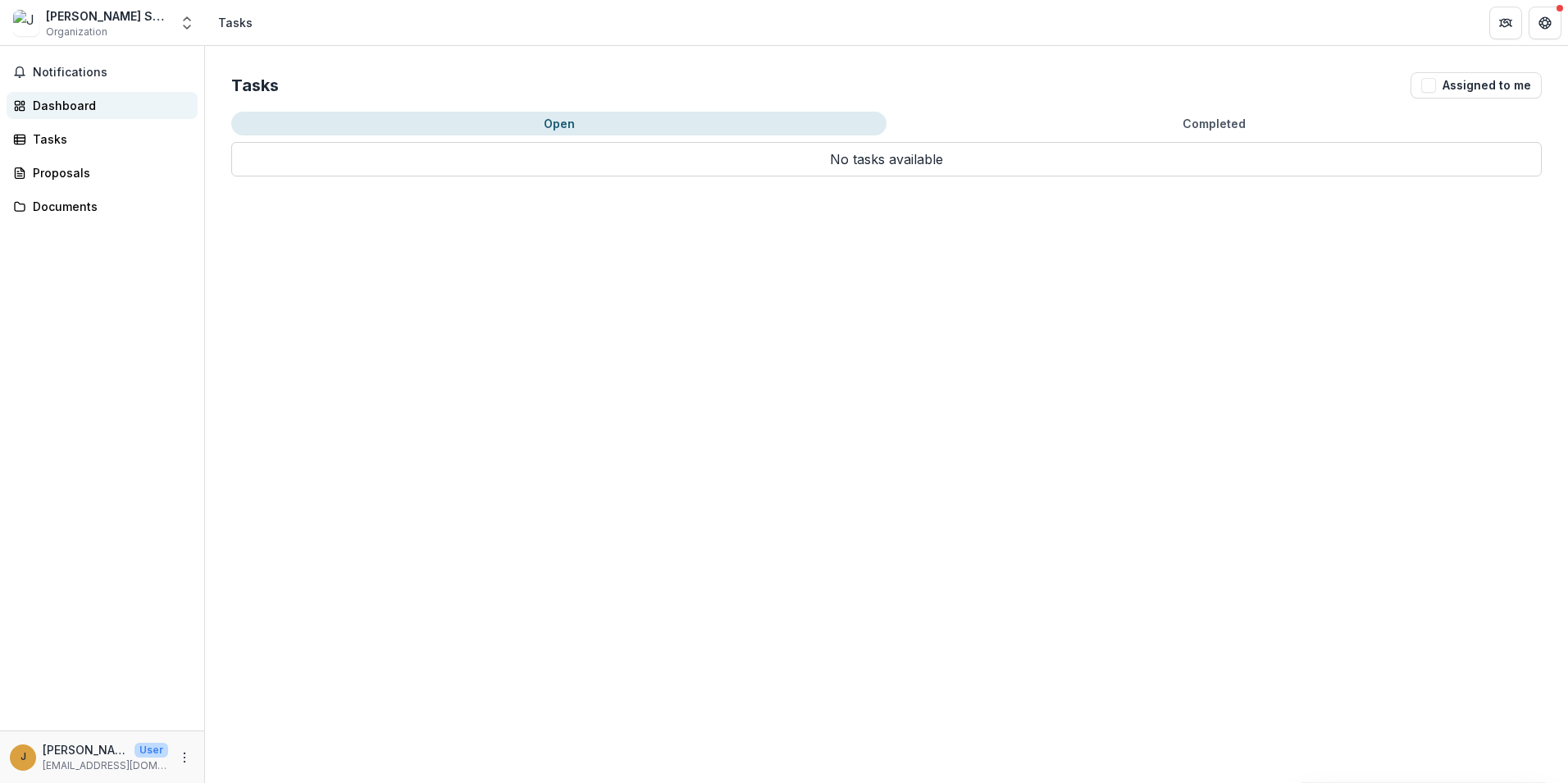
click at [63, 103] on div "Dashboard" at bounding box center [109, 105] width 151 height 17
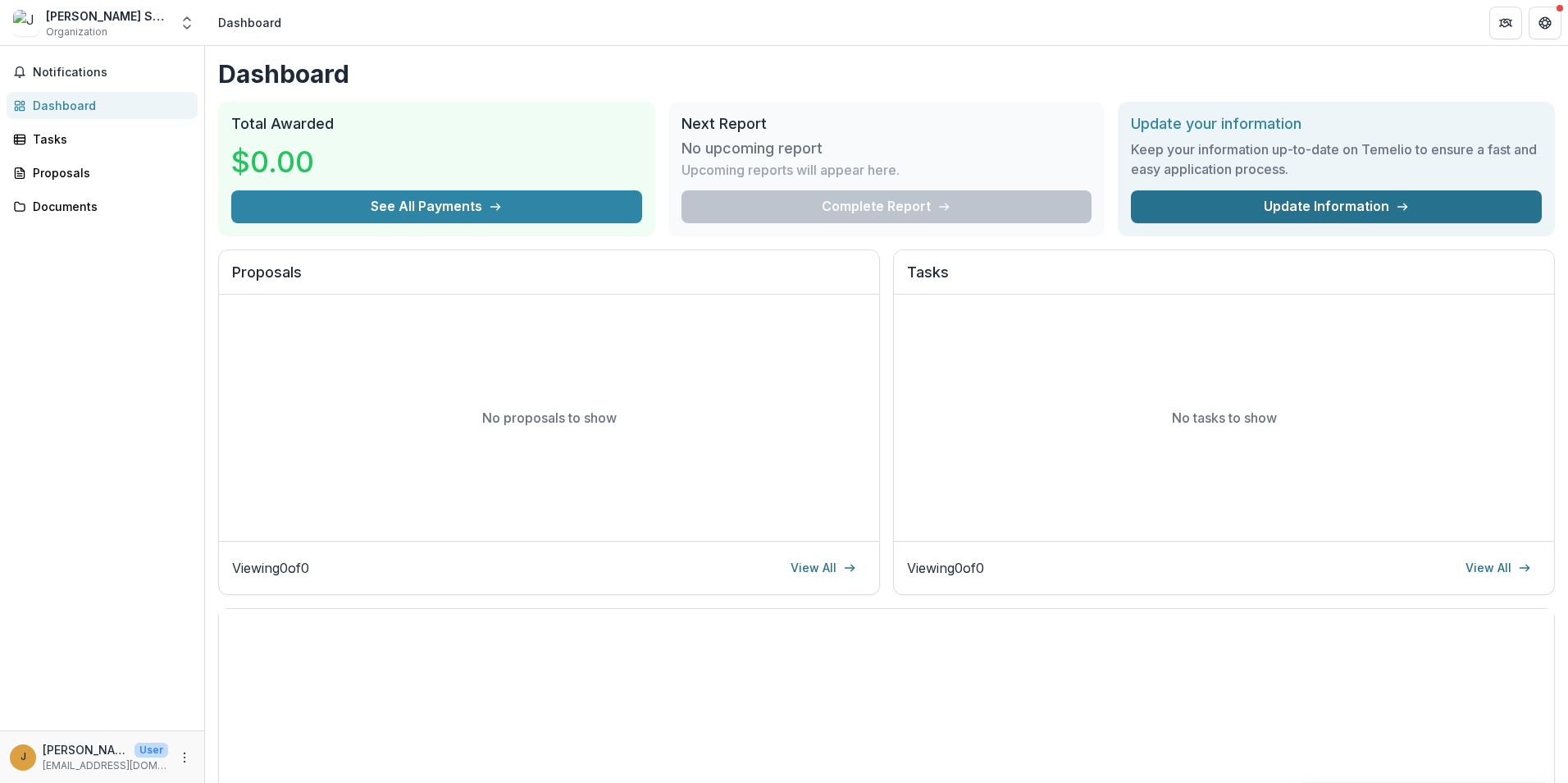
click at [1243, 210] on link "Update Information" at bounding box center [1336, 207] width 411 height 33
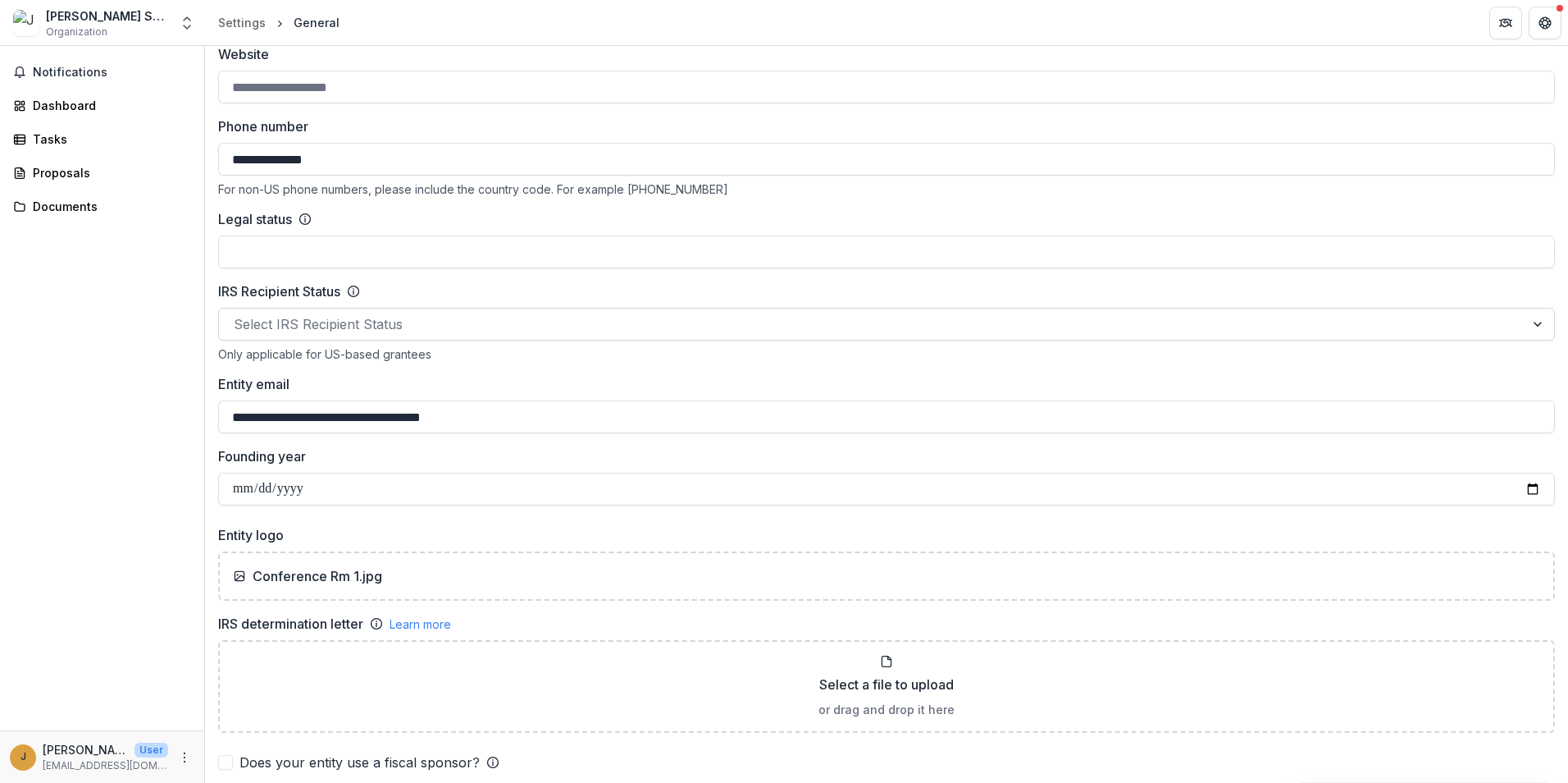
scroll to position [902, 0]
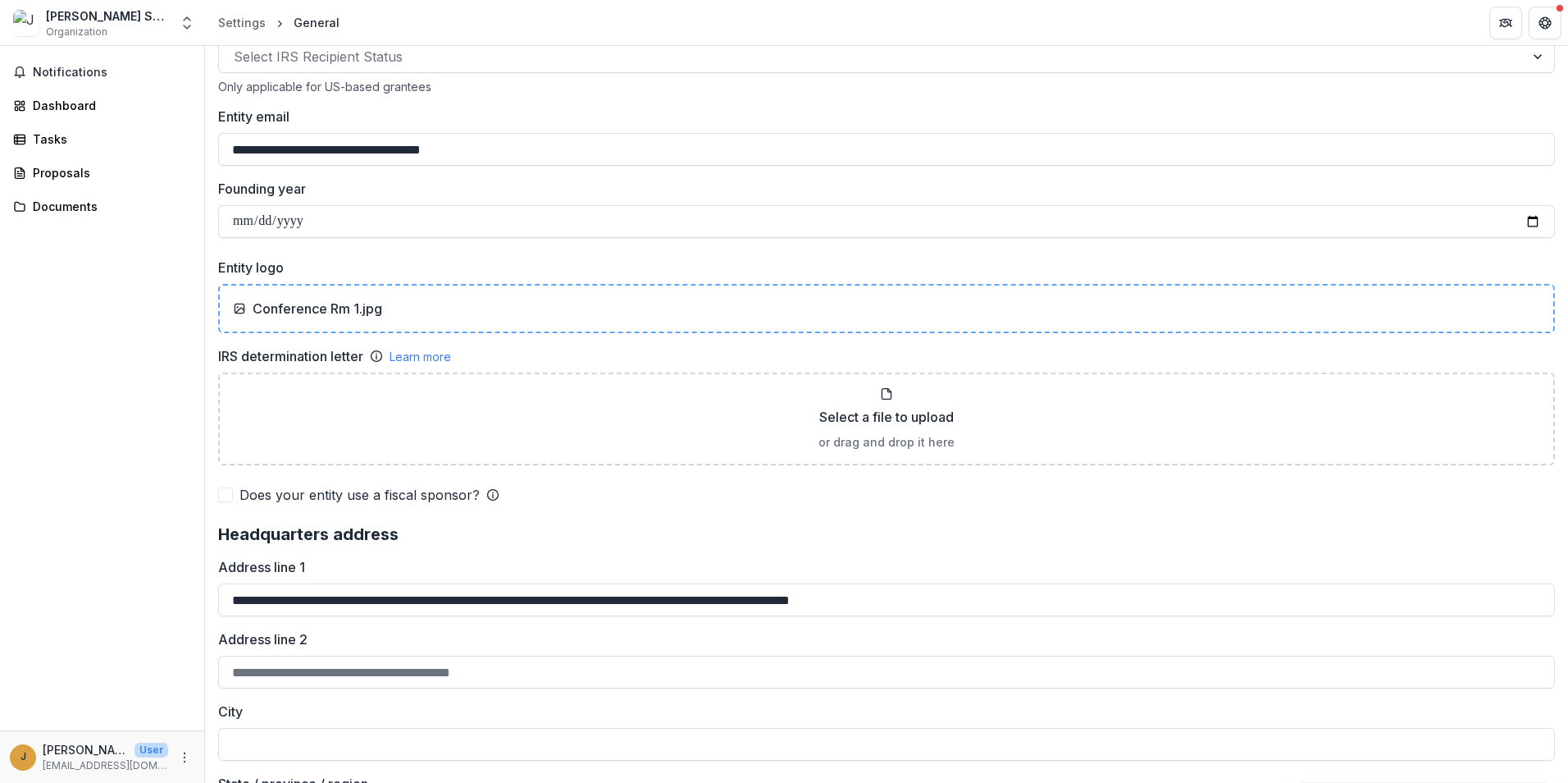
click at [326, 309] on p "Conference Rm 1.jpg" at bounding box center [317, 308] width 130 height 20
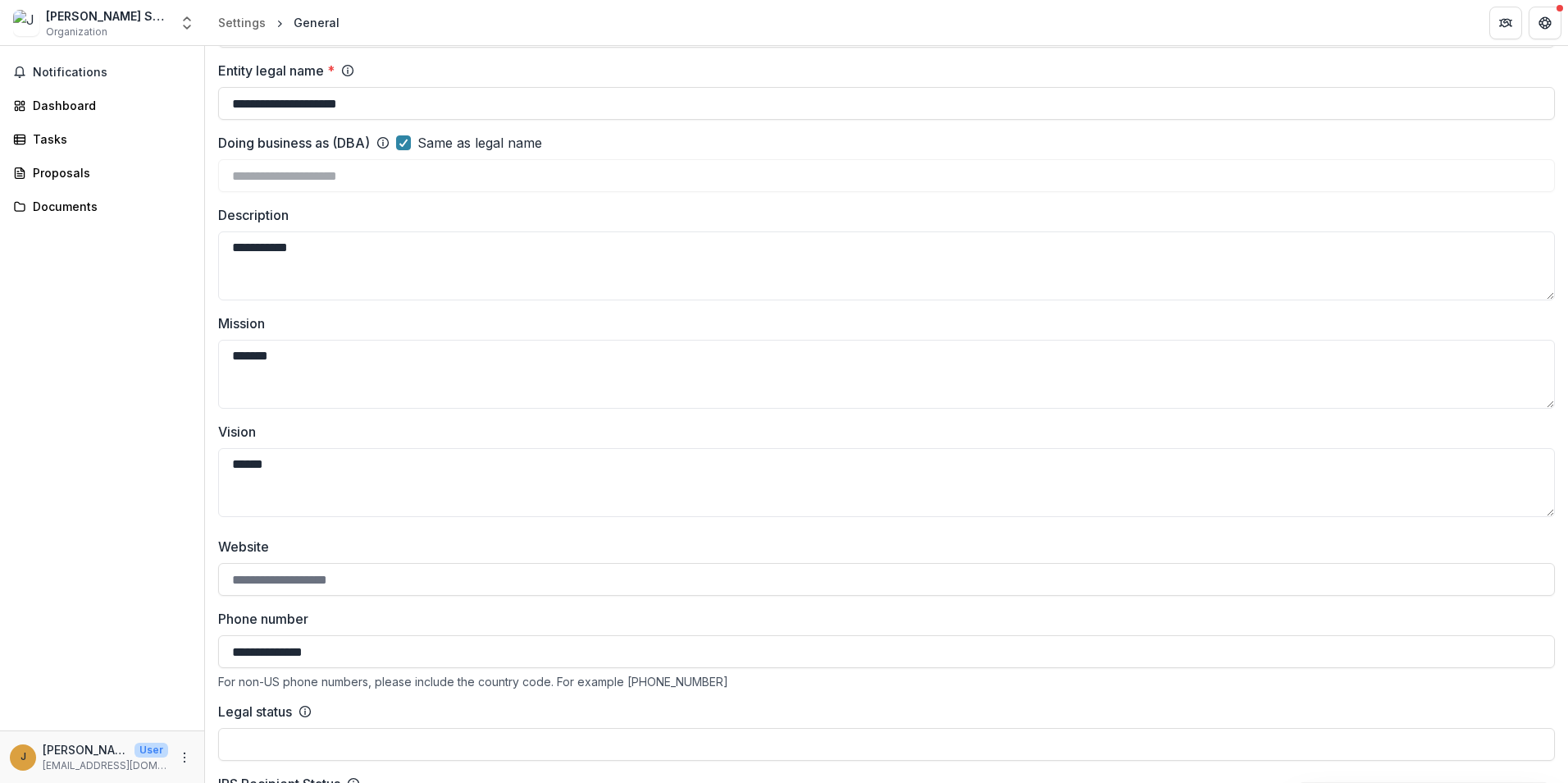
scroll to position [0, 0]
